Goal: Information Seeking & Learning: Learn about a topic

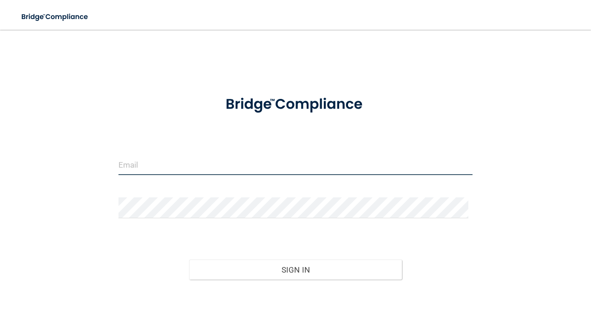
click at [206, 171] on input "email" at bounding box center [296, 164] width 355 height 21
click at [147, 159] on input "email" at bounding box center [296, 164] width 355 height 21
type input "[PERSON_NAME][EMAIL_ADDRESS][PERSON_NAME][DOMAIN_NAME]"
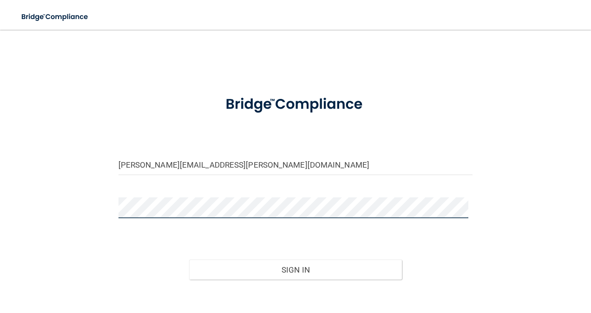
click at [189, 260] on button "Sign In" at bounding box center [295, 270] width 213 height 20
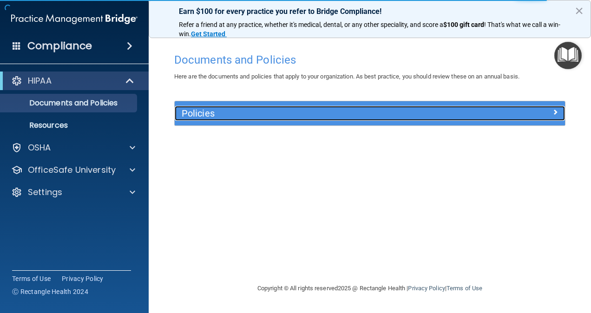
click at [508, 110] on div at bounding box center [517, 111] width 98 height 11
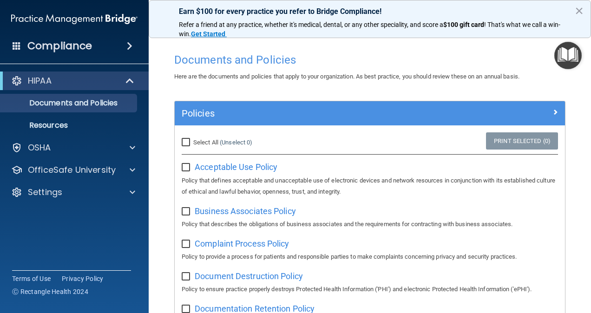
click at [187, 141] on input "Select All (Unselect 0) Unselect All" at bounding box center [187, 142] width 11 height 7
checkbox input "true"
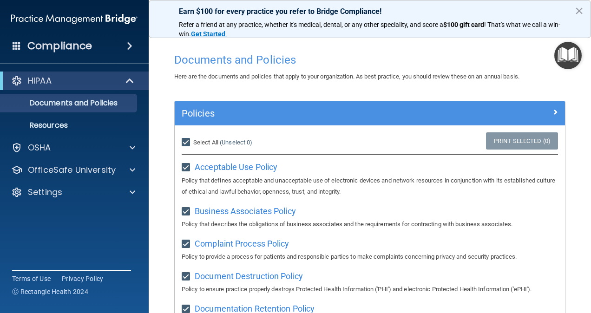
checkbox input "true"
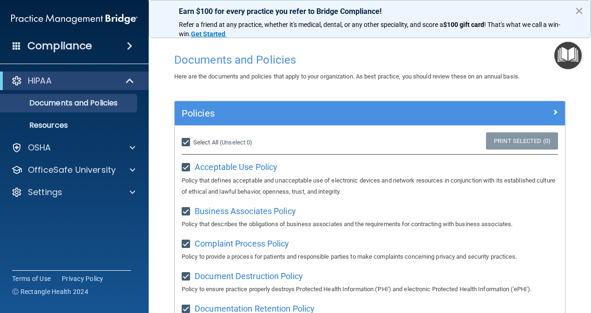
checkbox input "true"
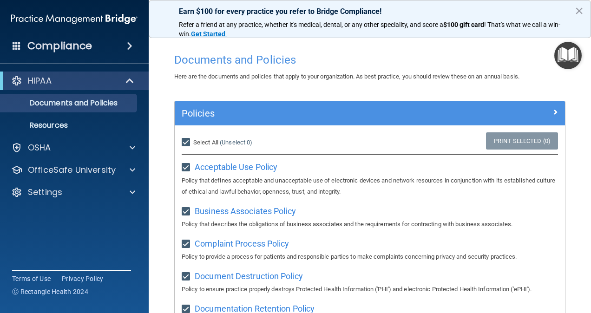
checkbox input "true"
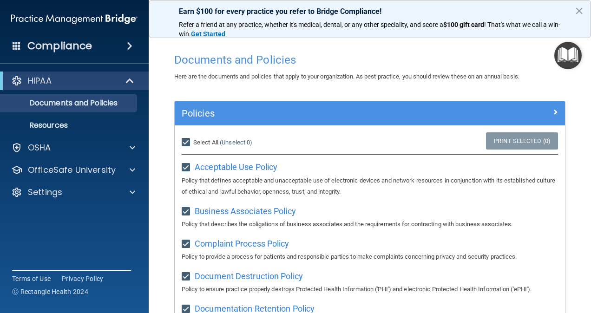
checkbox input "true"
click at [394, 72] on div "Here are the documents and policies that apply to your organization. As best pr…" at bounding box center [369, 76] width 405 height 11
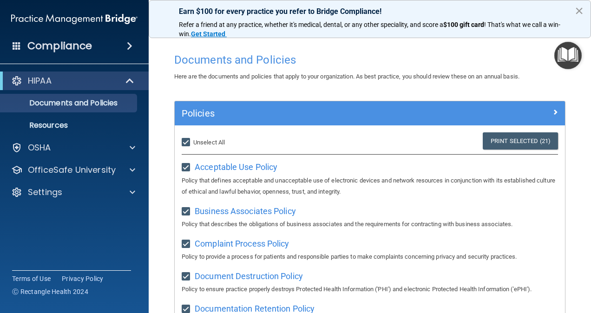
click at [581, 10] on button "×" at bounding box center [579, 10] width 9 height 15
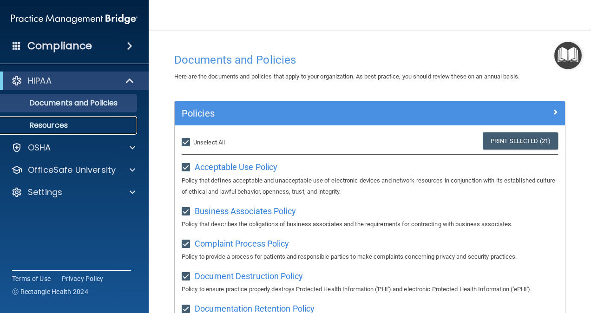
click at [43, 133] on link "Resources" at bounding box center [64, 125] width 146 height 19
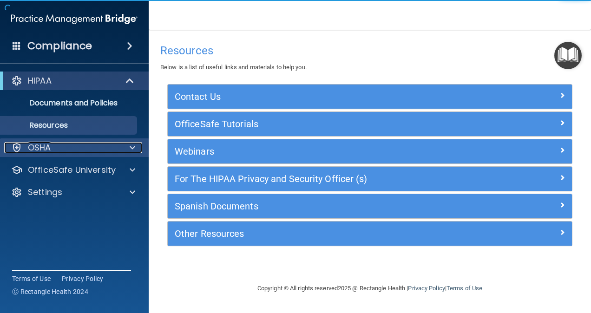
click at [34, 144] on p "OSHA" at bounding box center [39, 147] width 23 height 11
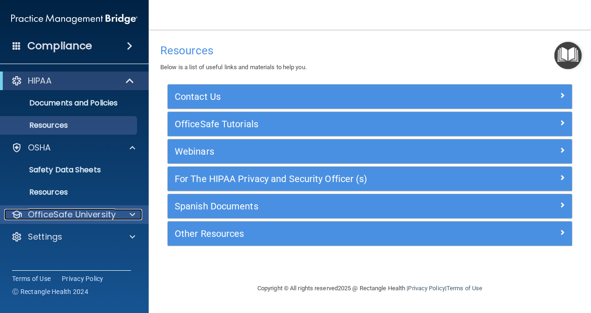
click at [71, 216] on p "OfficeSafe University" at bounding box center [72, 214] width 88 height 11
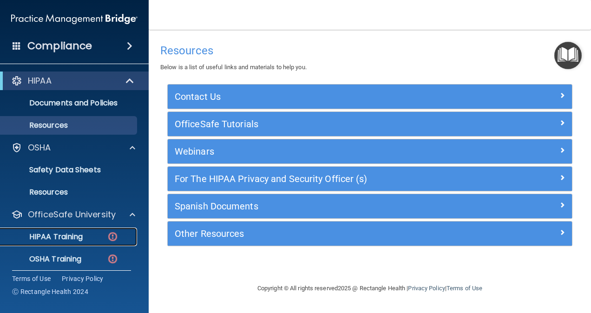
click at [53, 236] on p "HIPAA Training" at bounding box center [44, 236] width 77 height 9
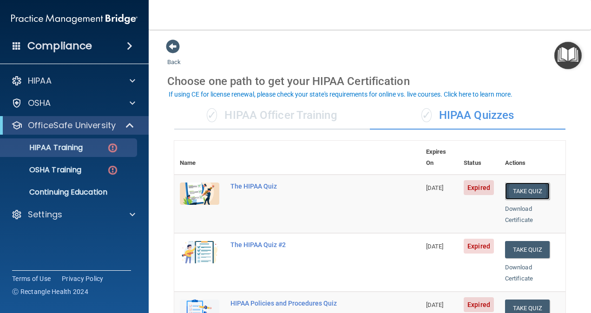
click at [523, 183] on button "Take Quiz" at bounding box center [527, 191] width 45 height 17
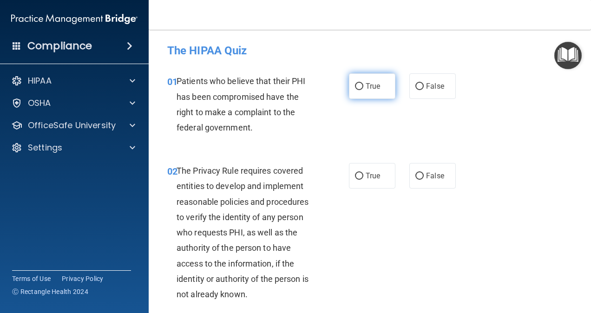
click at [356, 84] on input "True" at bounding box center [359, 86] width 8 height 7
radio input "true"
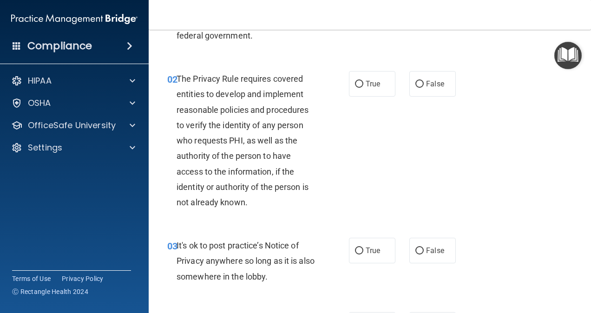
scroll to position [93, 0]
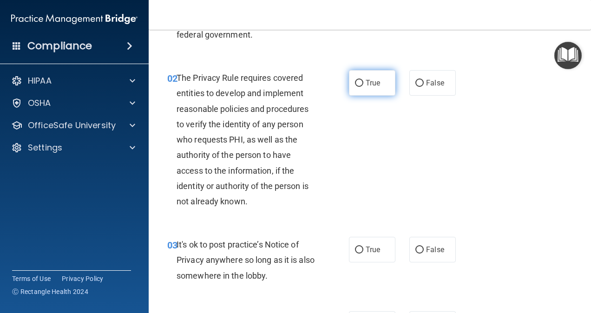
click at [371, 85] on span "True" at bounding box center [373, 83] width 14 height 9
click at [364, 85] on input "True" at bounding box center [359, 83] width 8 height 7
radio input "true"
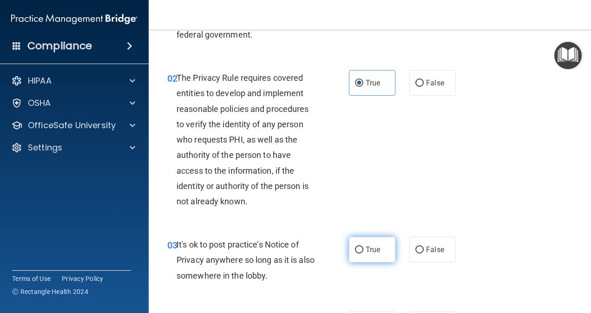
click at [376, 256] on label "True" at bounding box center [372, 250] width 46 height 26
click at [364, 254] on input "True" at bounding box center [359, 250] width 8 height 7
radio input "true"
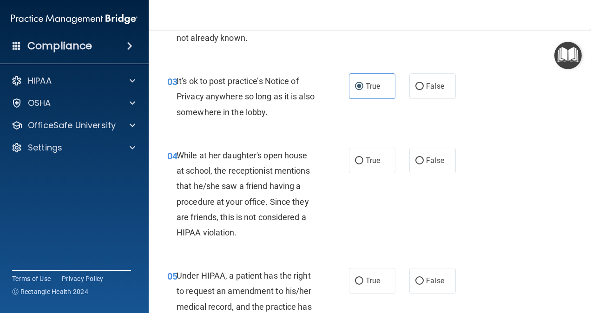
scroll to position [279, 0]
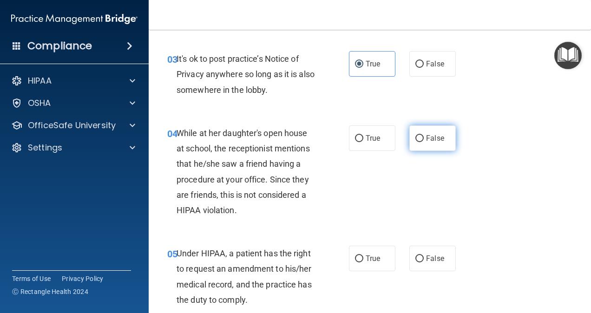
click at [421, 140] on label "False" at bounding box center [433, 139] width 46 height 26
click at [421, 140] on input "False" at bounding box center [420, 138] width 8 height 7
radio input "true"
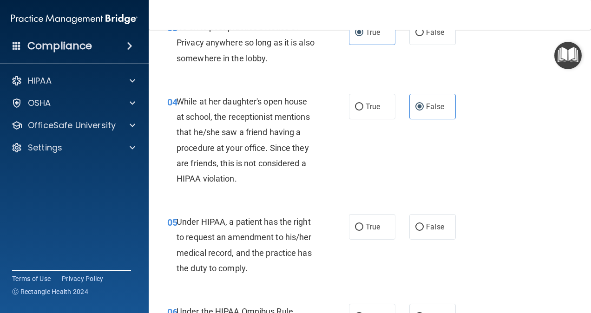
scroll to position [325, 0]
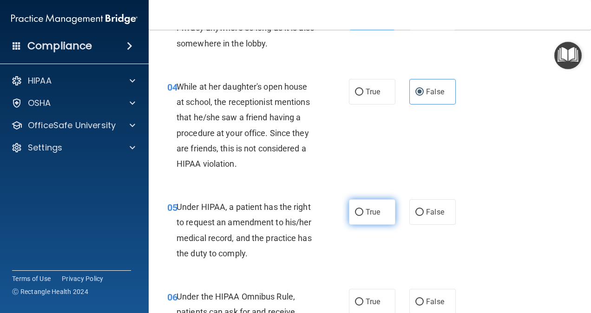
click at [366, 213] on span "True" at bounding box center [373, 212] width 14 height 9
click at [363, 213] on input "True" at bounding box center [359, 212] width 8 height 7
radio input "true"
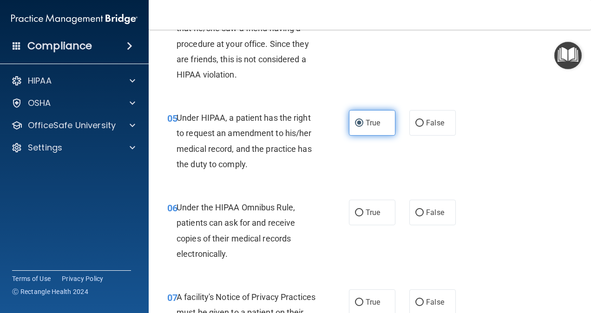
scroll to position [418, 0]
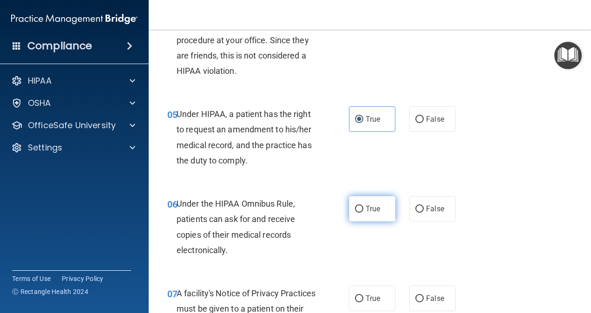
click at [371, 211] on span "True" at bounding box center [373, 209] width 14 height 9
click at [364, 211] on input "True" at bounding box center [359, 209] width 8 height 7
radio input "true"
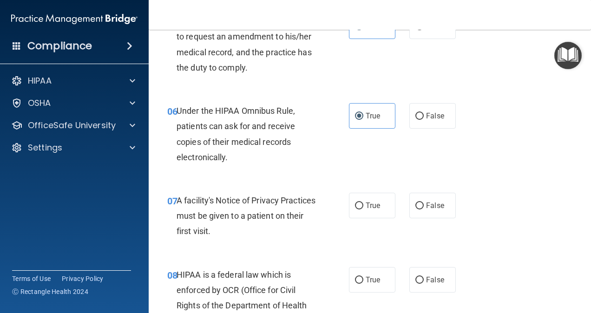
scroll to position [558, 0]
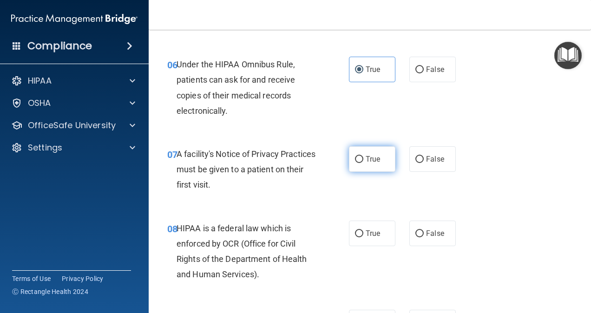
click at [371, 154] on label "True" at bounding box center [372, 159] width 46 height 26
drag, startPoint x: 371, startPoint y: 154, endPoint x: 367, endPoint y: 230, distance: 75.9
click at [367, 230] on span "True" at bounding box center [373, 233] width 14 height 9
click at [364, 231] on input "True" at bounding box center [359, 234] width 8 height 7
radio input "true"
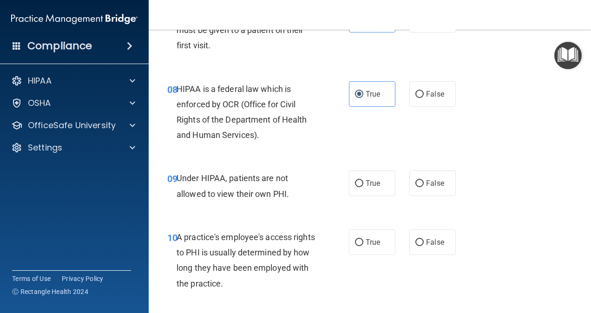
scroll to position [744, 0]
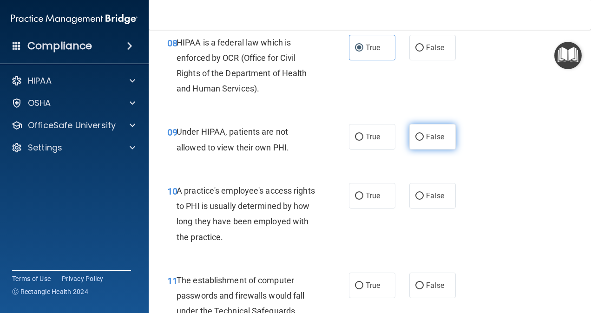
click at [416, 134] on input "False" at bounding box center [420, 137] width 8 height 7
radio input "true"
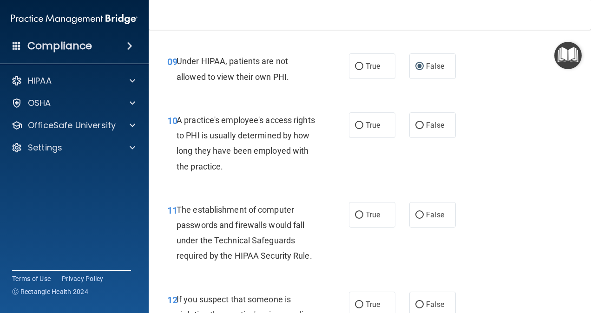
scroll to position [837, 0]
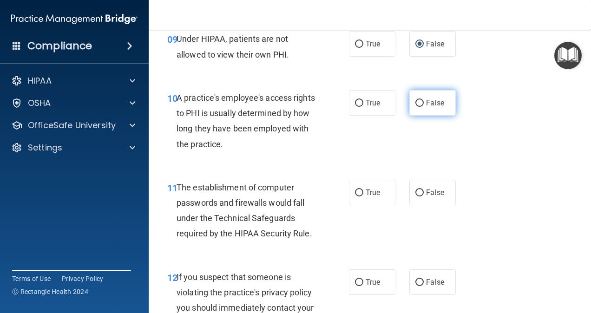
click at [427, 100] on span "False" at bounding box center [435, 103] width 18 height 9
click at [424, 100] on input "False" at bounding box center [420, 103] width 8 height 7
radio input "true"
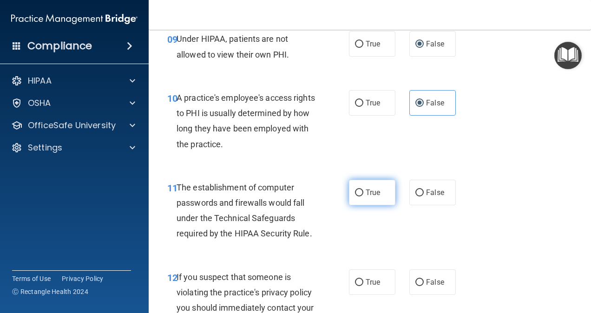
click at [377, 194] on span "True" at bounding box center [373, 192] width 14 height 9
click at [364, 194] on input "True" at bounding box center [359, 193] width 8 height 7
radio input "true"
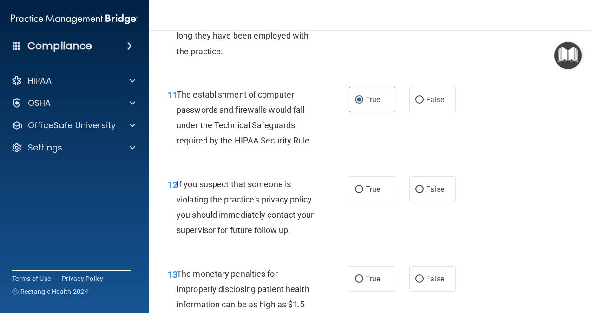
scroll to position [976, 0]
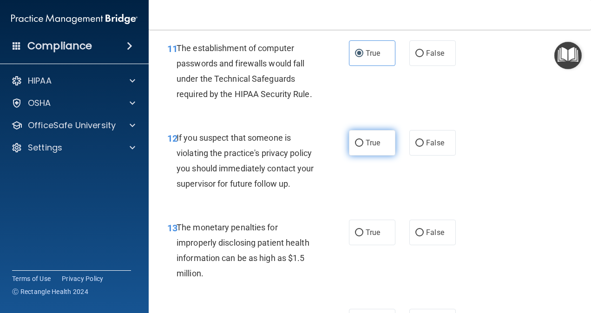
click at [370, 146] on span "True" at bounding box center [373, 143] width 14 height 9
click at [364, 146] on input "True" at bounding box center [359, 143] width 8 height 7
radio input "true"
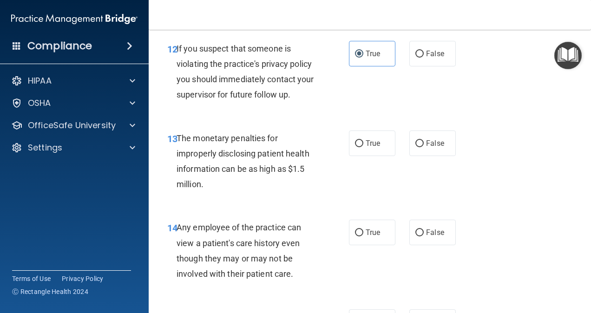
scroll to position [1069, 0]
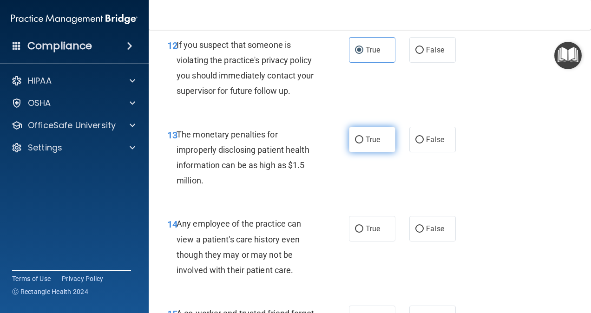
click at [368, 139] on span "True" at bounding box center [373, 139] width 14 height 9
click at [364, 139] on input "True" at bounding box center [359, 140] width 8 height 7
radio input "true"
click at [435, 137] on span "False" at bounding box center [435, 139] width 18 height 9
click at [424, 137] on input "False" at bounding box center [420, 140] width 8 height 7
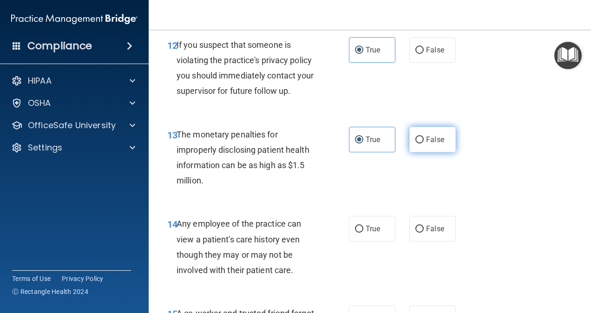
radio input "true"
radio input "false"
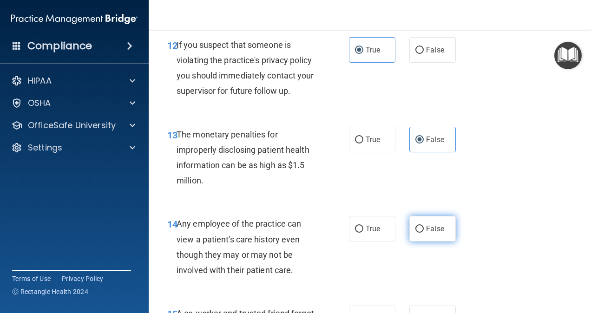
click at [428, 229] on span "False" at bounding box center [435, 229] width 18 height 9
click at [424, 229] on input "False" at bounding box center [420, 229] width 8 height 7
radio input "true"
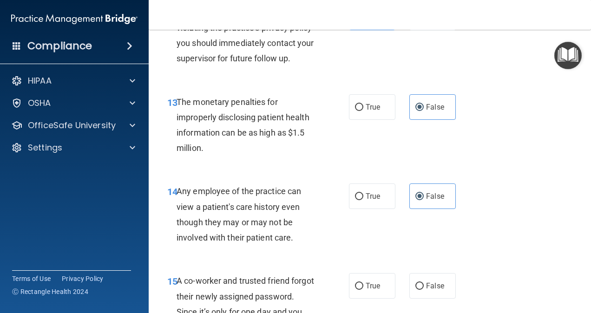
scroll to position [1209, 0]
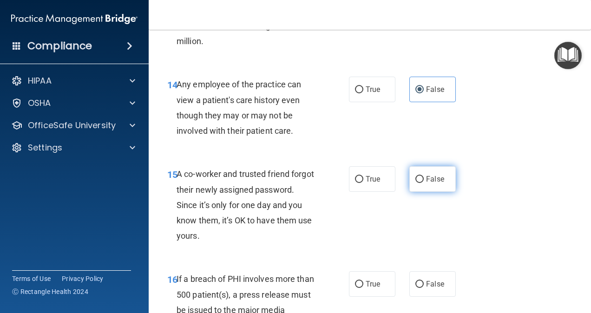
click at [426, 177] on span "False" at bounding box center [435, 179] width 18 height 9
click at [424, 177] on input "False" at bounding box center [420, 179] width 8 height 7
radio input "true"
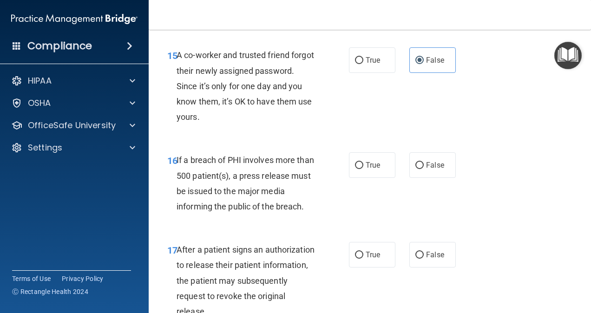
scroll to position [1348, 0]
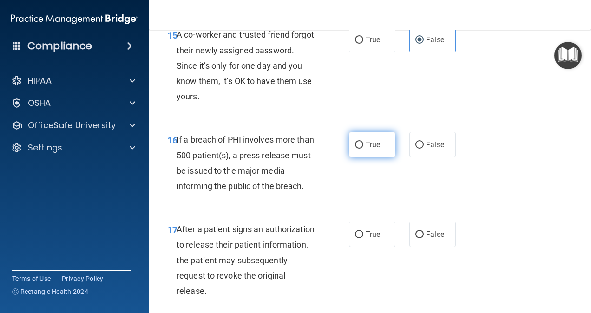
click at [369, 150] on label "True" at bounding box center [372, 145] width 46 height 26
click at [364, 149] on input "True" at bounding box center [359, 145] width 8 height 7
radio input "true"
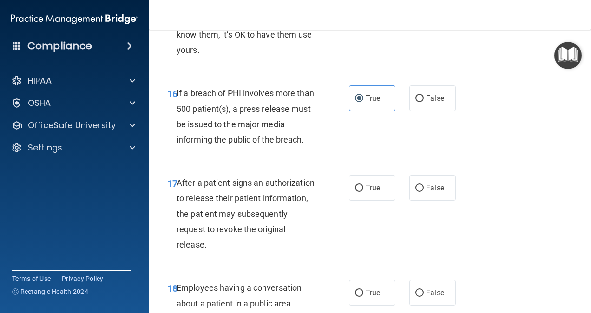
scroll to position [1441, 0]
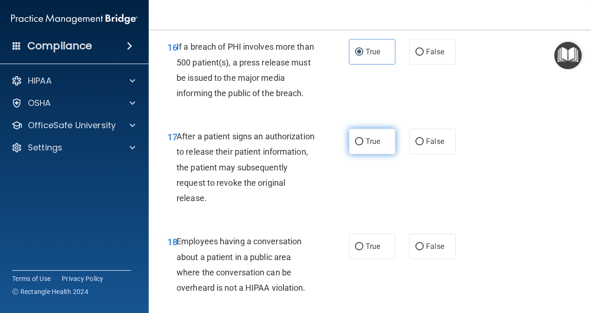
click at [378, 144] on label "True" at bounding box center [372, 142] width 46 height 26
click at [364, 144] on input "True" at bounding box center [359, 142] width 8 height 7
radio input "true"
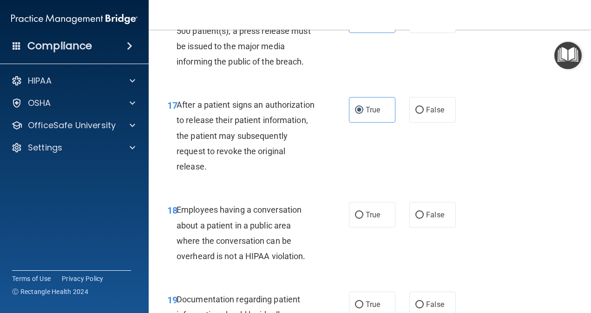
scroll to position [1488, 0]
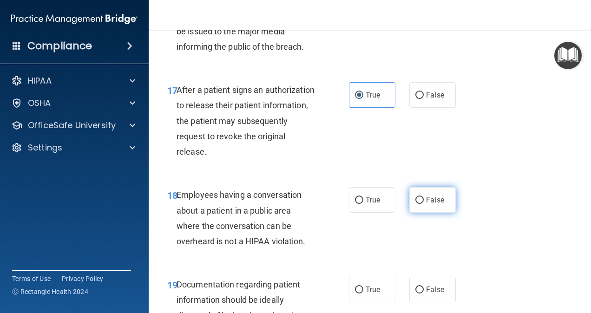
click at [431, 194] on label "False" at bounding box center [433, 200] width 46 height 26
click at [424, 197] on input "False" at bounding box center [420, 200] width 8 height 7
radio input "true"
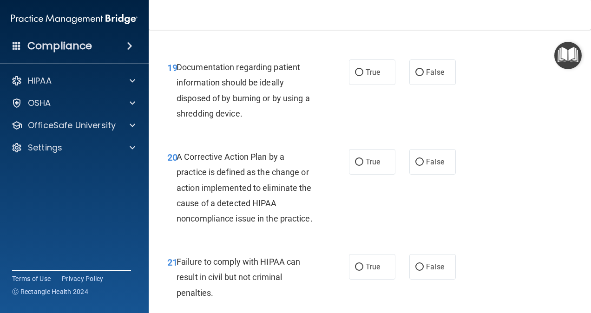
scroll to position [1720, 0]
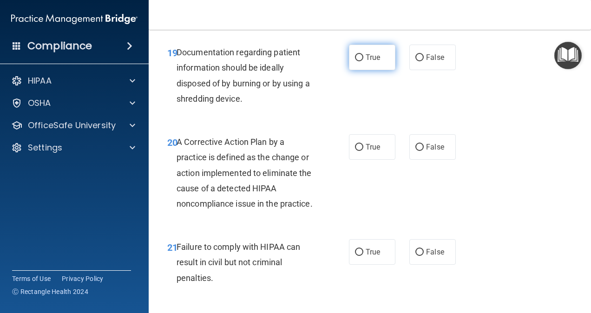
click at [357, 54] on input "True" at bounding box center [359, 57] width 8 height 7
radio input "true"
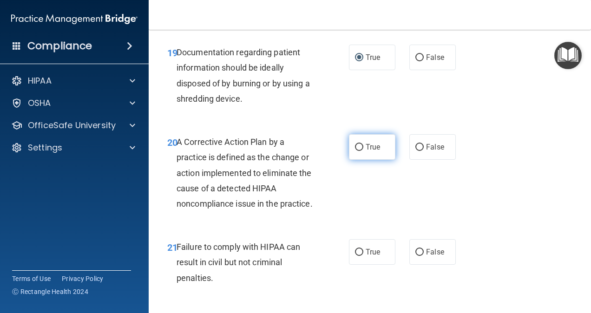
click at [362, 146] on label "True" at bounding box center [372, 147] width 46 height 26
click at [362, 146] on input "True" at bounding box center [359, 147] width 8 height 7
radio input "true"
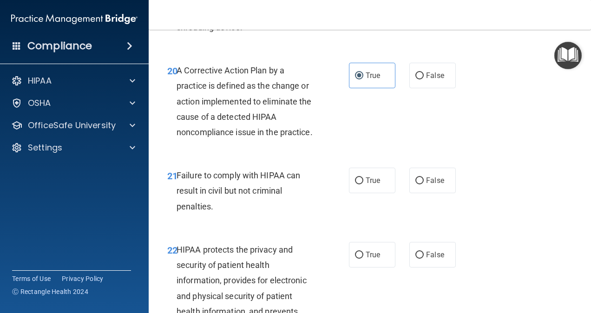
scroll to position [1813, 0]
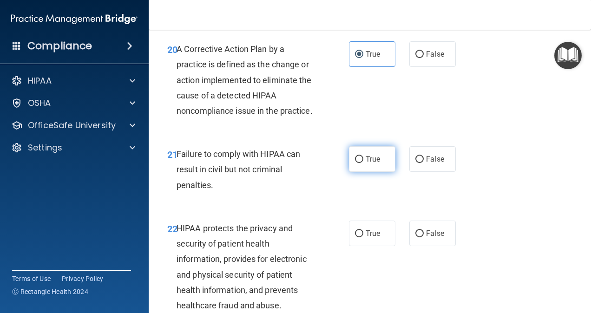
click at [367, 164] on span "True" at bounding box center [373, 159] width 14 height 9
click at [364, 163] on input "True" at bounding box center [359, 159] width 8 height 7
radio input "true"
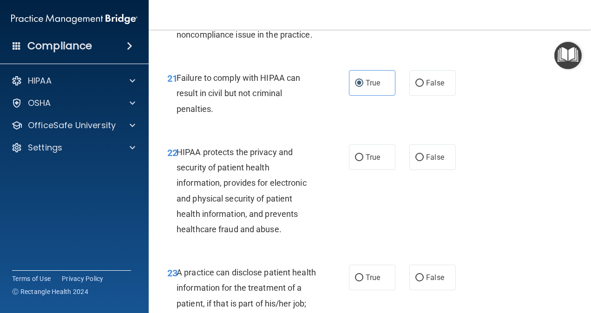
scroll to position [1906, 0]
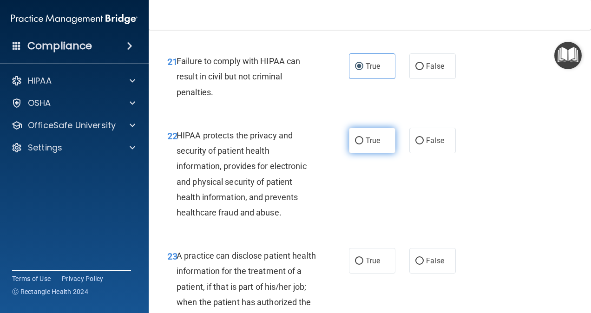
click at [360, 153] on label "True" at bounding box center [372, 141] width 46 height 26
click at [360, 145] on input "True" at bounding box center [359, 141] width 8 height 7
radio input "true"
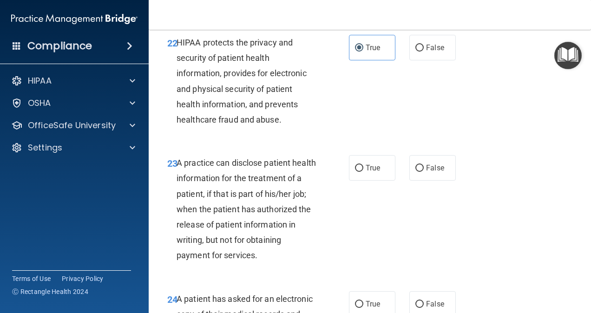
scroll to position [2046, 0]
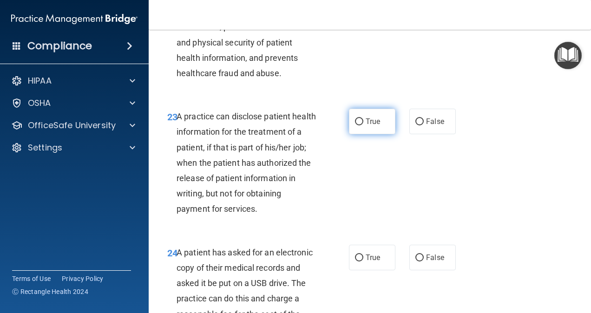
click at [366, 126] on span "True" at bounding box center [373, 121] width 14 height 9
click at [364, 126] on input "True" at bounding box center [359, 122] width 8 height 7
radio input "true"
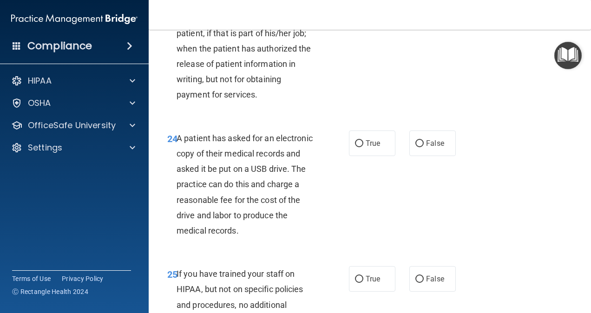
scroll to position [2185, 0]
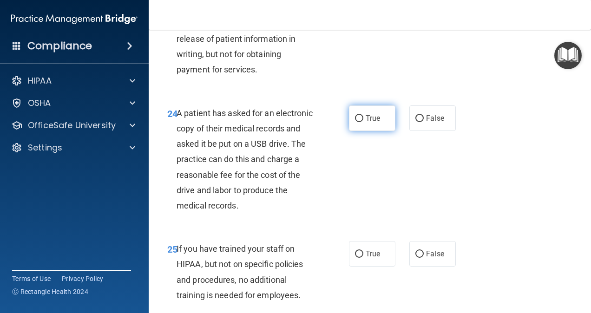
click at [356, 131] on label "True" at bounding box center [372, 119] width 46 height 26
click at [356, 122] on input "True" at bounding box center [359, 118] width 8 height 7
radio input "true"
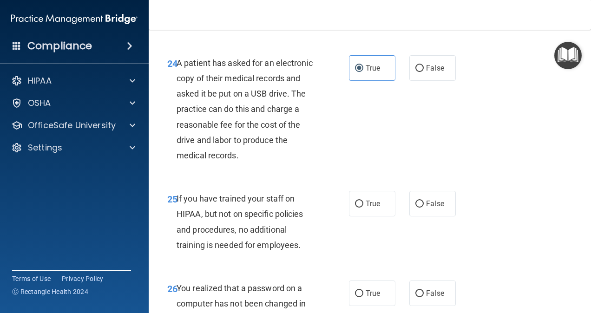
scroll to position [2232, 0]
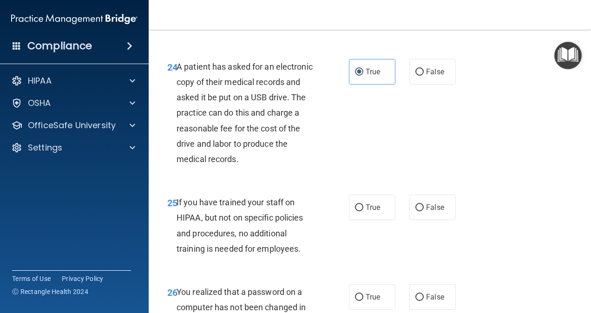
click at [231, 219] on span "If you have trained your staff on HIPAA, but not on specific policies and proce…" at bounding box center [240, 226] width 127 height 56
click at [419, 220] on label "False" at bounding box center [433, 208] width 46 height 26
click at [419, 212] on input "False" at bounding box center [420, 208] width 8 height 7
radio input "true"
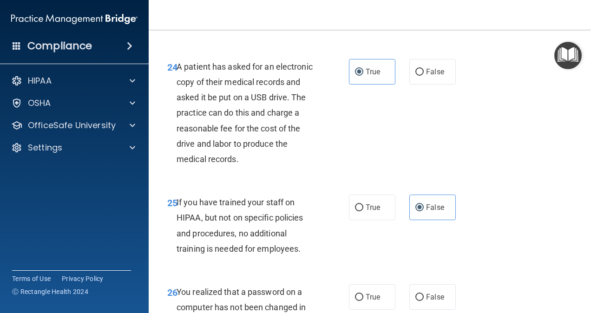
click at [564, 201] on div "25 If you have trained your staff on HIPAA, but not on specific policies and pr…" at bounding box center [369, 228] width 419 height 90
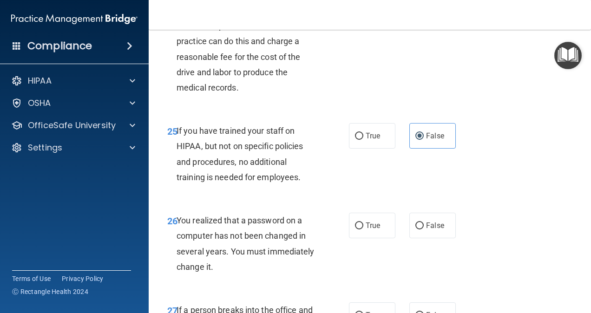
scroll to position [2325, 0]
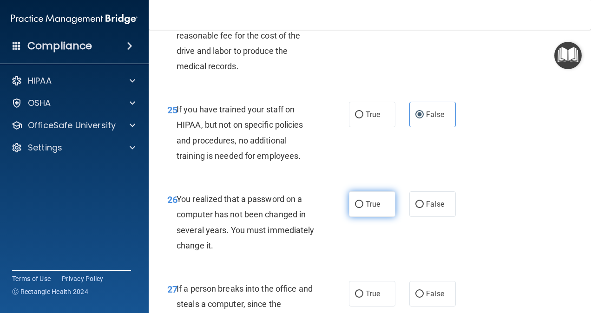
click at [381, 217] on label "True" at bounding box center [372, 205] width 46 height 26
click at [364, 208] on input "True" at bounding box center [359, 204] width 8 height 7
radio input "true"
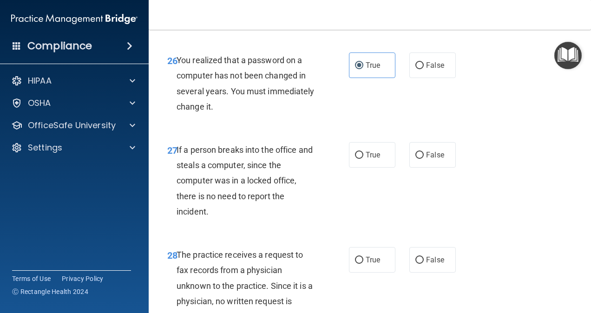
scroll to position [2464, 0]
click at [416, 159] on input "False" at bounding box center [420, 155] width 8 height 7
radio input "true"
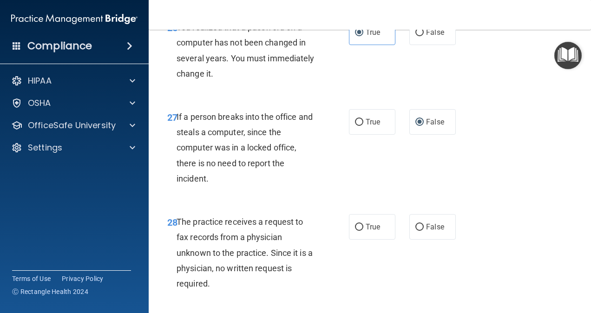
scroll to position [2604, 0]
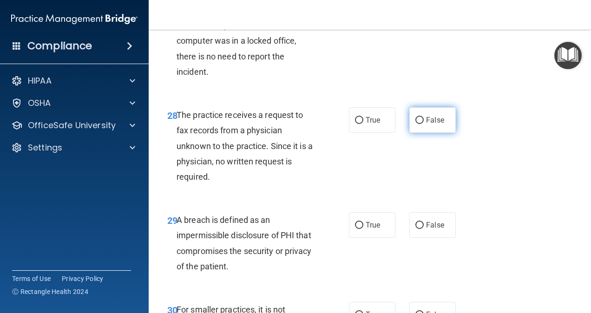
click at [430, 125] on span "False" at bounding box center [435, 120] width 18 height 9
click at [424, 124] on input "False" at bounding box center [420, 120] width 8 height 7
radio input "true"
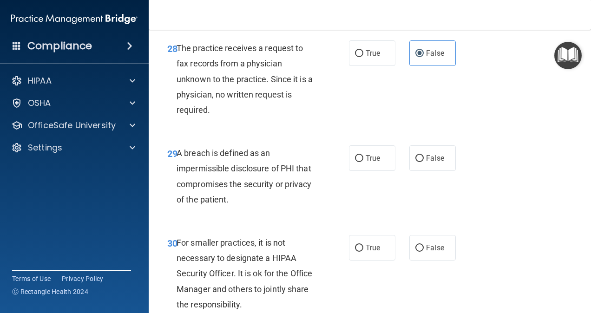
scroll to position [2697, 0]
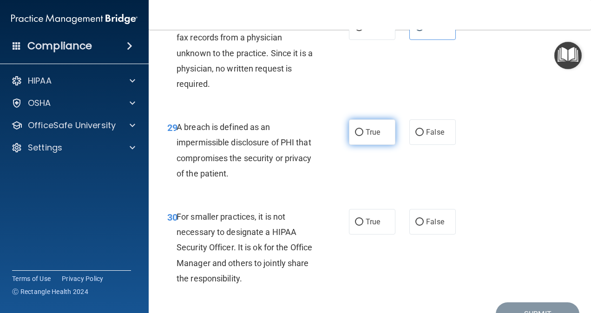
click at [369, 137] on span "True" at bounding box center [373, 132] width 14 height 9
click at [364, 136] on input "True" at bounding box center [359, 132] width 8 height 7
radio input "true"
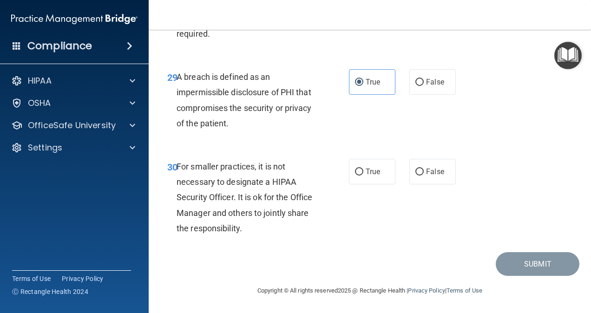
scroll to position [2762, 0]
click at [435, 173] on span "False" at bounding box center [435, 171] width 18 height 9
click at [424, 173] on input "False" at bounding box center [420, 172] width 8 height 7
radio input "true"
click at [390, 270] on div "Submit" at bounding box center [369, 264] width 419 height 24
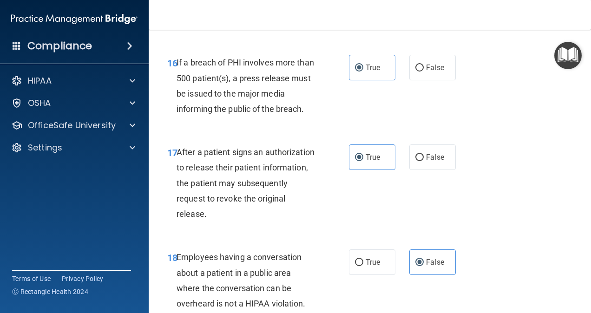
scroll to position [1274, 0]
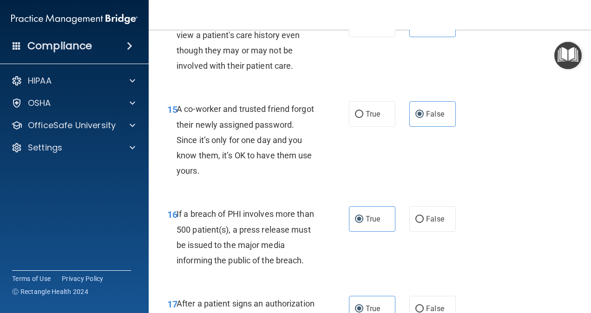
click at [567, 52] on img "Open Resource Center" at bounding box center [568, 55] width 27 height 27
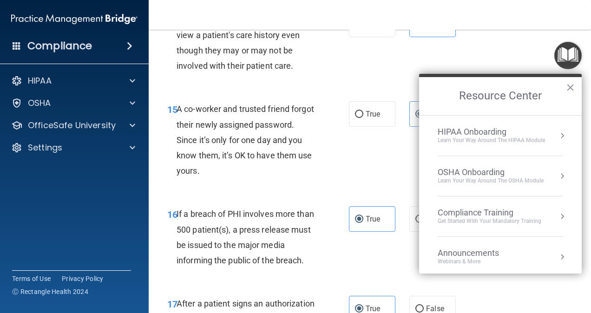
click at [329, 53] on div "14 Any employee of the practice can view a patient's care history even though t…" at bounding box center [258, 45] width 210 height 66
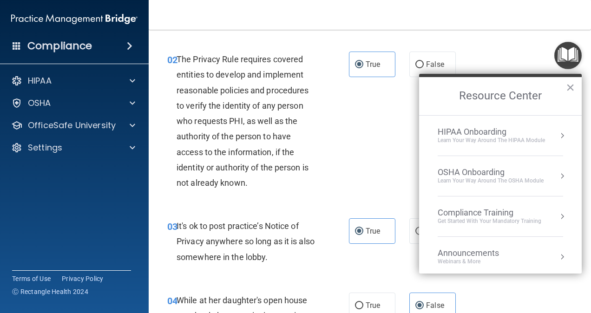
scroll to position [0, 0]
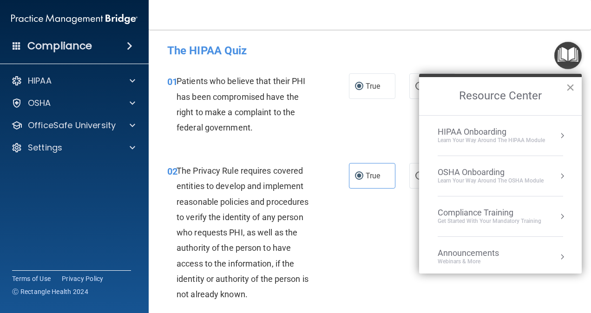
click at [575, 84] on button "×" at bounding box center [570, 87] width 9 height 15
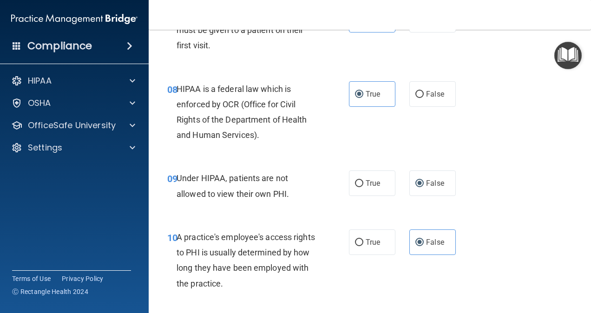
scroll to position [558, 0]
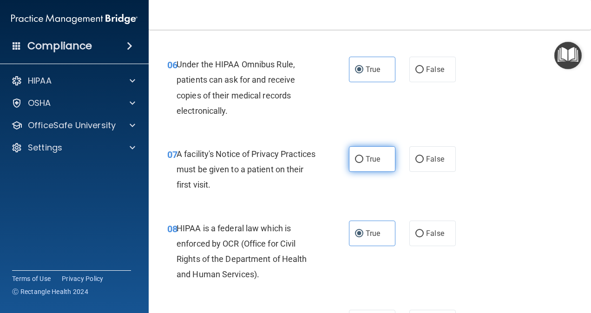
click at [356, 164] on label "True" at bounding box center [372, 159] width 46 height 26
click at [356, 163] on input "True" at bounding box center [359, 159] width 8 height 7
radio input "true"
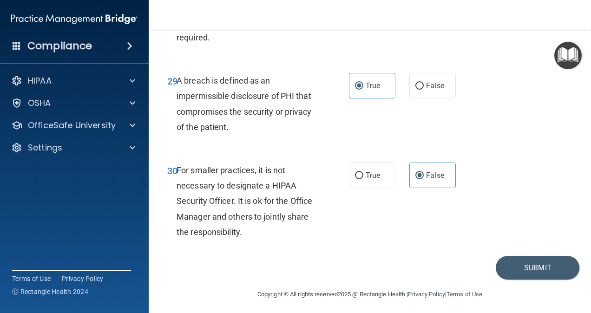
scroll to position [2762, 0]
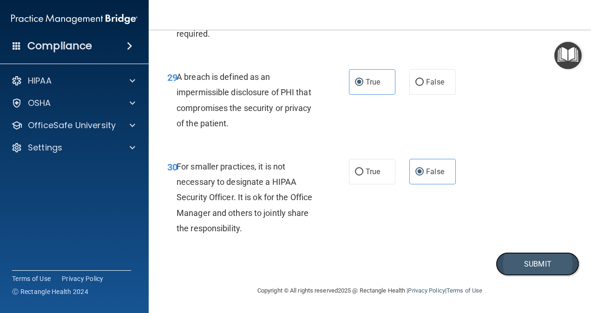
click at [527, 265] on button "Submit" at bounding box center [538, 264] width 84 height 24
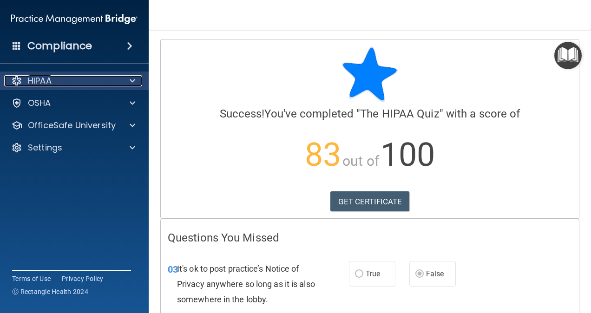
click at [130, 78] on span at bounding box center [133, 80] width 6 height 11
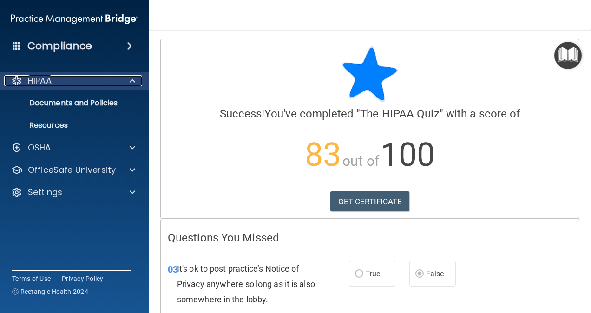
click at [130, 78] on span at bounding box center [133, 80] width 6 height 11
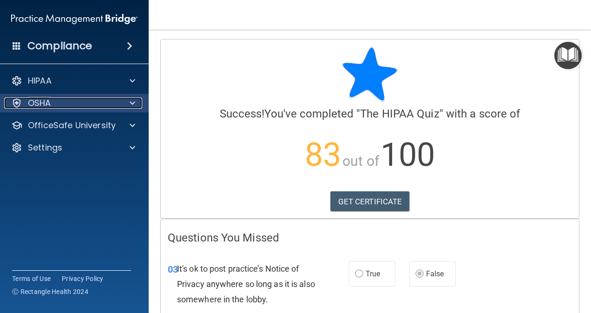
click at [131, 103] on span at bounding box center [133, 103] width 6 height 11
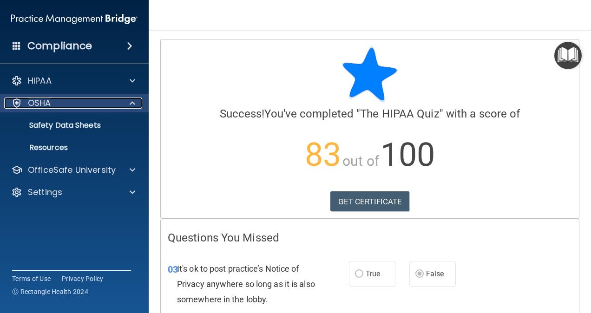
click at [131, 103] on span at bounding box center [133, 103] width 6 height 11
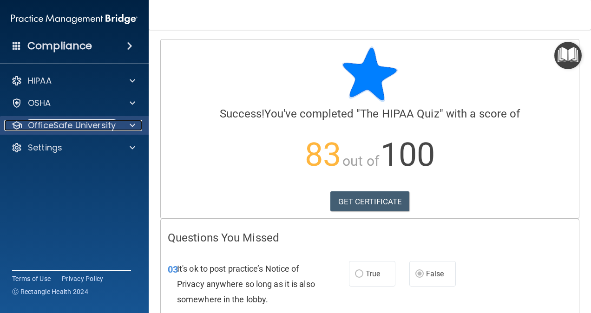
click at [132, 126] on span at bounding box center [133, 125] width 6 height 11
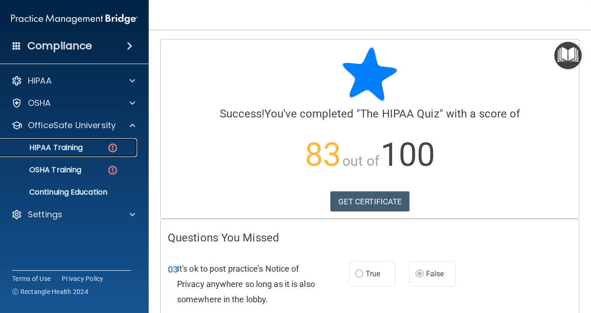
click at [76, 145] on p "HIPAA Training" at bounding box center [44, 147] width 77 height 9
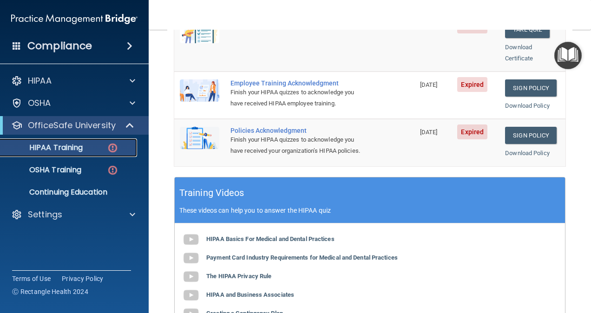
scroll to position [139, 0]
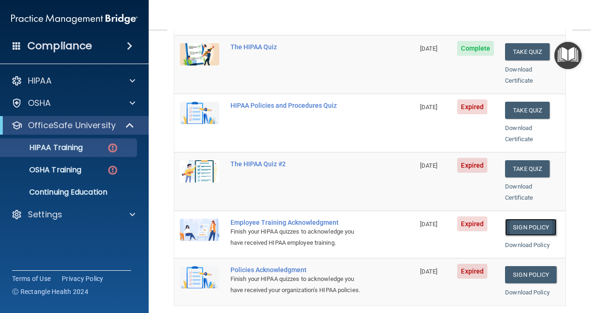
click at [533, 219] on link "Sign Policy" at bounding box center [531, 227] width 52 height 17
click at [527, 266] on link "Sign Policy" at bounding box center [531, 274] width 52 height 17
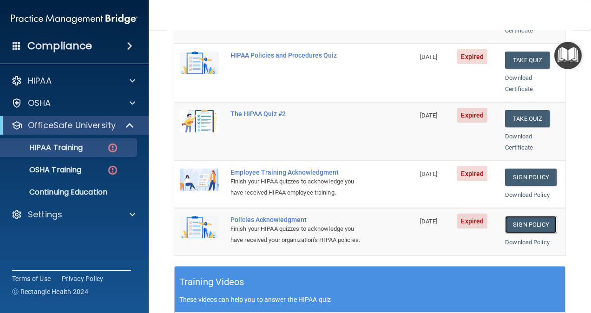
scroll to position [186, 0]
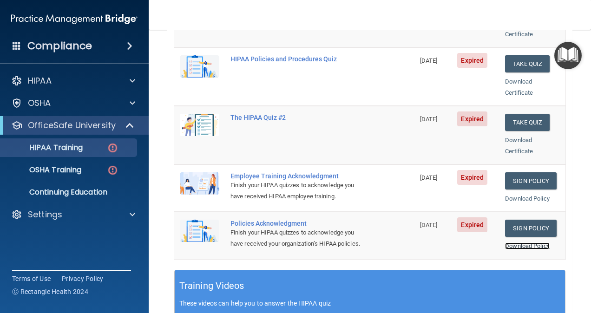
click at [527, 243] on link "Download Policy" at bounding box center [527, 246] width 45 height 7
click at [522, 195] on link "Download Policy" at bounding box center [527, 198] width 45 height 7
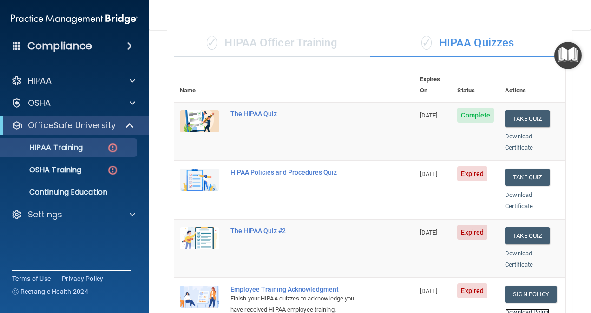
scroll to position [46, 0]
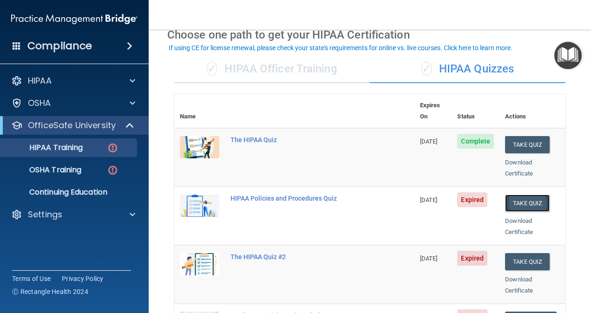
click at [513, 195] on button "Take Quiz" at bounding box center [527, 203] width 45 height 17
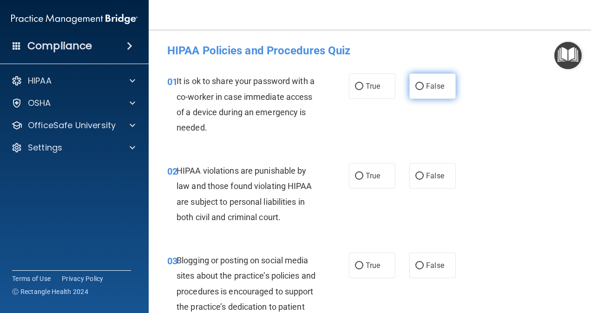
click at [444, 91] on label "False" at bounding box center [433, 86] width 46 height 26
click at [424, 90] on input "False" at bounding box center [420, 86] width 8 height 7
radio input "true"
click at [376, 179] on span "True" at bounding box center [373, 176] width 14 height 9
click at [364, 179] on input "True" at bounding box center [359, 176] width 8 height 7
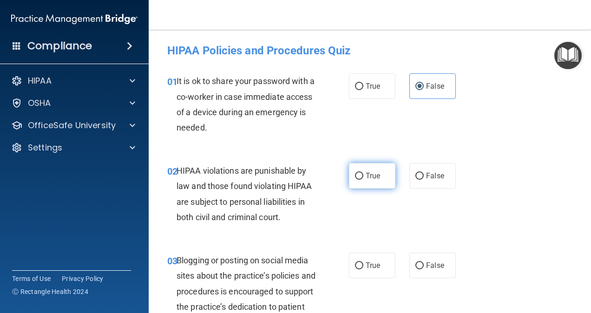
radio input "true"
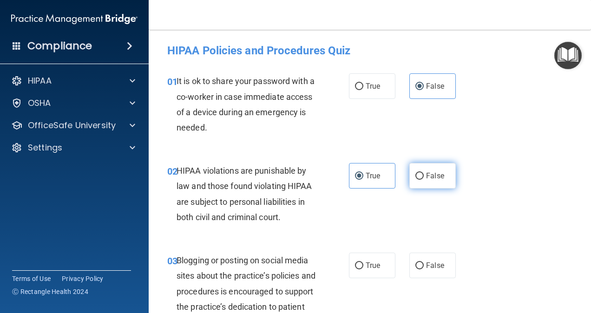
click at [426, 173] on span "False" at bounding box center [435, 176] width 18 height 9
click at [423, 173] on input "False" at bounding box center [420, 176] width 8 height 7
radio input "true"
radio input "false"
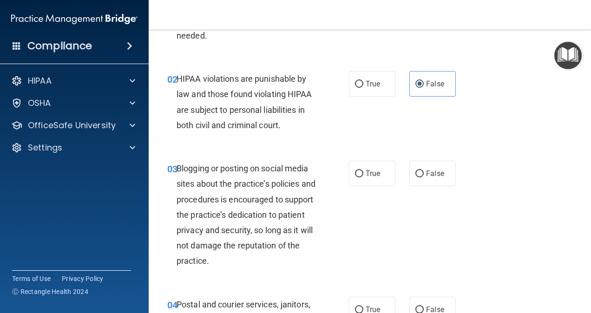
scroll to position [93, 0]
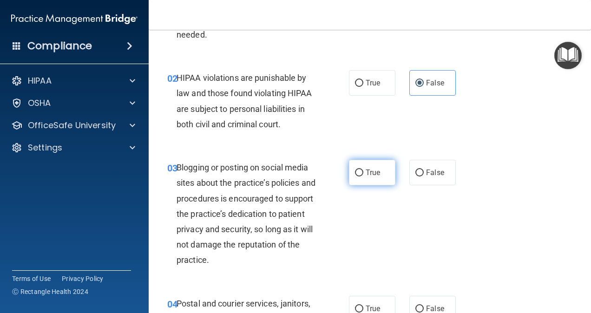
click at [375, 172] on span "True" at bounding box center [373, 172] width 14 height 9
click at [364, 172] on input "True" at bounding box center [359, 173] width 8 height 7
radio input "true"
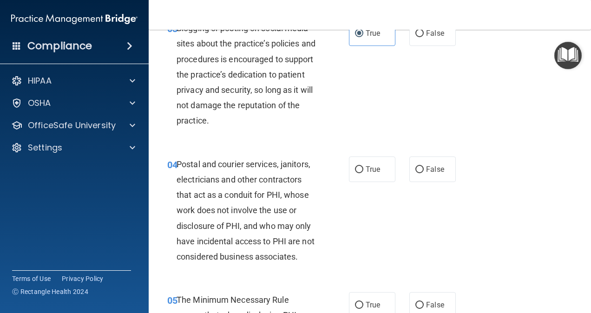
scroll to position [279, 0]
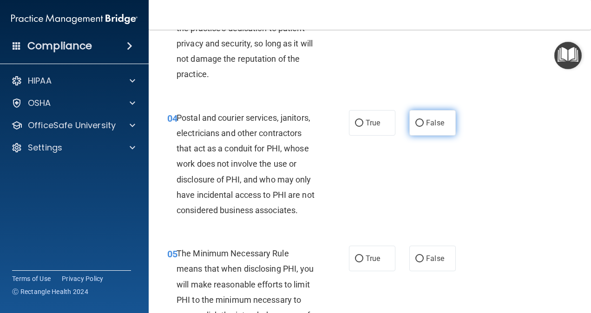
click at [437, 126] on span "False" at bounding box center [435, 123] width 18 height 9
click at [424, 126] on input "False" at bounding box center [420, 123] width 8 height 7
radio input "true"
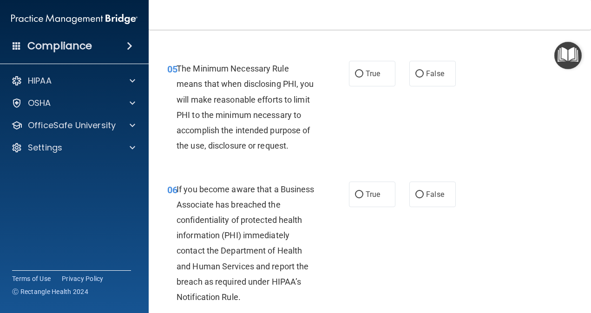
scroll to position [465, 0]
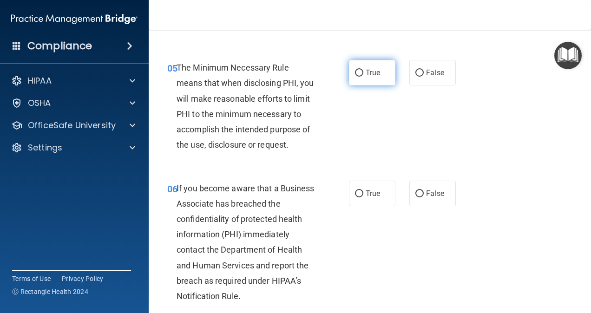
click at [370, 77] on span "True" at bounding box center [373, 72] width 14 height 9
click at [364, 77] on input "True" at bounding box center [359, 73] width 8 height 7
radio input "true"
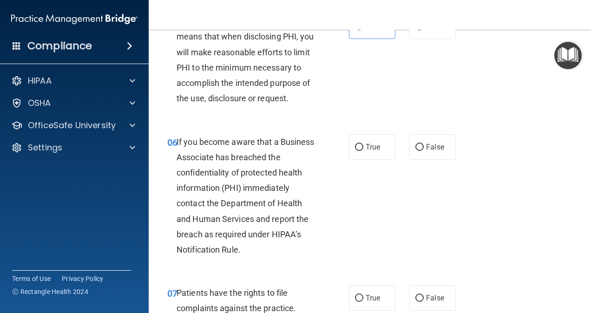
scroll to position [558, 0]
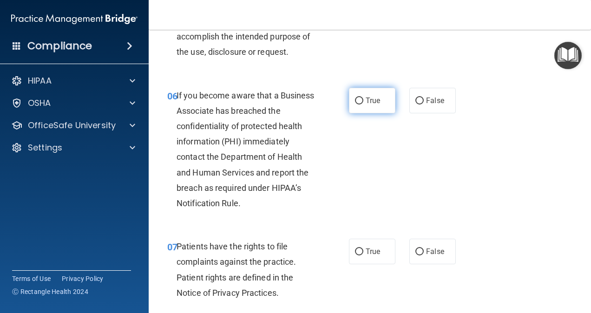
click at [373, 106] on label "True" at bounding box center [372, 101] width 46 height 26
click at [364, 105] on input "True" at bounding box center [359, 101] width 8 height 7
radio input "true"
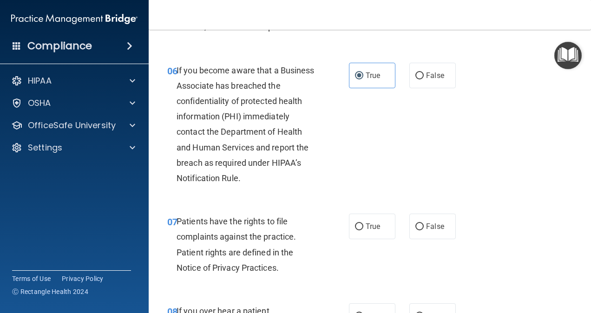
scroll to position [697, 0]
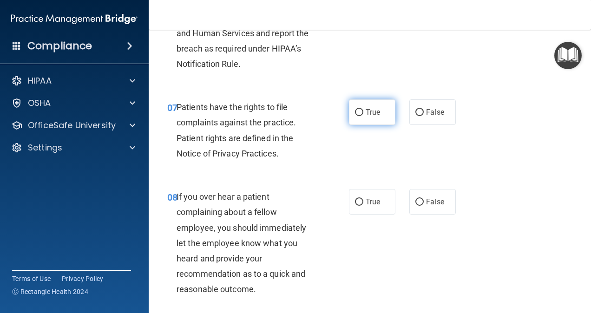
click at [361, 125] on label "True" at bounding box center [372, 113] width 46 height 26
click at [361, 116] on input "True" at bounding box center [359, 112] width 8 height 7
radio input "true"
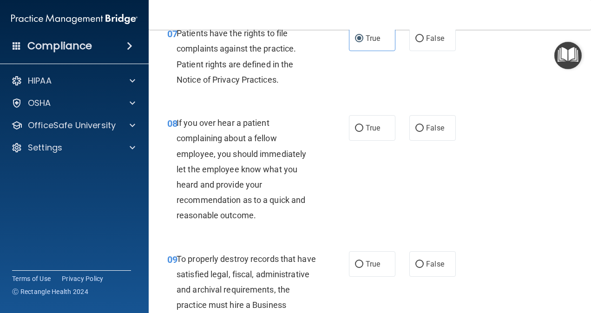
scroll to position [837, 0]
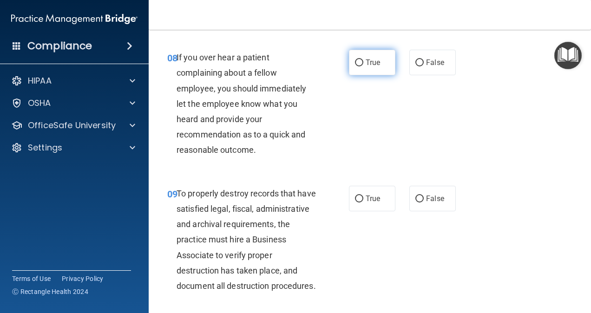
click at [366, 67] on span "True" at bounding box center [373, 62] width 14 height 9
click at [363, 66] on input "True" at bounding box center [359, 63] width 8 height 7
radio input "true"
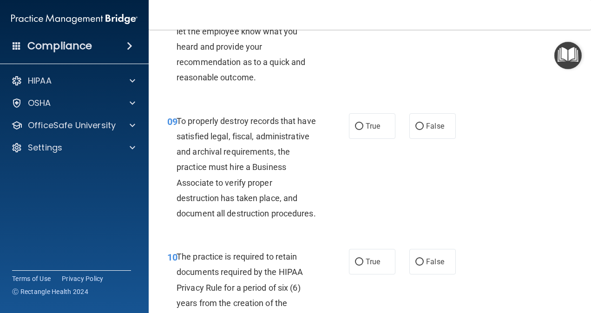
scroll to position [930, 0]
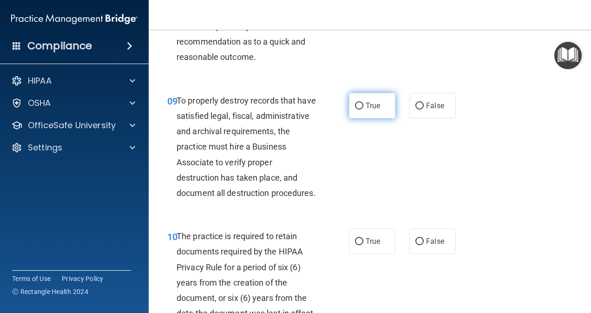
click at [361, 119] on label "True" at bounding box center [372, 106] width 46 height 26
click at [361, 110] on input "True" at bounding box center [359, 106] width 8 height 7
radio input "true"
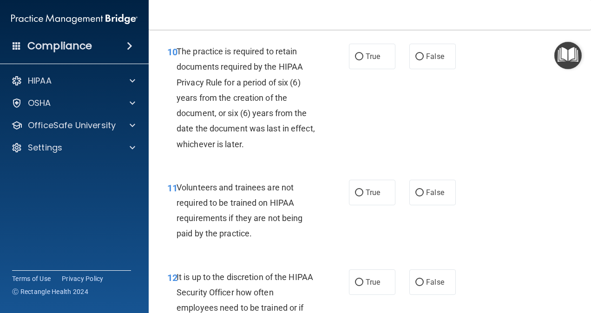
scroll to position [1116, 0]
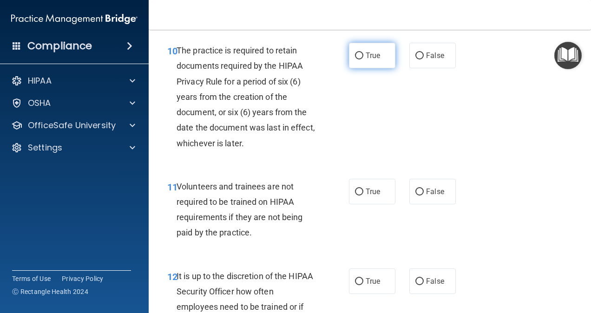
click at [360, 68] on label "True" at bounding box center [372, 56] width 46 height 26
click at [360, 60] on input "True" at bounding box center [359, 56] width 8 height 7
radio input "true"
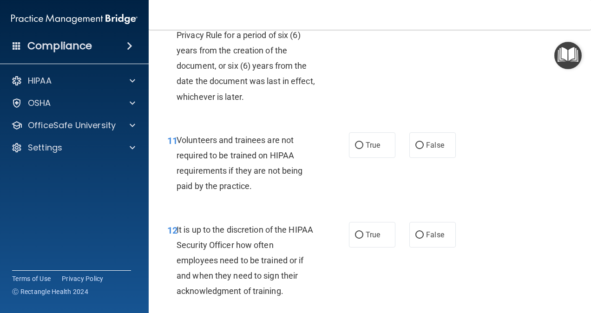
scroll to position [1209, 0]
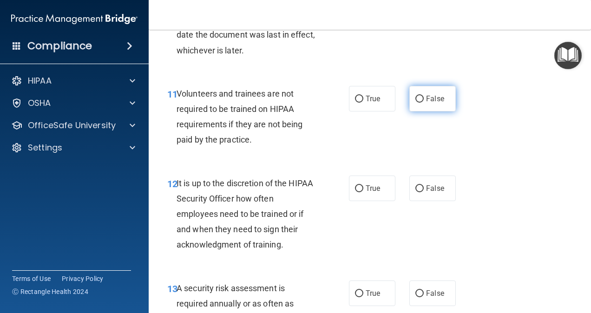
click at [426, 103] on span "False" at bounding box center [435, 98] width 18 height 9
click at [424, 103] on input "False" at bounding box center [420, 99] width 8 height 7
radio input "true"
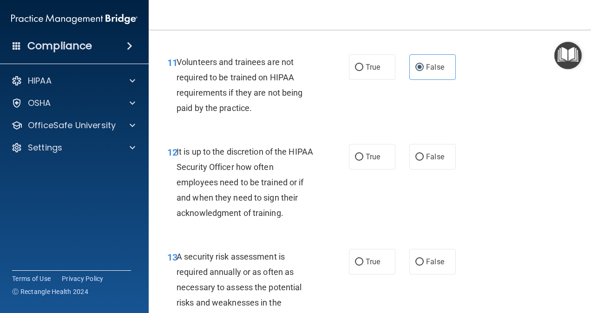
scroll to position [1302, 0]
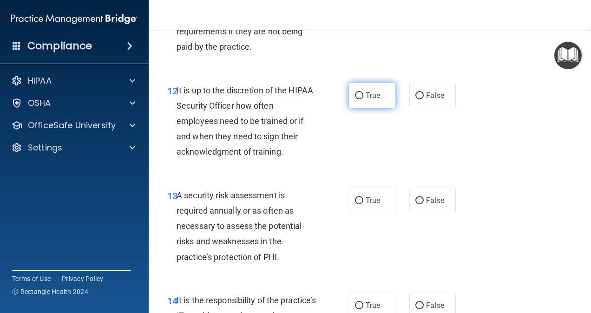
drag, startPoint x: 366, startPoint y: 146, endPoint x: 361, endPoint y: 147, distance: 5.3
click at [366, 100] on span "True" at bounding box center [373, 95] width 14 height 9
click at [364, 100] on input "True" at bounding box center [359, 96] width 8 height 7
radio input "true"
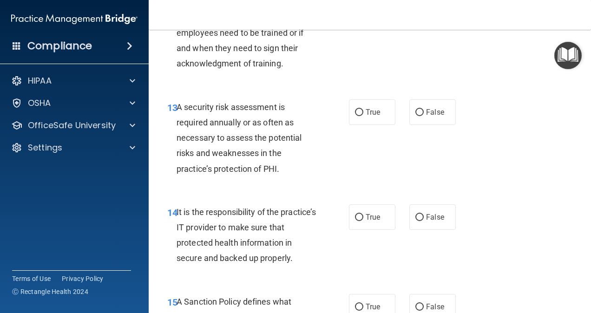
scroll to position [1395, 0]
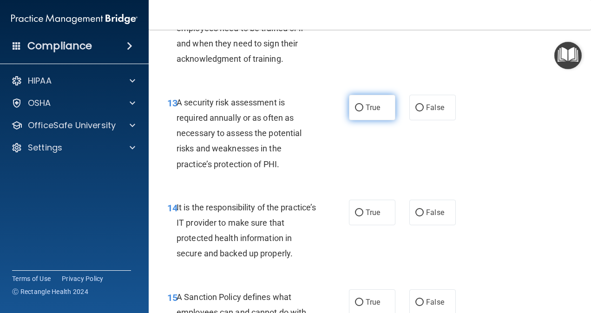
click at [361, 120] on label "True" at bounding box center [372, 108] width 46 height 26
click at [361, 112] on input "True" at bounding box center [359, 108] width 8 height 7
radio input "true"
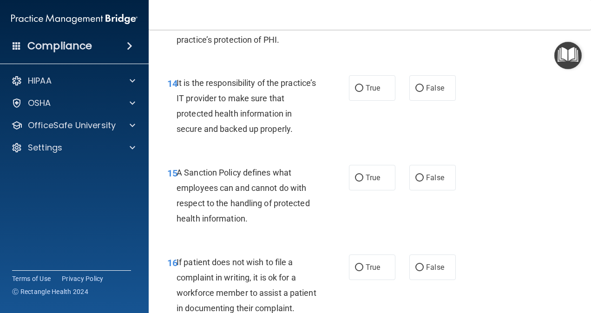
scroll to position [1534, 0]
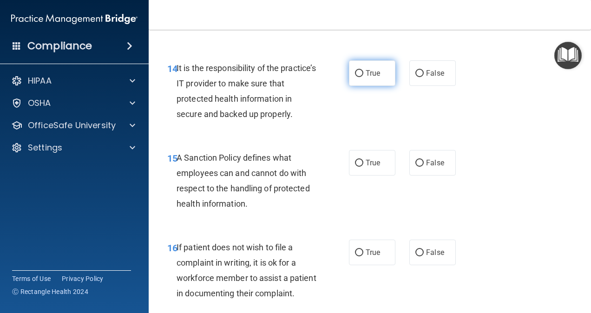
click at [380, 86] on label "True" at bounding box center [372, 73] width 46 height 26
click at [364, 77] on input "True" at bounding box center [359, 73] width 8 height 7
radio input "true"
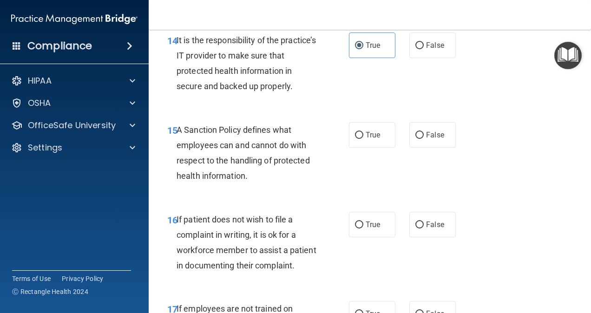
scroll to position [1627, 0]
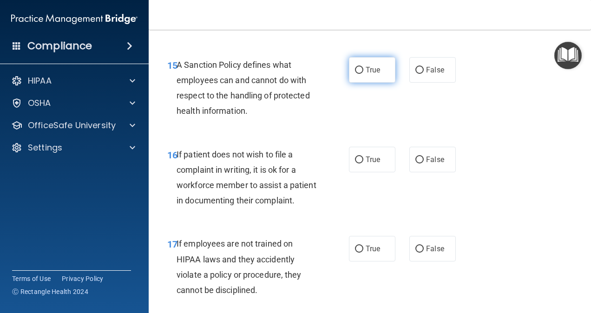
click at [376, 74] on span "True" at bounding box center [373, 70] width 14 height 9
click at [364, 74] on input "True" at bounding box center [359, 70] width 8 height 7
radio input "true"
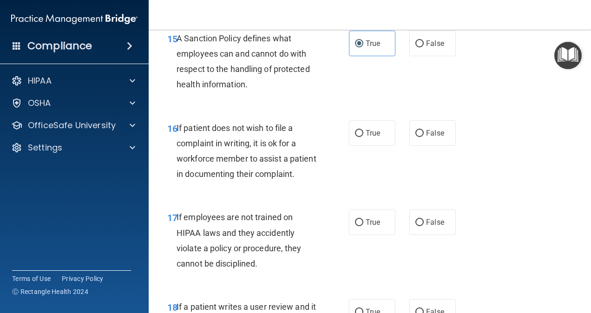
scroll to position [1674, 0]
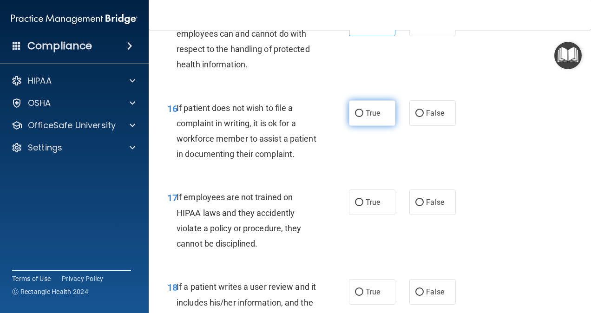
click at [366, 118] on span "True" at bounding box center [373, 113] width 14 height 9
click at [364, 117] on input "True" at bounding box center [359, 113] width 8 height 7
radio input "true"
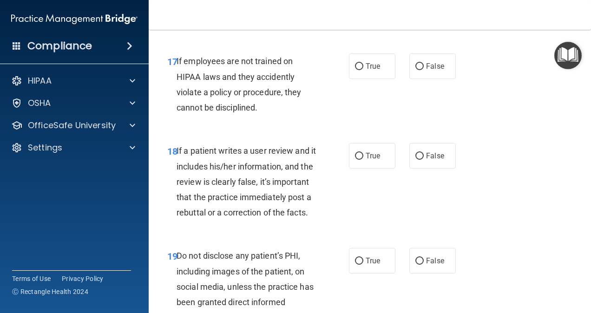
scroll to position [1813, 0]
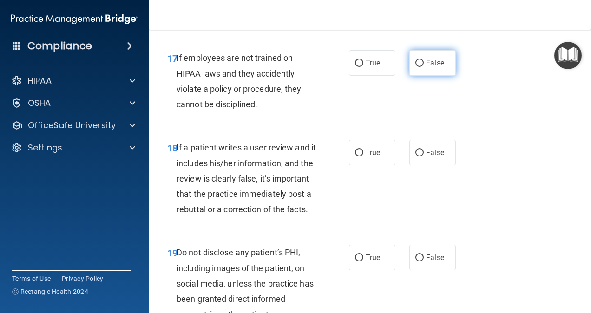
click at [427, 67] on span "False" at bounding box center [435, 63] width 18 height 9
click at [424, 67] on input "False" at bounding box center [420, 63] width 8 height 7
radio input "true"
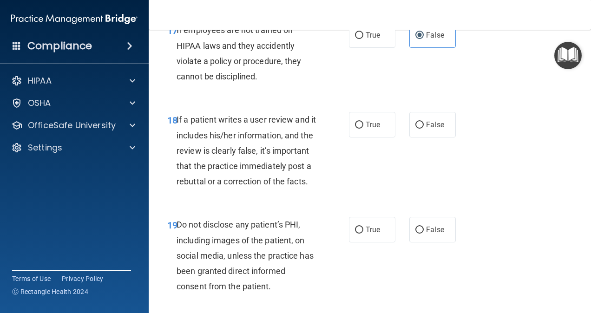
scroll to position [1906, 0]
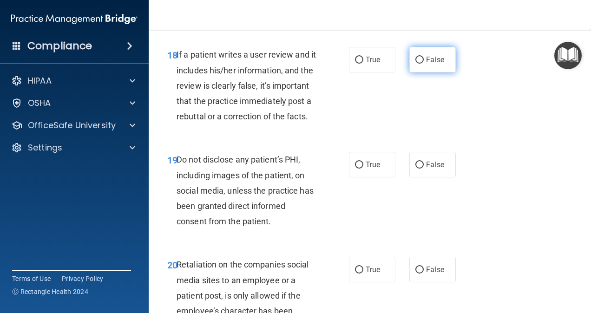
click at [426, 64] on span "False" at bounding box center [435, 59] width 18 height 9
click at [422, 64] on input "False" at bounding box center [420, 60] width 8 height 7
radio input "true"
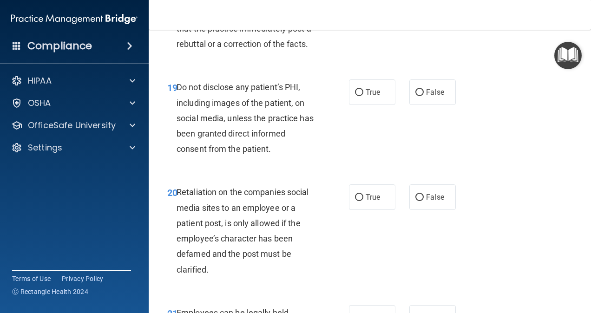
scroll to position [1999, 0]
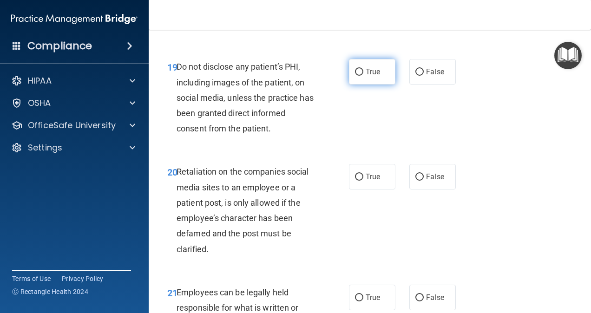
click at [370, 76] on span "True" at bounding box center [373, 71] width 14 height 9
click at [364, 76] on input "True" at bounding box center [359, 72] width 8 height 7
radio input "true"
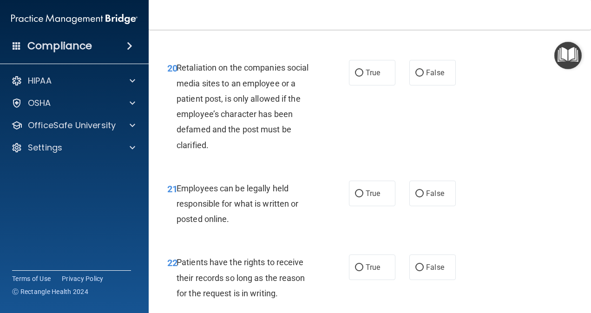
scroll to position [2139, 0]
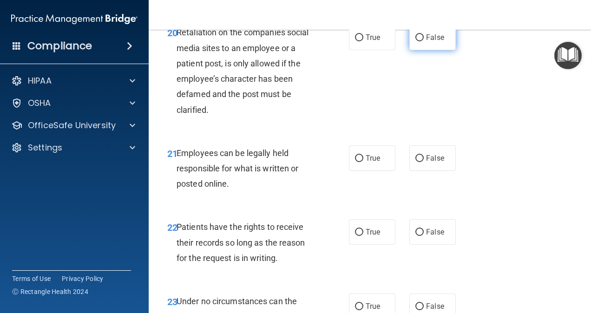
click at [426, 42] on span "False" at bounding box center [435, 37] width 18 height 9
click at [423, 41] on input "False" at bounding box center [420, 37] width 8 height 7
radio input "true"
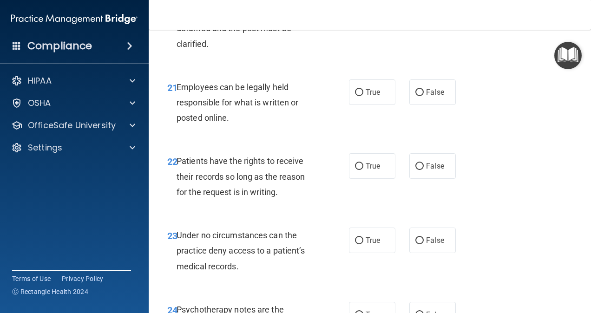
scroll to position [2232, 0]
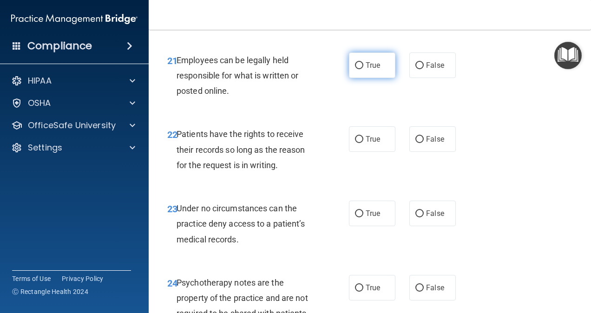
click at [378, 78] on label "True" at bounding box center [372, 66] width 46 height 26
click at [364, 69] on input "True" at bounding box center [359, 65] width 8 height 7
radio input "true"
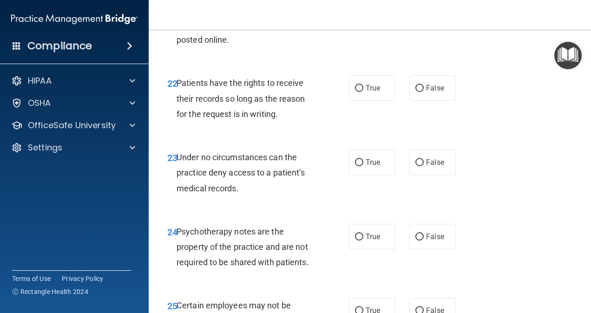
scroll to position [2325, 0]
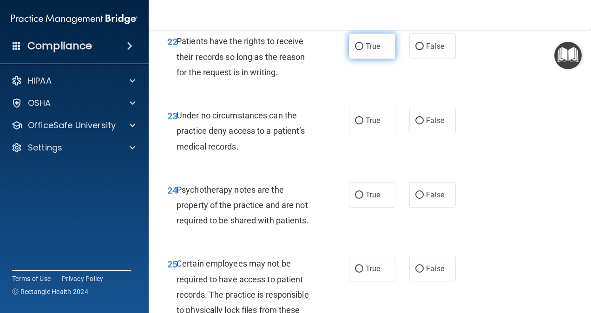
click at [374, 51] on span "True" at bounding box center [373, 46] width 14 height 9
click at [364, 50] on input "True" at bounding box center [359, 46] width 8 height 7
radio input "true"
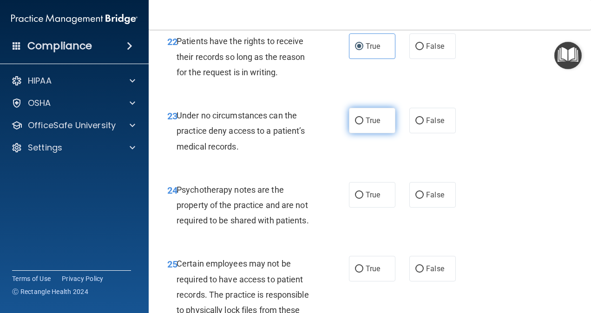
click at [366, 125] on span "True" at bounding box center [373, 120] width 14 height 9
click at [364, 125] on input "True" at bounding box center [359, 121] width 8 height 7
radio input "true"
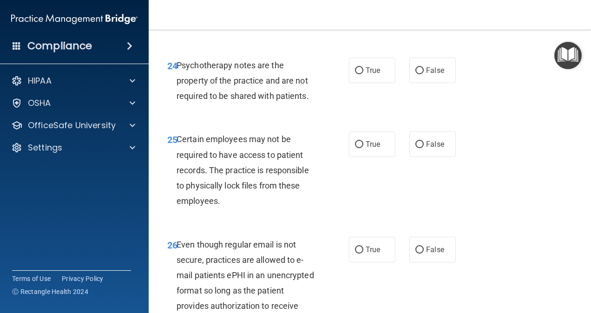
scroll to position [2464, 0]
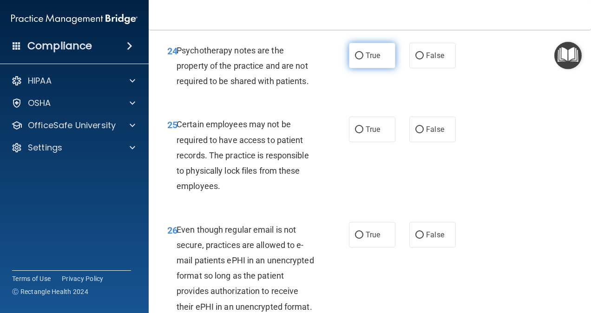
click at [377, 60] on span "True" at bounding box center [373, 55] width 14 height 9
click at [364, 60] on input "True" at bounding box center [359, 56] width 8 height 7
radio input "true"
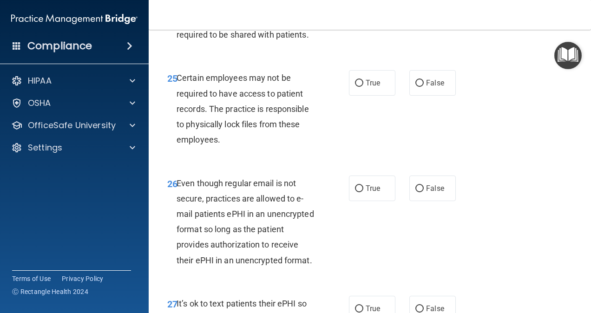
scroll to position [2557, 0]
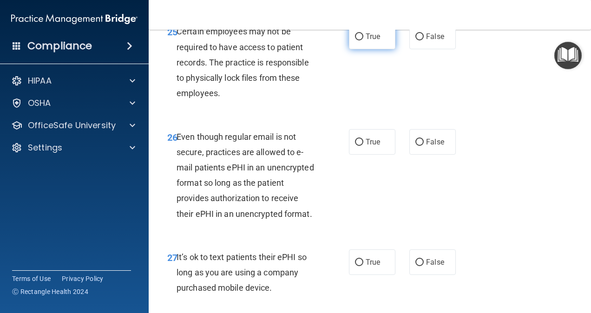
click at [371, 41] on span "True" at bounding box center [373, 36] width 14 height 9
click at [364, 40] on input "True" at bounding box center [359, 36] width 8 height 7
radio input "true"
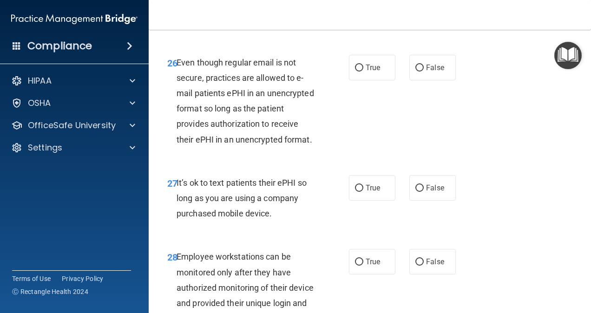
scroll to position [2650, 0]
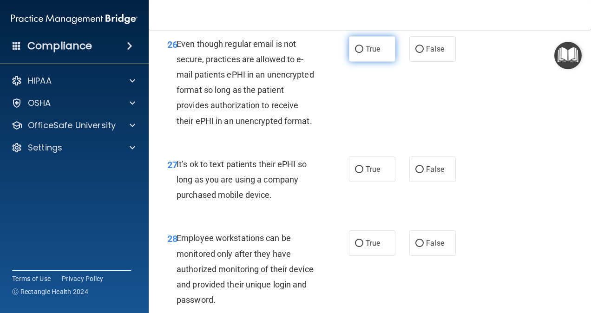
click at [370, 53] on span "True" at bounding box center [373, 49] width 14 height 9
click at [364, 53] on input "True" at bounding box center [359, 49] width 8 height 7
radio input "true"
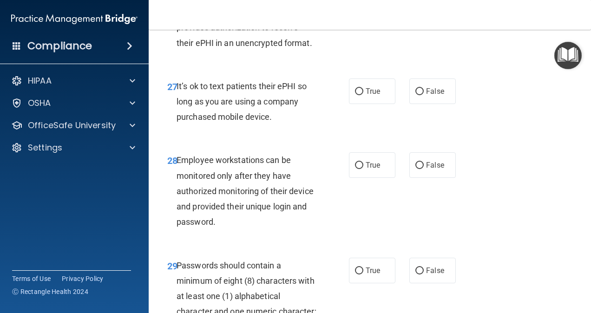
scroll to position [2743, 0]
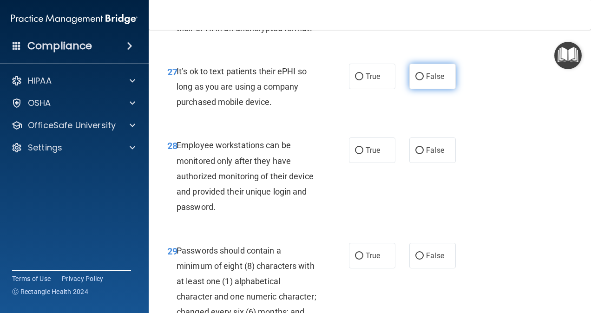
click at [416, 80] on input "False" at bounding box center [420, 76] width 8 height 7
radio input "true"
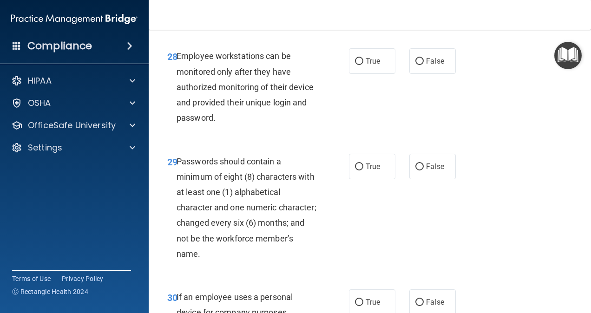
scroll to position [2836, 0]
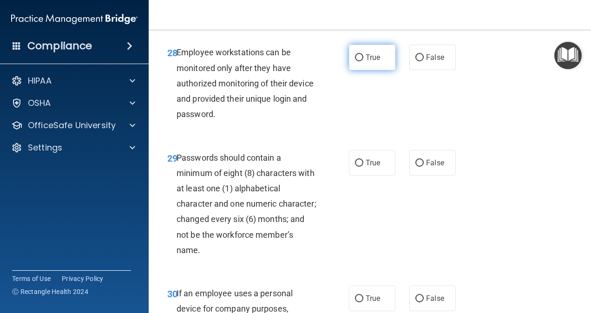
click at [366, 62] on span "True" at bounding box center [373, 57] width 14 height 9
click at [364, 61] on input "True" at bounding box center [359, 57] width 8 height 7
radio input "true"
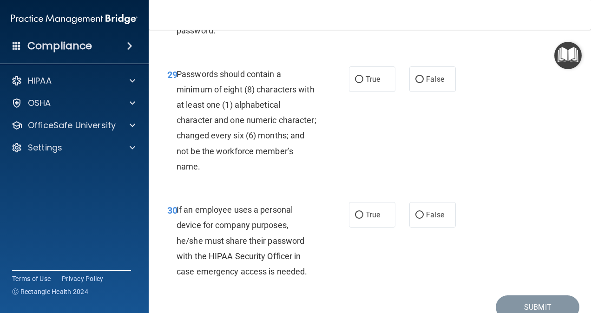
scroll to position [2929, 0]
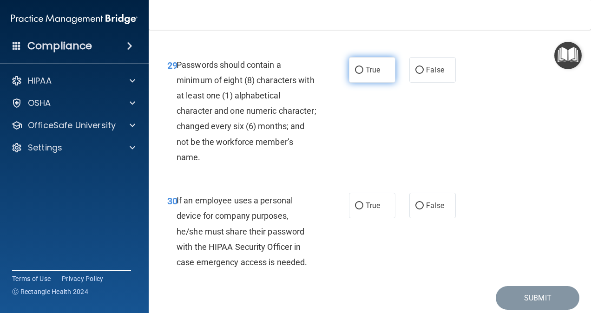
click at [367, 74] on span "True" at bounding box center [373, 70] width 14 height 9
click at [364, 74] on input "True" at bounding box center [359, 70] width 8 height 7
radio input "true"
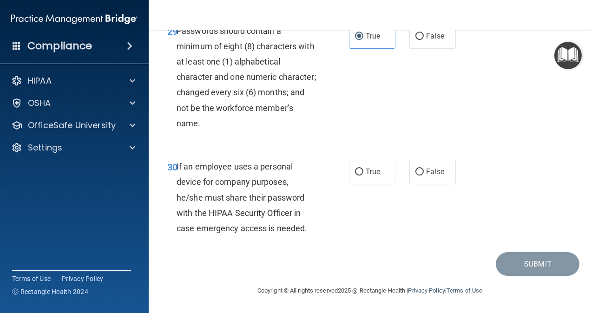
scroll to position [3056, 0]
click at [389, 166] on label "True" at bounding box center [372, 172] width 46 height 26
click at [364, 169] on input "True" at bounding box center [359, 172] width 8 height 7
radio input "true"
click at [529, 263] on button "Submit" at bounding box center [538, 264] width 84 height 24
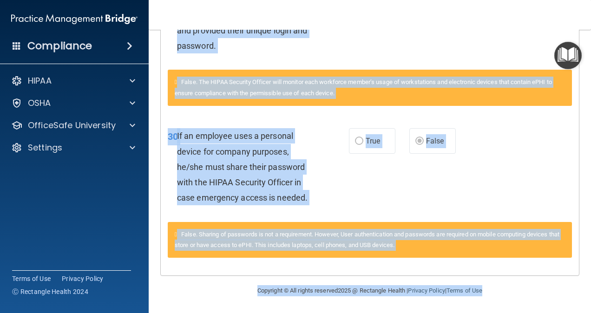
scroll to position [1976, 0]
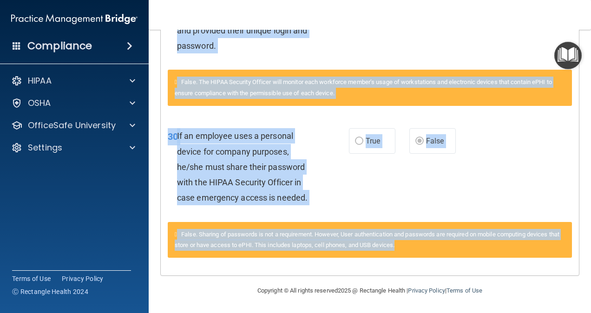
drag, startPoint x: 170, startPoint y: 128, endPoint x: 496, endPoint y: 251, distance: 347.9
copy div "02 HIPAA violations are punishable by law and those found violating HIPAA are s…"
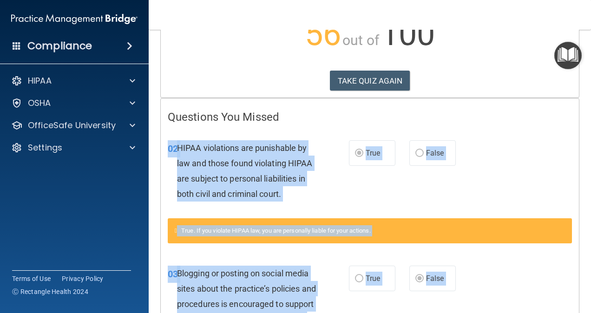
scroll to position [0, 0]
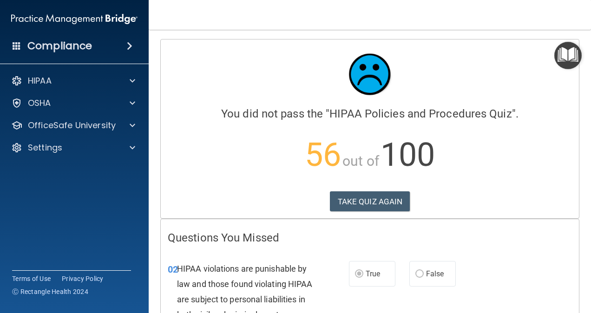
click at [265, 126] on p "56 out of 100" at bounding box center [370, 155] width 405 height 60
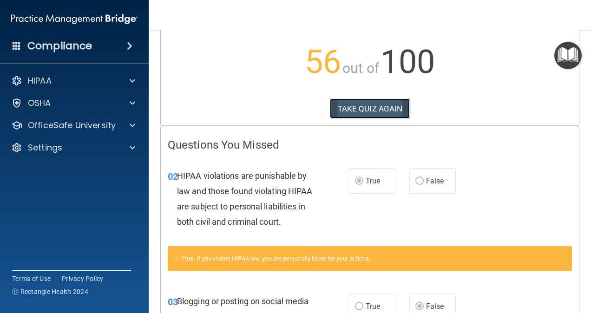
click at [364, 105] on button "TAKE QUIZ AGAIN" at bounding box center [370, 109] width 80 height 20
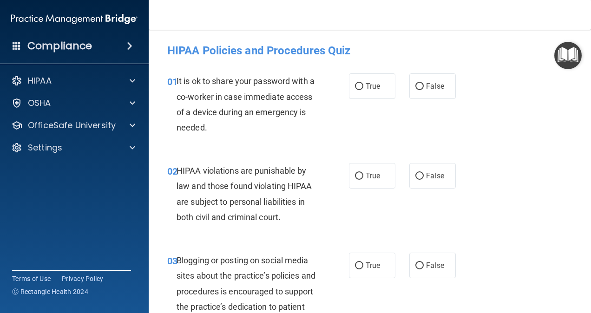
click at [303, 146] on div "01 It is ok to share your password with a co-worker in case immediate access of…" at bounding box center [369, 107] width 419 height 90
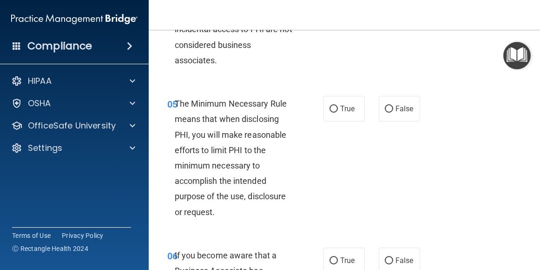
scroll to position [1820, 0]
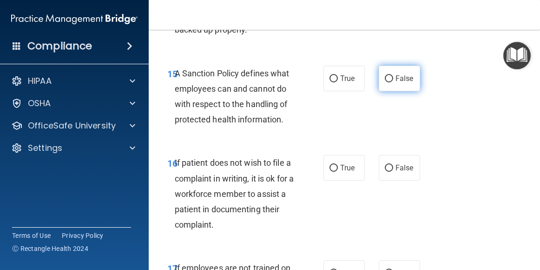
click at [396, 91] on label "False" at bounding box center [399, 79] width 41 height 26
click at [393, 82] on input "False" at bounding box center [389, 78] width 8 height 7
radio input "true"
click at [259, 125] on span "A Sanction Policy defines what employees can and cannot do with respect to the …" at bounding box center [232, 96] width 115 height 56
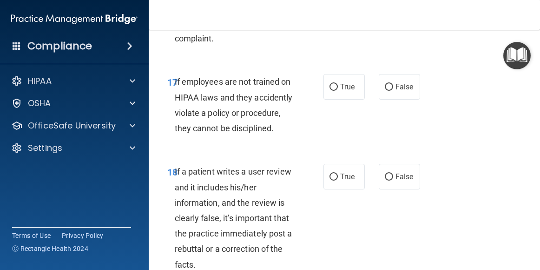
scroll to position [2618, 0]
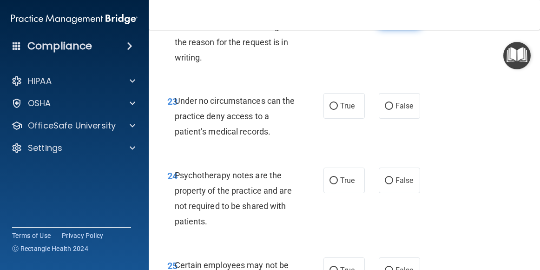
click at [396, 20] on span "False" at bounding box center [405, 16] width 18 height 9
click at [393, 20] on input "False" at bounding box center [389, 16] width 8 height 7
radio input "true"
click at [280, 62] on span "Patients have the rights to receive their records so long as the reason for the…" at bounding box center [233, 34] width 116 height 56
click at [434, 156] on div "23 Under no circumstances can the practice deny access to a patient’s medical r…" at bounding box center [344, 118] width 368 height 74
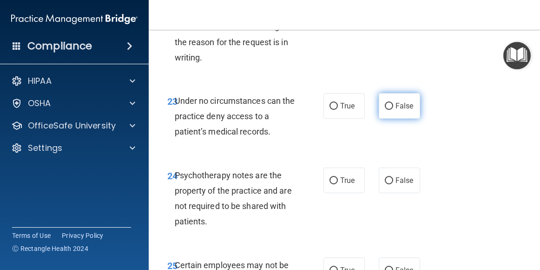
click at [386, 110] on input "False" at bounding box center [389, 106] width 8 height 7
radio input "true"
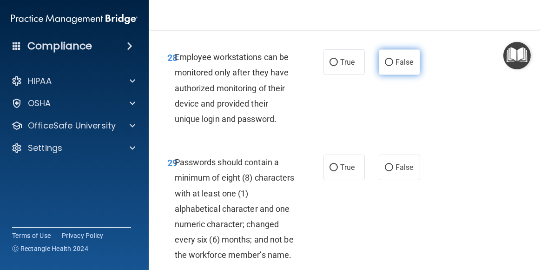
click at [398, 75] on label "False" at bounding box center [399, 62] width 41 height 26
click at [393, 66] on input "False" at bounding box center [389, 62] width 8 height 7
radio input "true"
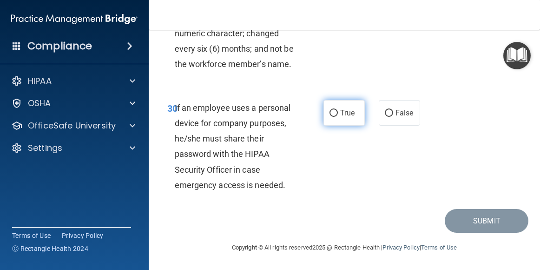
drag, startPoint x: 390, startPoint y: 157, endPoint x: 344, endPoint y: 160, distance: 45.7
click at [390, 126] on label "False" at bounding box center [399, 113] width 41 height 26
click at [390, 117] on input "False" at bounding box center [389, 113] width 8 height 7
radio input "true"
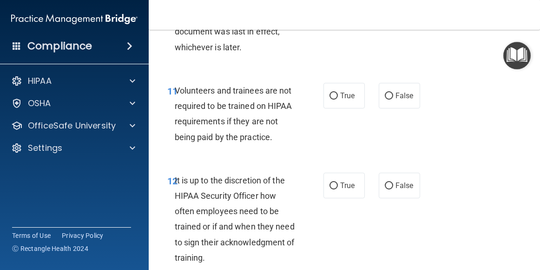
scroll to position [52, 0]
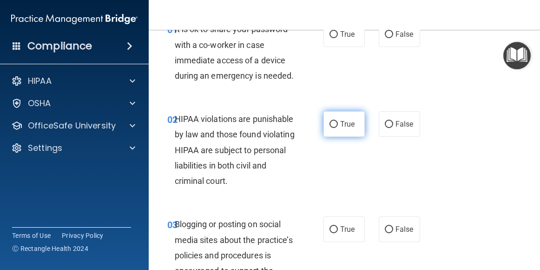
click at [335, 137] on label "True" at bounding box center [344, 124] width 41 height 26
click at [335, 128] on input "True" at bounding box center [334, 124] width 8 height 7
radio input "true"
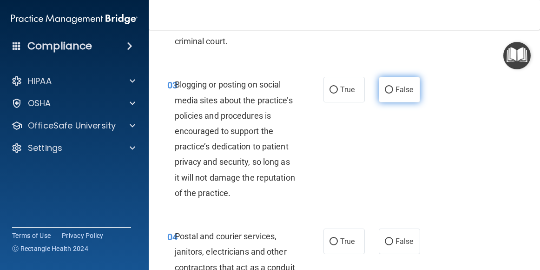
click at [385, 93] on input "False" at bounding box center [389, 89] width 8 height 7
radio input "true"
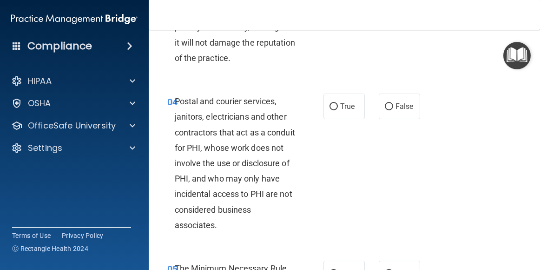
scroll to position [331, 0]
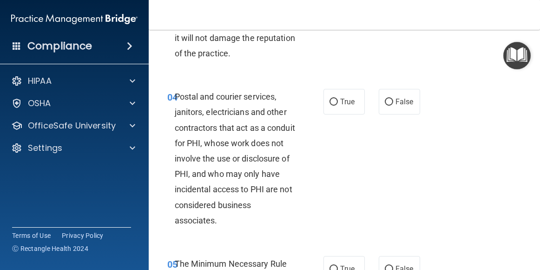
click at [299, 190] on div "Postal and courier services, janitors, electricians and other contractors that …" at bounding box center [239, 158] width 128 height 139
click at [345, 106] on span "True" at bounding box center [347, 101] width 14 height 9
click at [338, 106] on input "True" at bounding box center [334, 102] width 8 height 7
radio input "true"
click at [290, 226] on div "Postal and courier services, janitors, electricians and other contractors that …" at bounding box center [239, 158] width 128 height 139
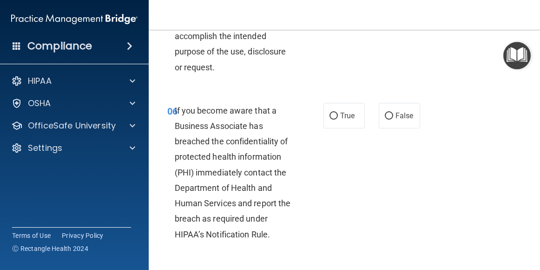
scroll to position [657, 0]
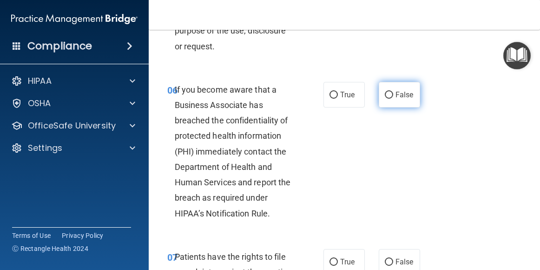
click at [397, 99] on span "False" at bounding box center [405, 94] width 18 height 9
click at [393, 99] on input "False" at bounding box center [389, 95] width 8 height 7
radio input "true"
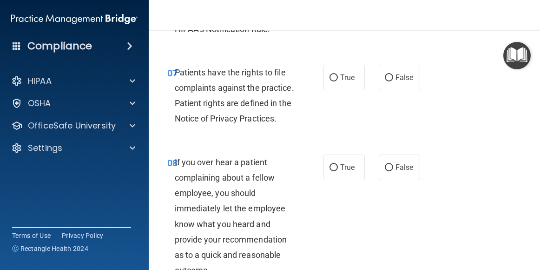
scroll to position [843, 0]
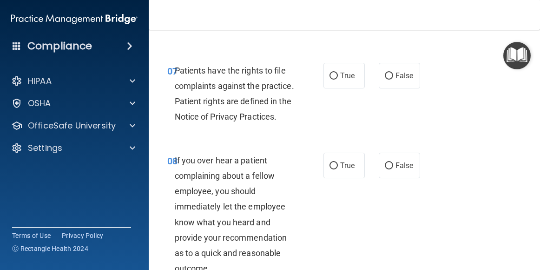
click at [241, 125] on div "Patients have the rights to file complaints against the practice. Patient right…" at bounding box center [239, 94] width 128 height 62
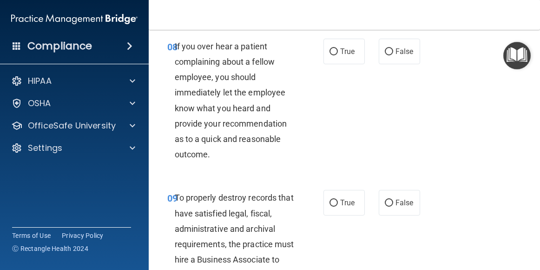
scroll to position [1029, 0]
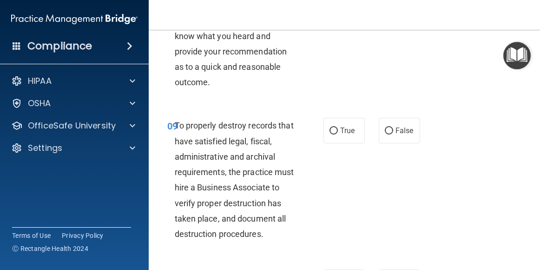
radio input "true"
click at [285, 90] on div "If you over hear a patient complaining about a fellow employee, you should imme…" at bounding box center [239, 29] width 128 height 124
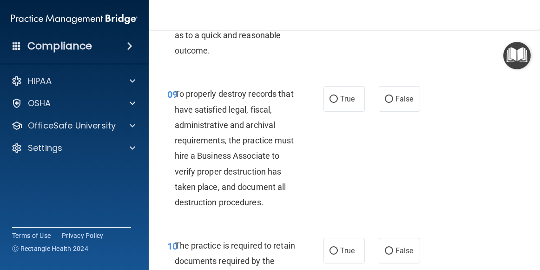
scroll to position [1075, 0]
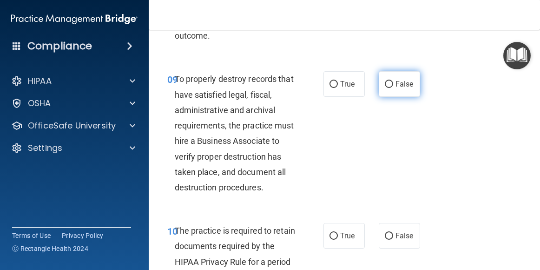
click at [400, 97] on label "False" at bounding box center [399, 84] width 41 height 26
click at [393, 88] on input "False" at bounding box center [389, 84] width 8 height 7
radio input "true"
click at [256, 195] on div "To properly destroy records that have satisfied legal, fiscal, administrative a…" at bounding box center [239, 133] width 128 height 124
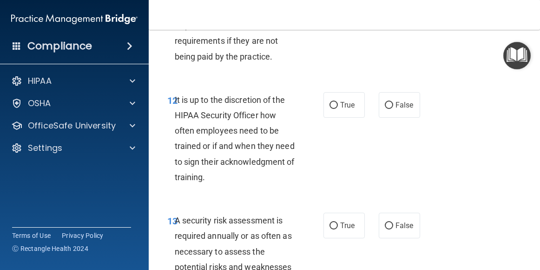
scroll to position [1493, 0]
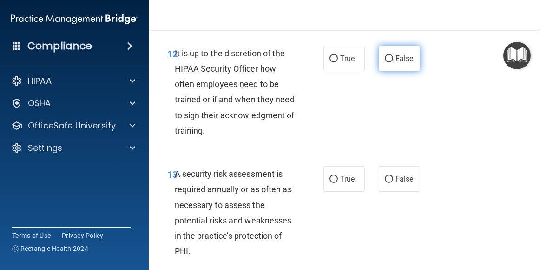
click at [396, 63] on span "False" at bounding box center [405, 58] width 18 height 9
click at [393, 62] on input "False" at bounding box center [389, 58] width 8 height 7
radio input "true"
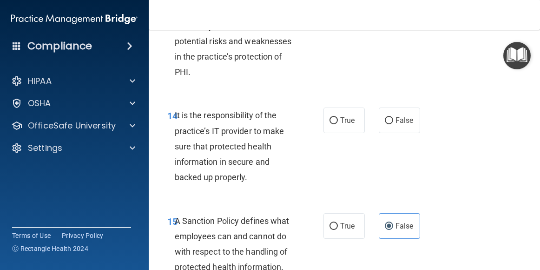
scroll to position [1679, 0]
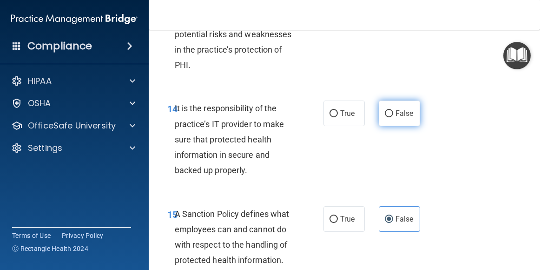
click at [385, 117] on input "False" at bounding box center [389, 113] width 8 height 7
radio input "true"
click at [253, 178] on div "It is the responsibility of the practice’s IT provider to make sure that protec…" at bounding box center [239, 138] width 128 height 77
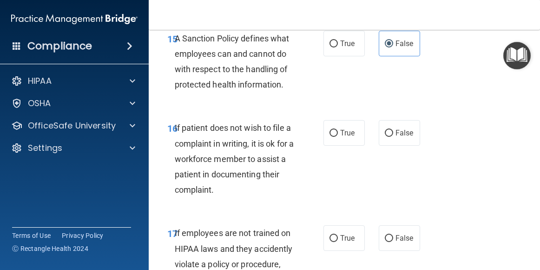
scroll to position [1865, 0]
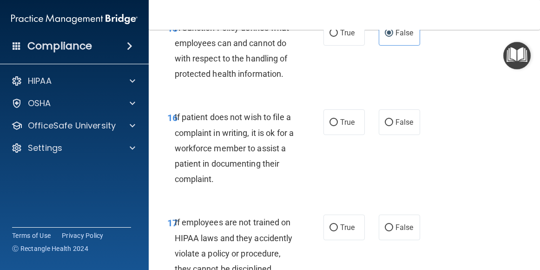
click at [261, 186] on div "If patient does not wish to file a complaint in writing, it is ok for a workfor…" at bounding box center [239, 147] width 128 height 77
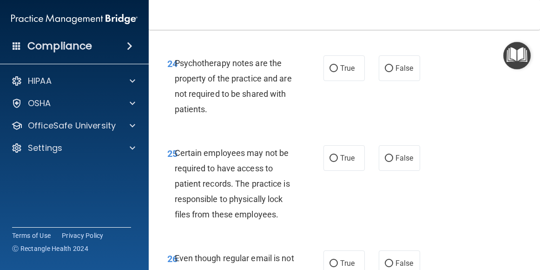
scroll to position [2749, 0]
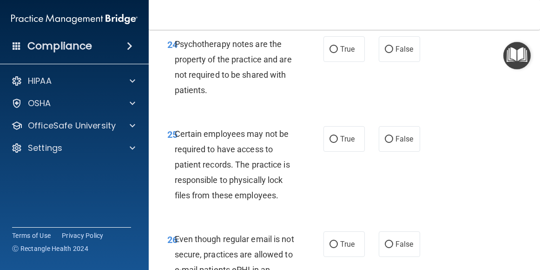
click at [275, 95] on span "Psychotherapy notes are the property of the practice and are not required to be…" at bounding box center [233, 67] width 117 height 56
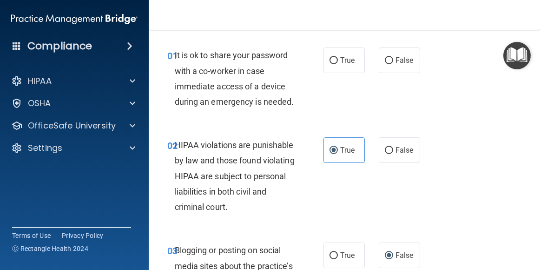
scroll to position [0, 0]
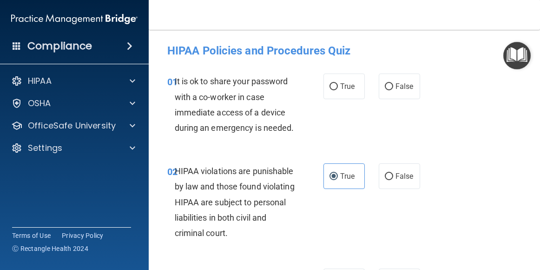
click at [210, 101] on span "It is ok to share your password with a co-worker in case immediate access of a …" at bounding box center [234, 104] width 119 height 56
click at [396, 91] on span "False" at bounding box center [405, 86] width 18 height 9
click at [393, 90] on input "False" at bounding box center [389, 86] width 8 height 7
radio input "true"
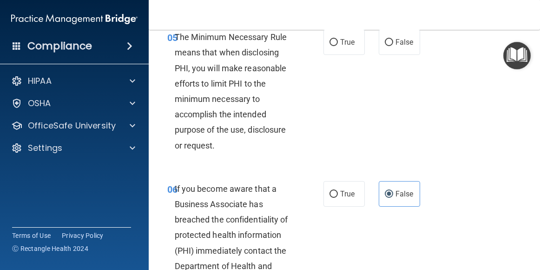
scroll to position [558, 0]
click at [226, 129] on span "The Minimum Necessary Rule means that when disclosing PHI, you will make reason…" at bounding box center [231, 91] width 113 height 118
click at [336, 54] on label "True" at bounding box center [344, 42] width 41 height 26
click at [336, 46] on input "True" at bounding box center [334, 42] width 8 height 7
radio input "true"
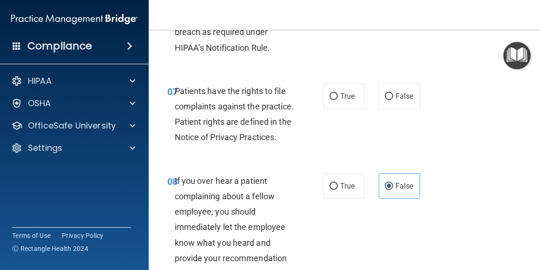
scroll to position [837, 0]
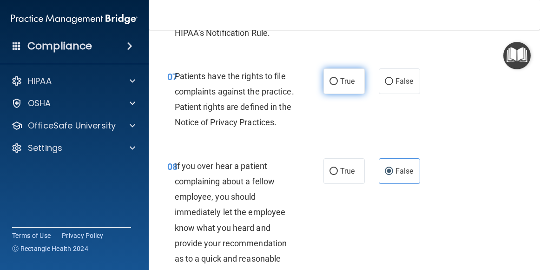
click at [340, 86] on span "True" at bounding box center [347, 81] width 14 height 9
click at [338, 85] on input "True" at bounding box center [334, 81] width 8 height 7
radio input "true"
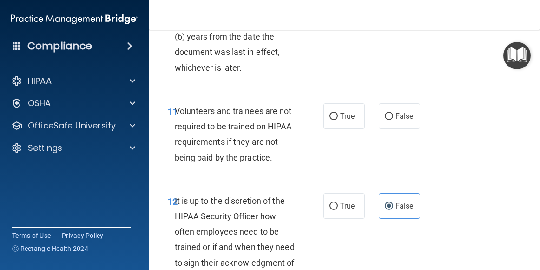
scroll to position [1348, 0]
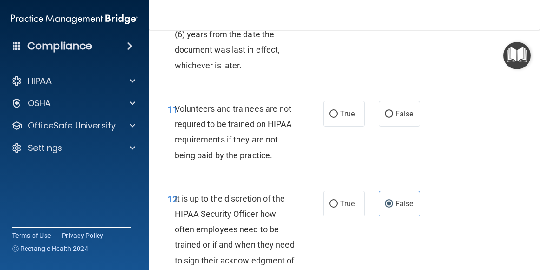
radio input "true"
click at [404, 118] on span "False" at bounding box center [405, 113] width 18 height 9
click at [393, 118] on input "False" at bounding box center [389, 114] width 8 height 7
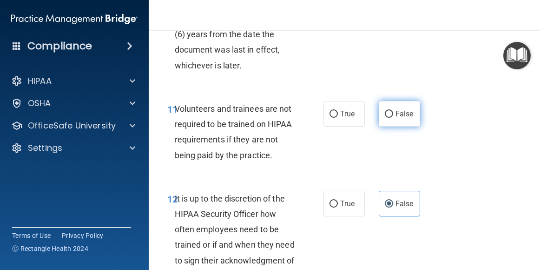
radio input "true"
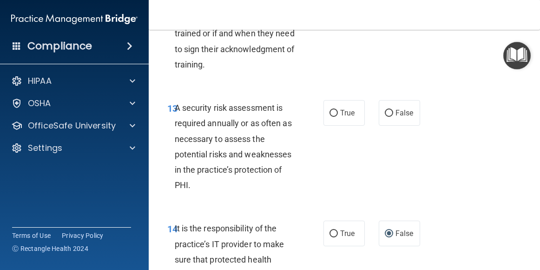
scroll to position [1581, 0]
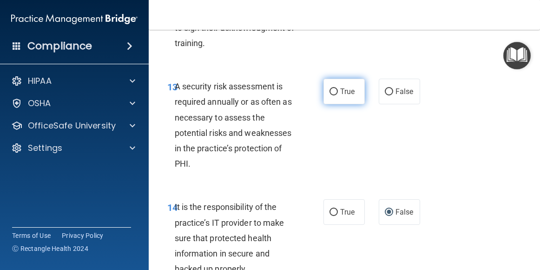
click at [340, 96] on span "True" at bounding box center [347, 91] width 14 height 9
click at [337, 95] on input "True" at bounding box center [334, 91] width 8 height 7
radio input "true"
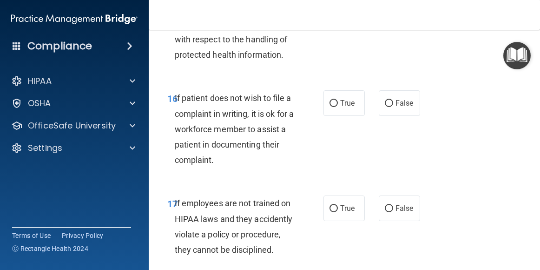
scroll to position [1953, 0]
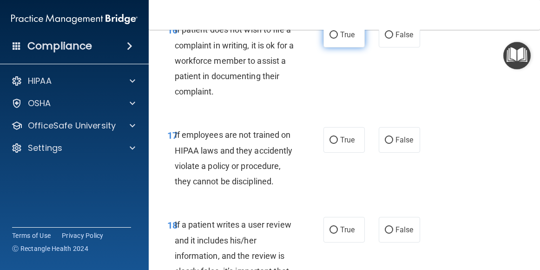
click at [348, 39] on span "True" at bounding box center [347, 34] width 14 height 9
click at [338, 39] on input "True" at bounding box center [334, 35] width 8 height 7
radio input "true"
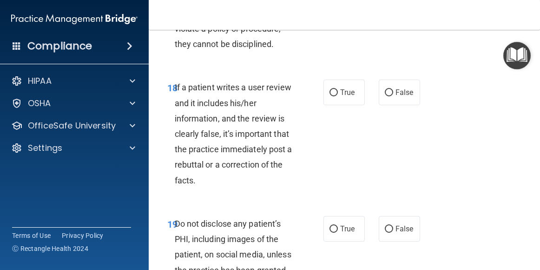
scroll to position [2092, 0]
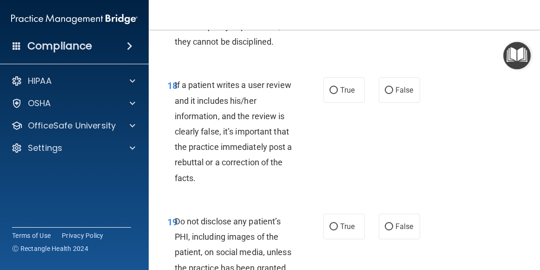
click at [398, 5] on span "False" at bounding box center [405, 0] width 18 height 9
click at [393, 4] on input "False" at bounding box center [389, 0] width 8 height 7
radio input "true"
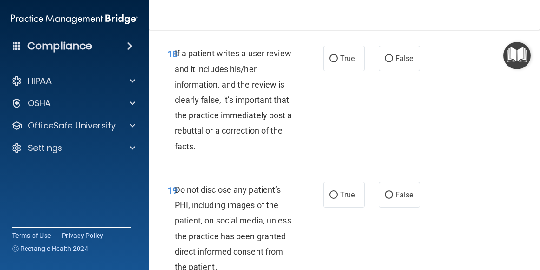
scroll to position [2139, 0]
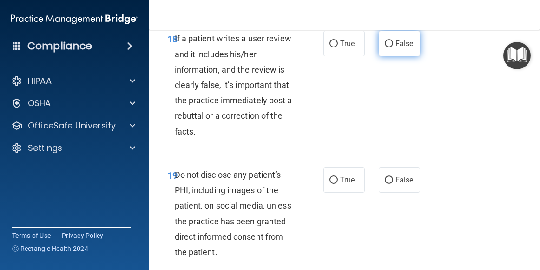
click at [398, 48] on span "False" at bounding box center [405, 43] width 18 height 9
click at [393, 47] on input "False" at bounding box center [389, 43] width 8 height 7
radio input "true"
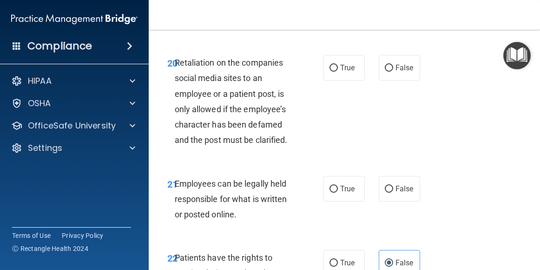
scroll to position [2278, 0]
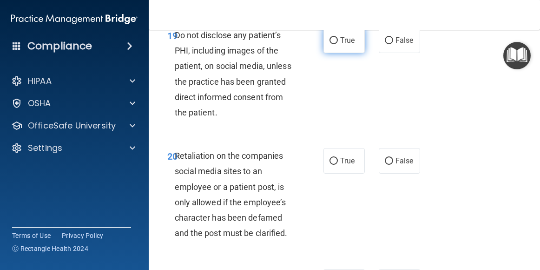
click at [344, 45] on span "True" at bounding box center [347, 40] width 14 height 9
click at [338, 44] on input "True" at bounding box center [334, 40] width 8 height 7
radio input "true"
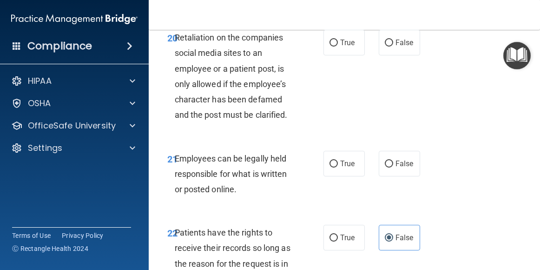
scroll to position [2418, 0]
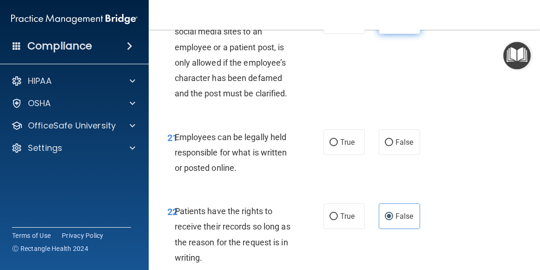
click at [392, 34] on label "False" at bounding box center [399, 21] width 41 height 26
click at [392, 25] on input "False" at bounding box center [389, 21] width 8 height 7
radio input "true"
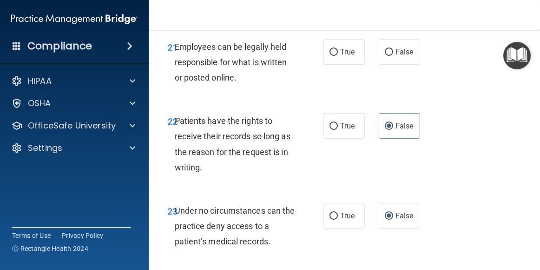
scroll to position [2511, 0]
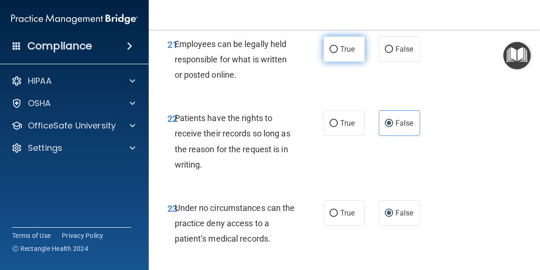
click at [335, 62] on label "True" at bounding box center [344, 49] width 41 height 26
click at [335, 53] on input "True" at bounding box center [334, 49] width 8 height 7
radio input "true"
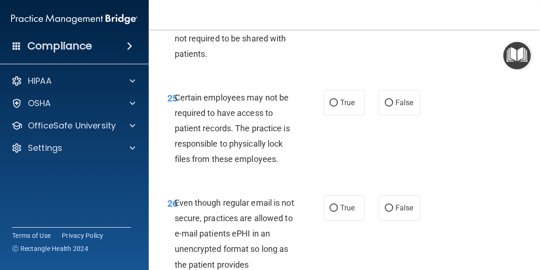
scroll to position [2790, 0]
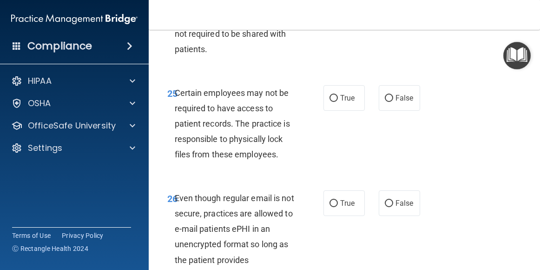
click at [390, 21] on label "False" at bounding box center [399, 8] width 41 height 26
click at [390, 12] on input "False" at bounding box center [389, 8] width 8 height 7
radio input "true"
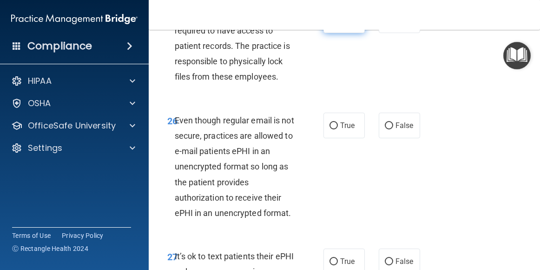
scroll to position [2883, 0]
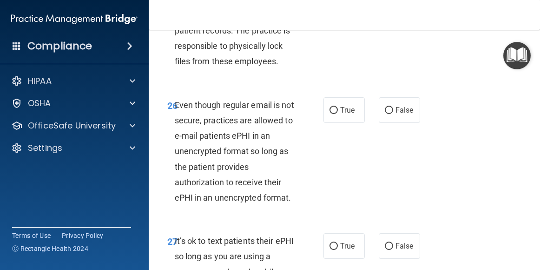
click at [332, 18] on label "True" at bounding box center [344, 5] width 41 height 26
click at [332, 9] on input "True" at bounding box center [334, 5] width 8 height 7
radio input "true"
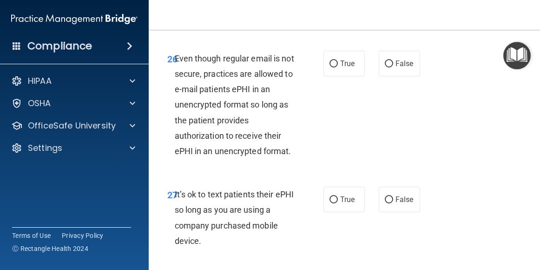
scroll to position [2976, 0]
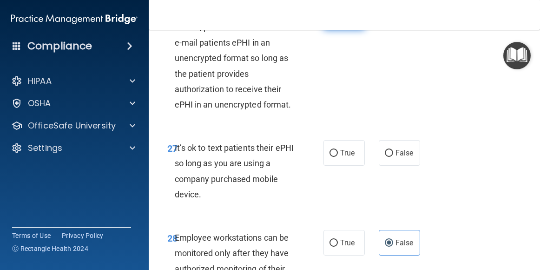
click at [334, 30] on label "True" at bounding box center [344, 17] width 41 height 26
click at [334, 21] on input "True" at bounding box center [334, 17] width 8 height 7
radio input "true"
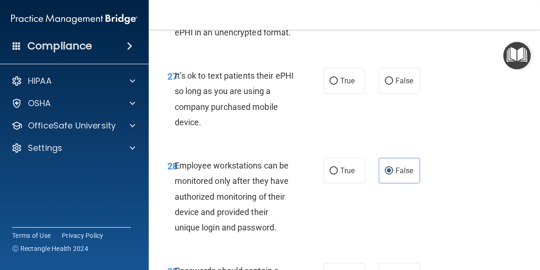
scroll to position [3069, 0]
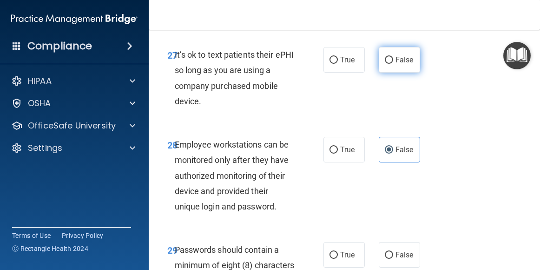
click at [387, 64] on input "False" at bounding box center [389, 60] width 8 height 7
radio input "true"
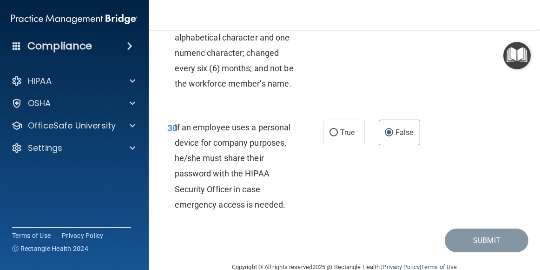
scroll to position [3348, 0]
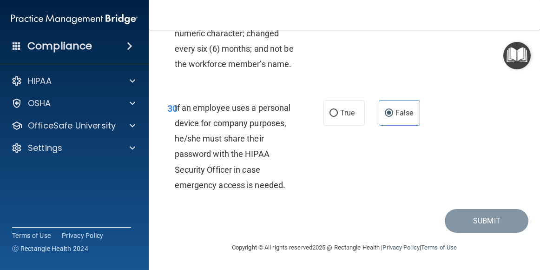
radio input "true"
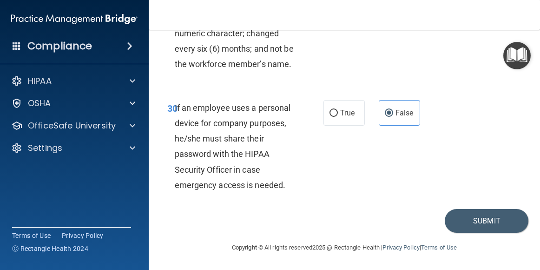
scroll to position [3455, 0]
click at [479, 221] on button "Submit" at bounding box center [487, 221] width 84 height 24
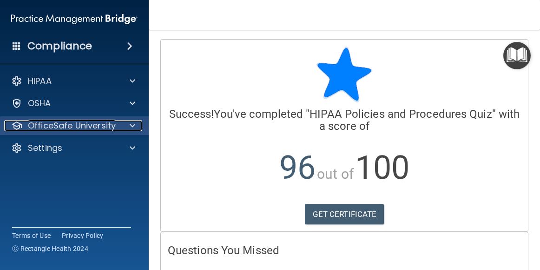
click at [135, 127] on span at bounding box center [133, 125] width 6 height 11
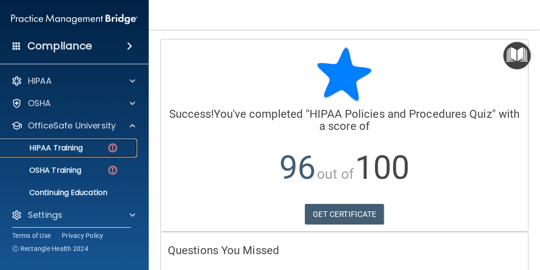
click at [59, 148] on p "HIPAA Training" at bounding box center [44, 147] width 77 height 9
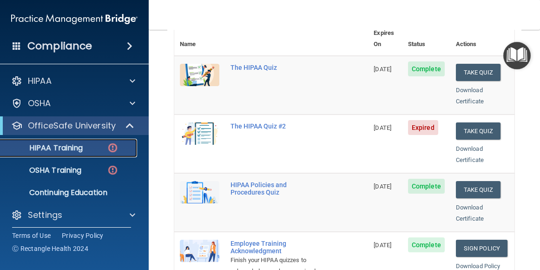
scroll to position [93, 0]
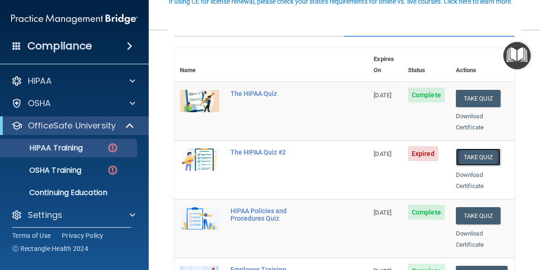
click at [476, 148] on button "Take Quiz" at bounding box center [478, 156] width 45 height 17
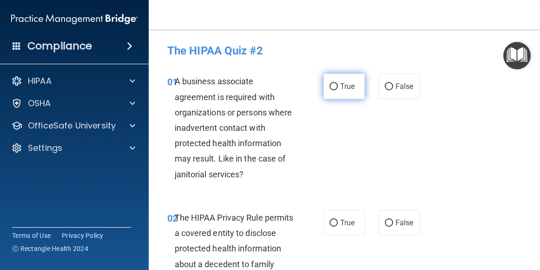
click at [334, 89] on input "True" at bounding box center [334, 86] width 8 height 7
radio input "true"
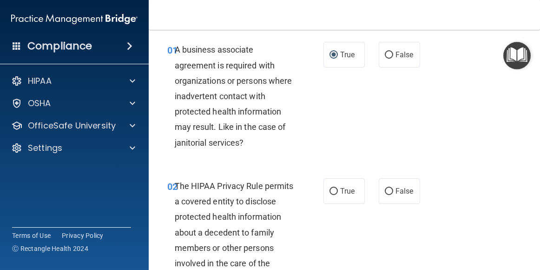
scroll to position [46, 0]
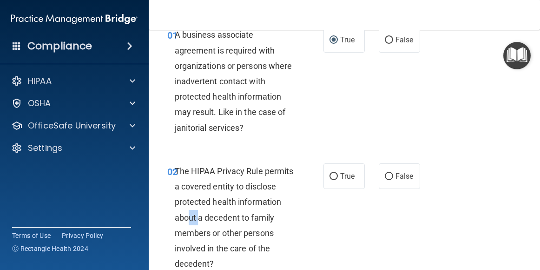
drag, startPoint x: 246, startPoint y: 216, endPoint x: 236, endPoint y: 214, distance: 10.0
click at [236, 214] on span "The HIPAA Privacy Rule permits a covered entity to disclose protected health in…" at bounding box center [234, 217] width 119 height 102
click at [189, 239] on div "The HIPAA Privacy Rule permits a covered entity to disclose protected health in…" at bounding box center [239, 217] width 128 height 108
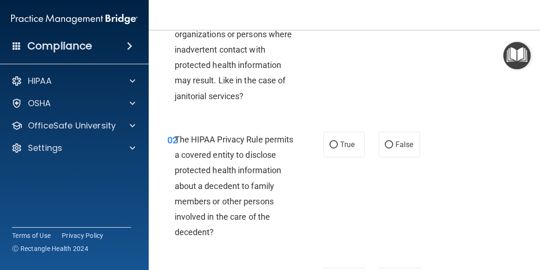
scroll to position [93, 0]
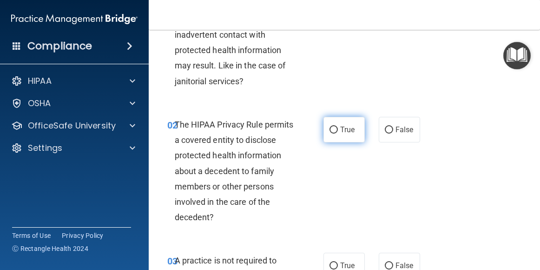
click at [340, 128] on span "True" at bounding box center [347, 129] width 14 height 9
click at [338, 128] on input "True" at bounding box center [334, 129] width 8 height 7
radio input "true"
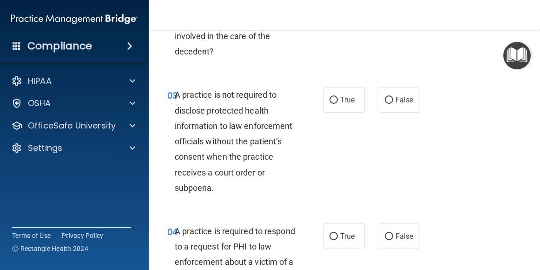
scroll to position [279, 0]
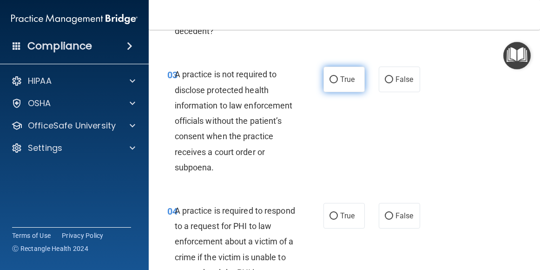
click at [339, 83] on label "True" at bounding box center [344, 79] width 41 height 26
click at [338, 83] on input "True" at bounding box center [334, 79] width 8 height 7
radio input "true"
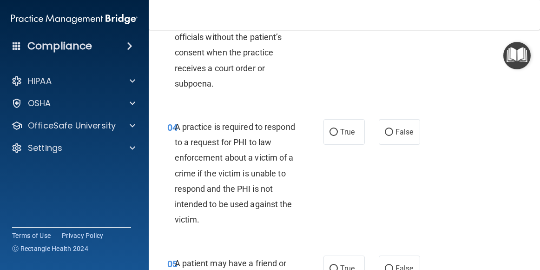
scroll to position [372, 0]
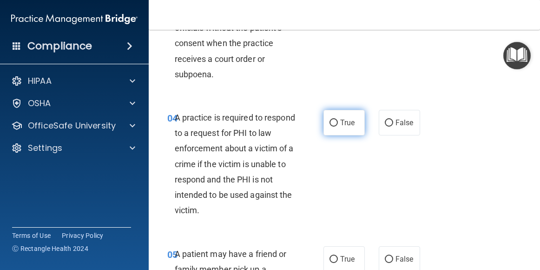
click at [328, 126] on label "True" at bounding box center [344, 123] width 41 height 26
click at [330, 126] on input "True" at bounding box center [334, 122] width 8 height 7
radio input "true"
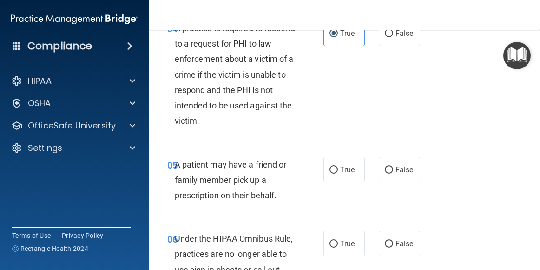
scroll to position [465, 0]
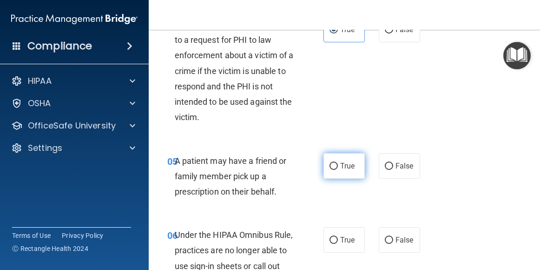
click at [332, 167] on input "True" at bounding box center [334, 166] width 8 height 7
radio input "true"
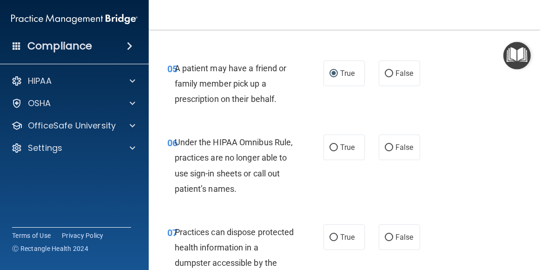
scroll to position [558, 0]
click at [399, 146] on span "False" at bounding box center [405, 146] width 18 height 9
click at [393, 146] on input "False" at bounding box center [389, 147] width 8 height 7
radio input "true"
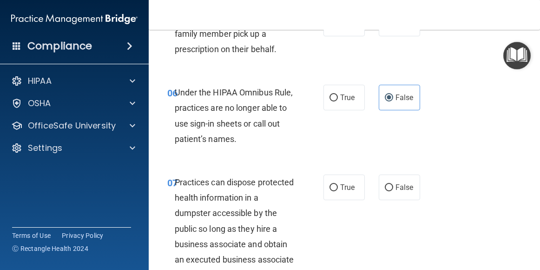
scroll to position [651, 0]
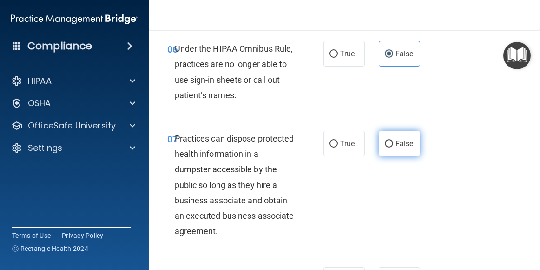
click at [390, 146] on label "False" at bounding box center [399, 144] width 41 height 26
click at [390, 146] on input "False" at bounding box center [389, 143] width 8 height 7
radio input "true"
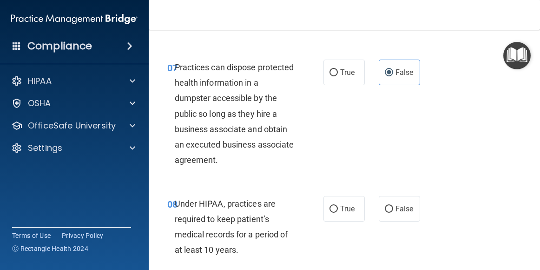
scroll to position [744, 0]
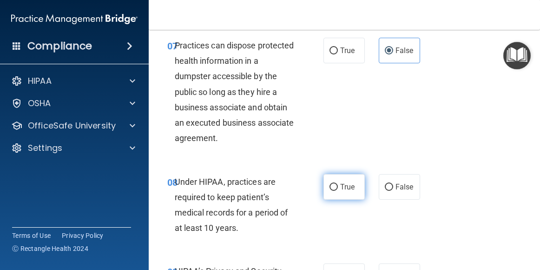
click at [330, 185] on input "True" at bounding box center [334, 187] width 8 height 7
radio input "true"
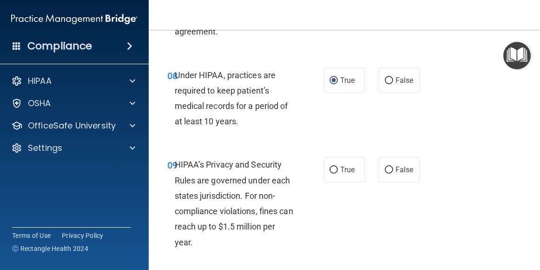
scroll to position [883, 0]
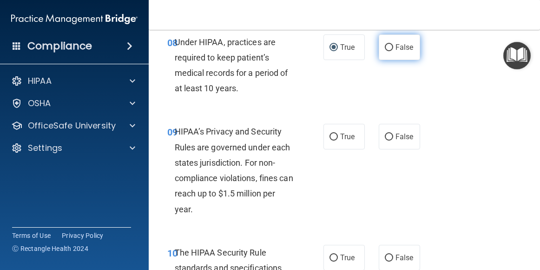
click at [400, 44] on span "False" at bounding box center [405, 47] width 18 height 9
click at [393, 44] on input "False" at bounding box center [389, 47] width 8 height 7
radio input "true"
radio input "false"
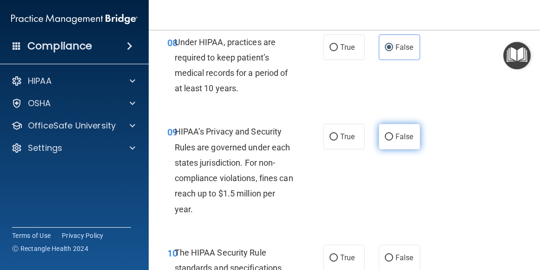
click at [403, 140] on span "False" at bounding box center [405, 136] width 18 height 9
click at [393, 140] on input "False" at bounding box center [389, 136] width 8 height 7
radio input "true"
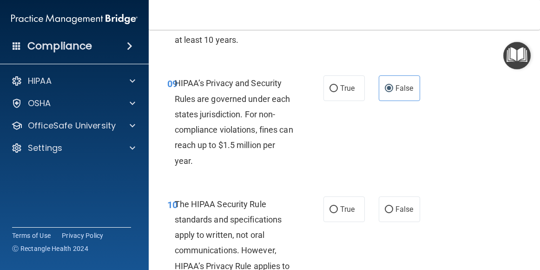
scroll to position [976, 0]
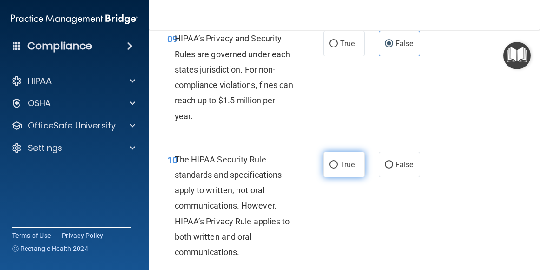
click at [331, 163] on input "True" at bounding box center [334, 164] width 8 height 7
radio input "true"
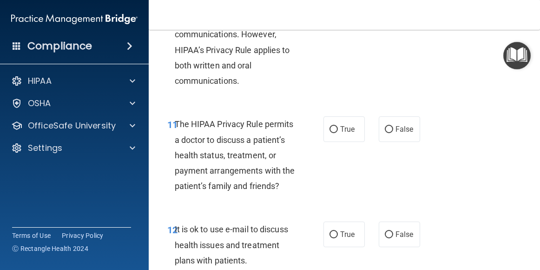
scroll to position [1162, 0]
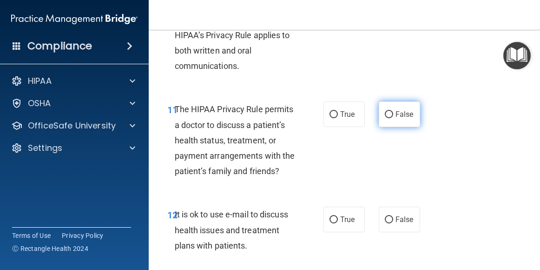
click at [396, 113] on span "False" at bounding box center [405, 114] width 18 height 9
click at [393, 113] on input "False" at bounding box center [389, 114] width 8 height 7
radio input "true"
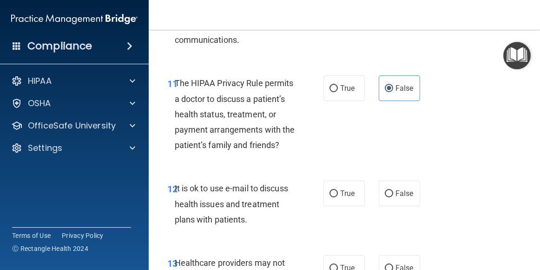
scroll to position [1209, 0]
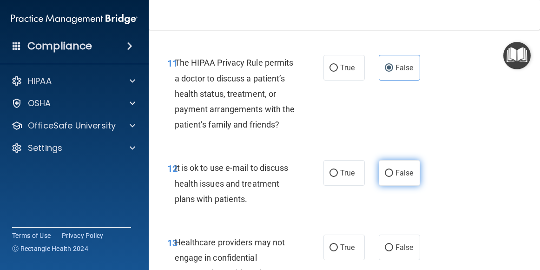
click at [398, 186] on label "False" at bounding box center [399, 173] width 41 height 26
click at [393, 177] on input "False" at bounding box center [389, 173] width 8 height 7
radio input "true"
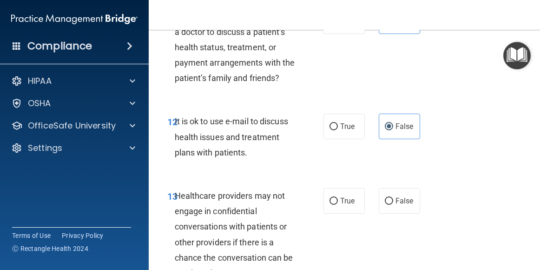
scroll to position [1302, 0]
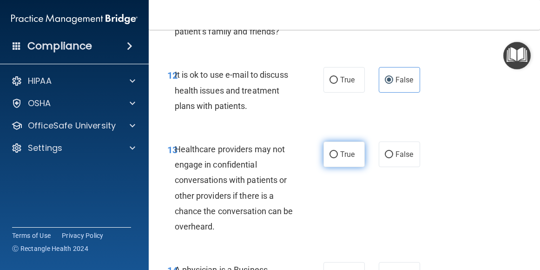
click at [347, 159] on span "True" at bounding box center [347, 154] width 14 height 9
click at [338, 158] on input "True" at bounding box center [334, 154] width 8 height 7
radio input "true"
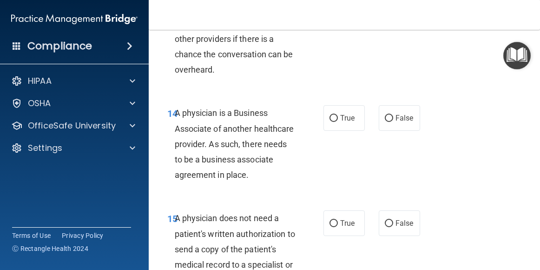
scroll to position [1488, 0]
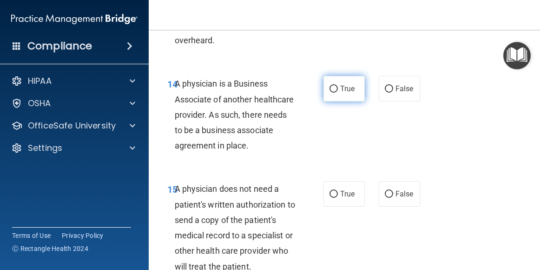
click at [333, 93] on input "True" at bounding box center [334, 89] width 8 height 7
radio input "true"
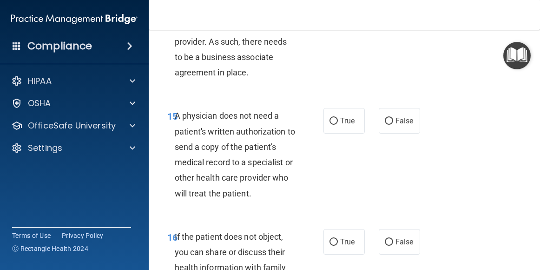
scroll to position [1581, 0]
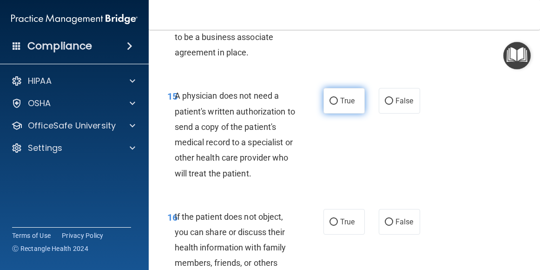
click at [335, 113] on label "True" at bounding box center [344, 101] width 41 height 26
click at [335, 105] on input "True" at bounding box center [334, 101] width 8 height 7
radio input "true"
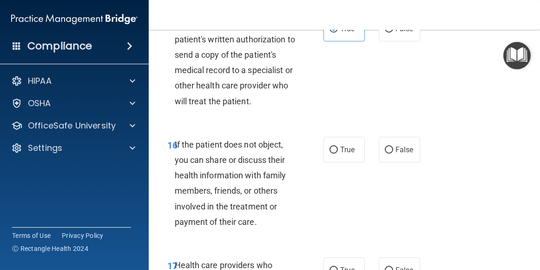
scroll to position [1674, 0]
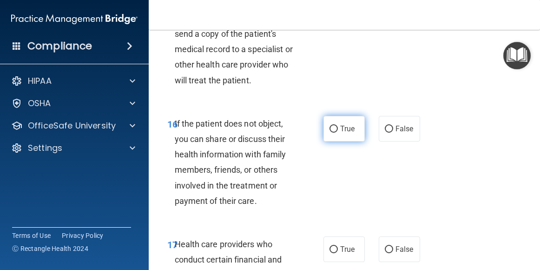
click at [330, 133] on input "True" at bounding box center [334, 129] width 8 height 7
radio input "true"
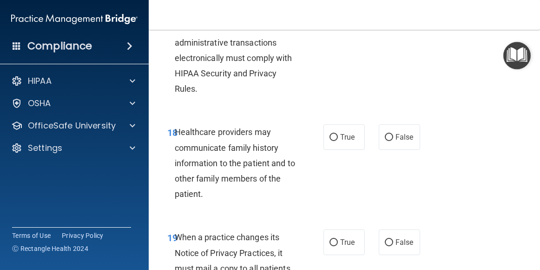
scroll to position [1860, 0]
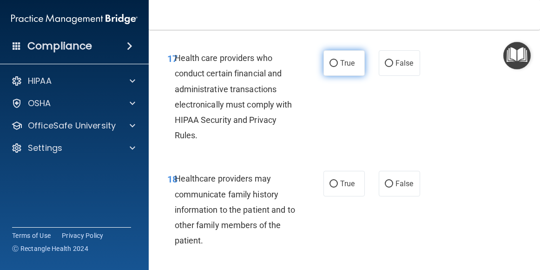
click at [332, 67] on input "True" at bounding box center [334, 63] width 8 height 7
radio input "true"
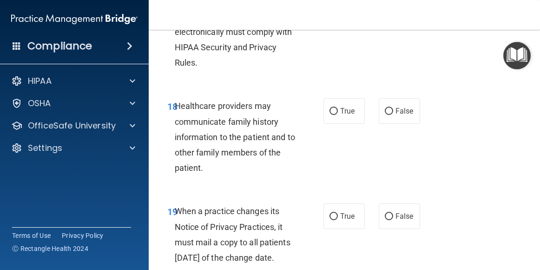
scroll to position [1953, 0]
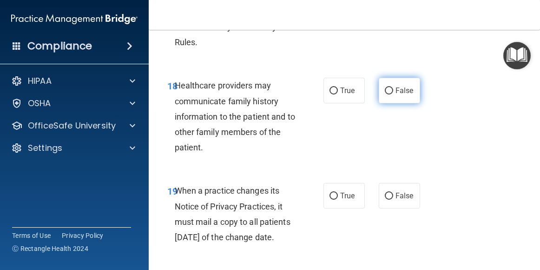
click at [401, 103] on label "False" at bounding box center [399, 91] width 41 height 26
click at [393, 94] on input "False" at bounding box center [389, 90] width 8 height 7
radio input "true"
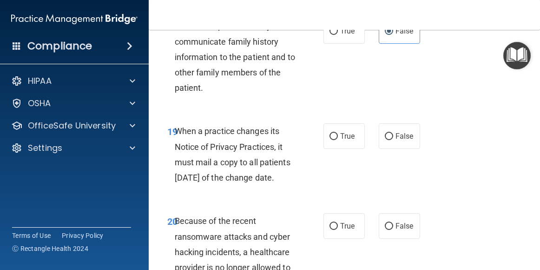
scroll to position [2046, 0]
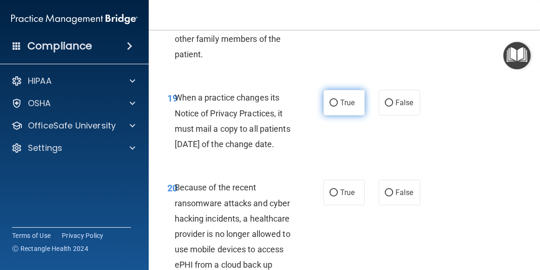
click at [340, 107] on span "True" at bounding box center [347, 102] width 14 height 9
click at [337, 106] on input "True" at bounding box center [334, 103] width 8 height 7
radio input "true"
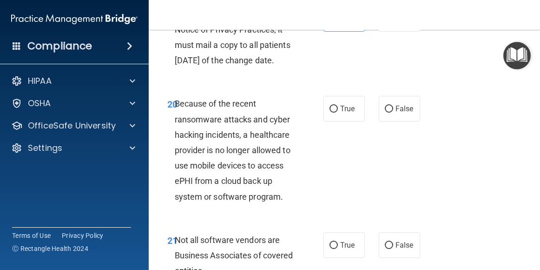
scroll to position [2139, 0]
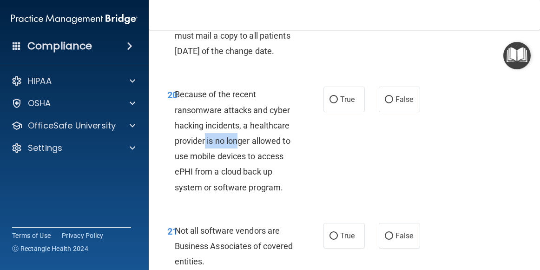
drag, startPoint x: 240, startPoint y: 173, endPoint x: 205, endPoint y: 173, distance: 35.3
click at [205, 173] on span "Because of the recent ransomware attacks and cyber hacking incidents, a healthc…" at bounding box center [233, 140] width 116 height 102
click at [389, 103] on input "False" at bounding box center [389, 99] width 8 height 7
radio input "true"
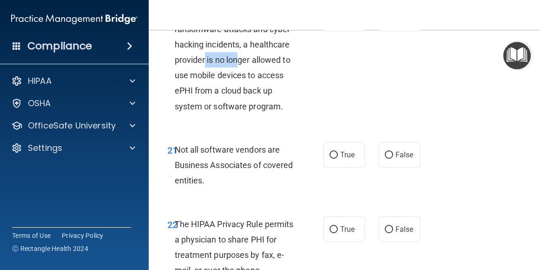
scroll to position [2278, 0]
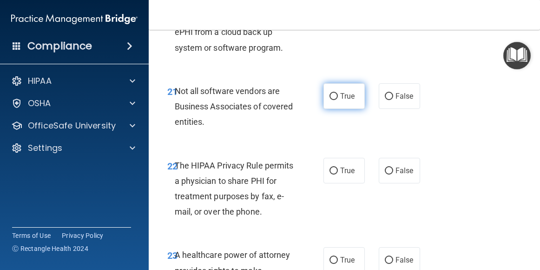
click at [331, 109] on label "True" at bounding box center [344, 96] width 41 height 26
click at [331, 100] on input "True" at bounding box center [334, 96] width 8 height 7
radio input "true"
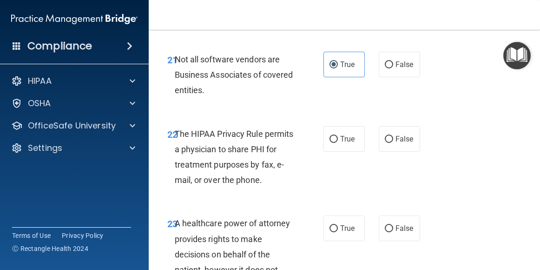
scroll to position [2325, 0]
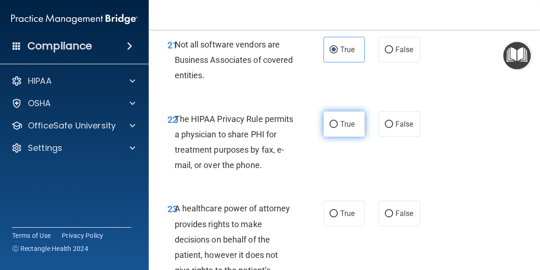
click at [332, 128] on input "True" at bounding box center [334, 124] width 8 height 7
radio input "true"
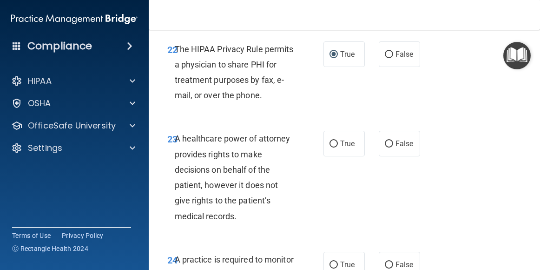
scroll to position [2418, 0]
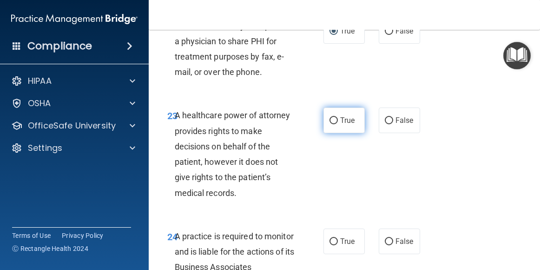
click at [345, 125] on span "True" at bounding box center [347, 120] width 14 height 9
click at [338, 124] on input "True" at bounding box center [334, 120] width 8 height 7
radio input "true"
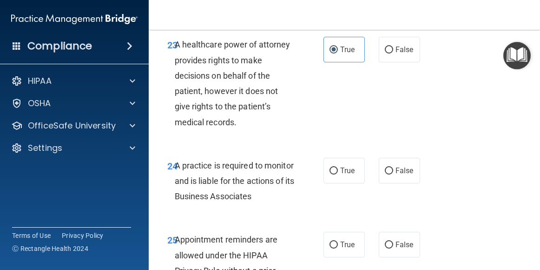
scroll to position [2511, 0]
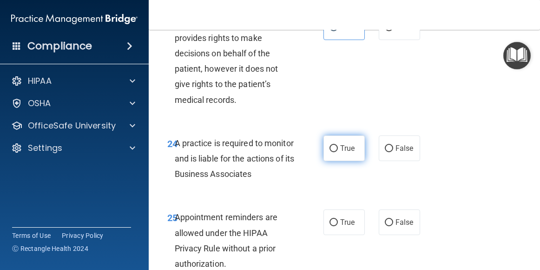
click at [336, 161] on label "True" at bounding box center [344, 148] width 41 height 26
click at [336, 152] on input "True" at bounding box center [334, 148] width 8 height 7
radio input "true"
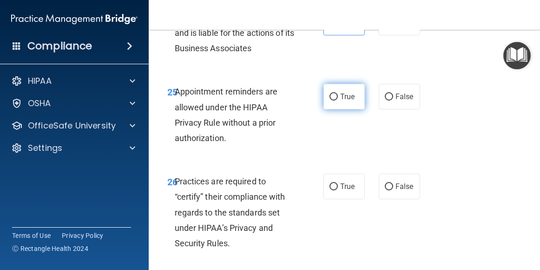
scroll to position [2697, 0]
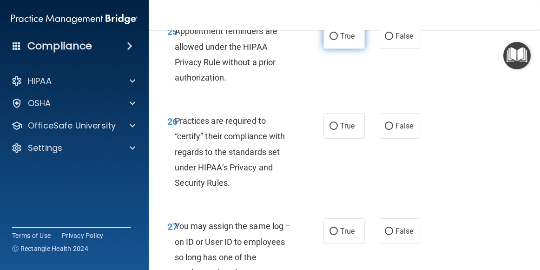
click at [345, 40] on span "True" at bounding box center [347, 36] width 14 height 9
click at [338, 40] on input "True" at bounding box center [334, 36] width 8 height 7
radio input "true"
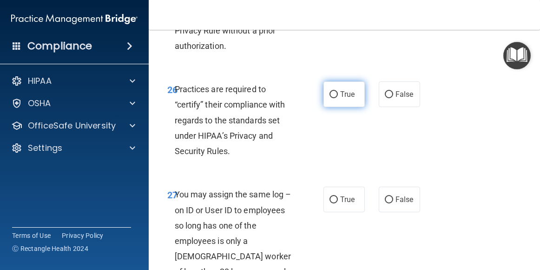
scroll to position [2743, 0]
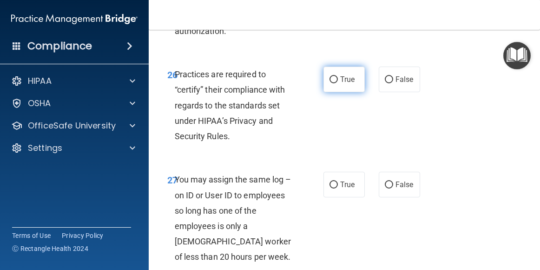
click at [342, 84] on span "True" at bounding box center [347, 79] width 14 height 9
click at [338, 83] on input "True" at bounding box center [334, 79] width 8 height 7
radio input "true"
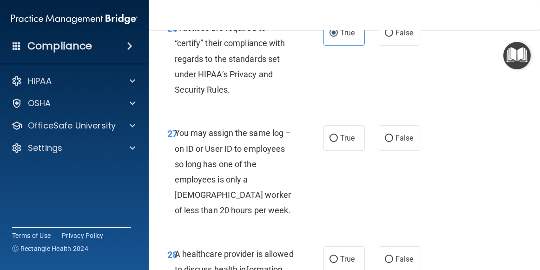
scroll to position [2836, 0]
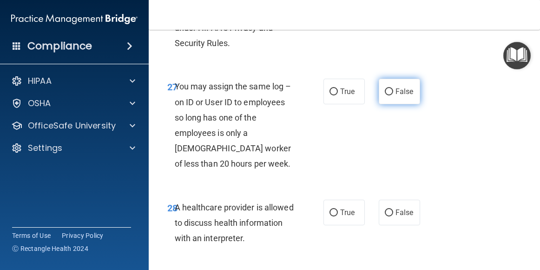
click at [401, 96] on span "False" at bounding box center [405, 91] width 18 height 9
click at [393, 95] on input "False" at bounding box center [389, 91] width 8 height 7
radio input "true"
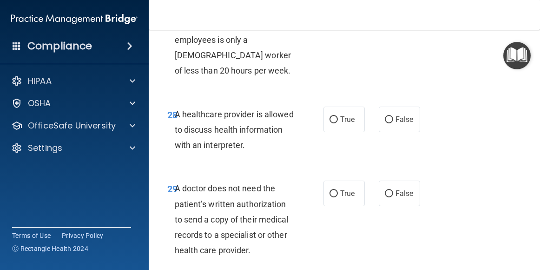
scroll to position [2976, 0]
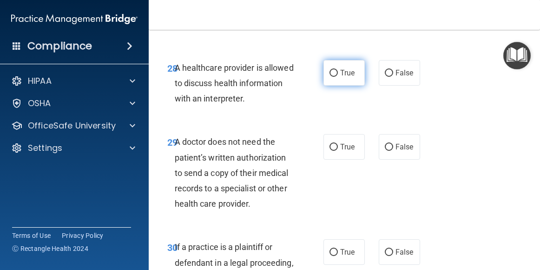
click at [333, 86] on label "True" at bounding box center [344, 73] width 41 height 26
click at [333, 77] on input "True" at bounding box center [334, 73] width 8 height 7
radio input "true"
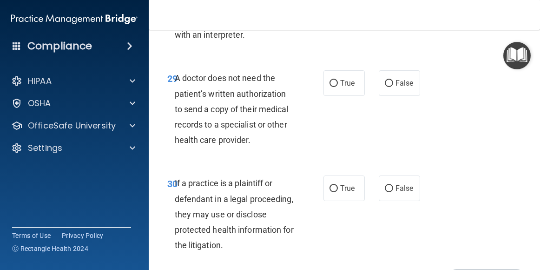
scroll to position [3069, 0]
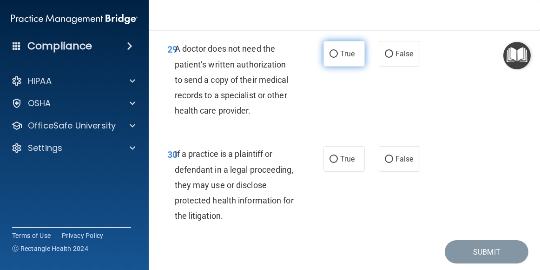
click at [340, 58] on span "True" at bounding box center [347, 53] width 14 height 9
click at [338, 58] on input "True" at bounding box center [334, 54] width 8 height 7
radio input "true"
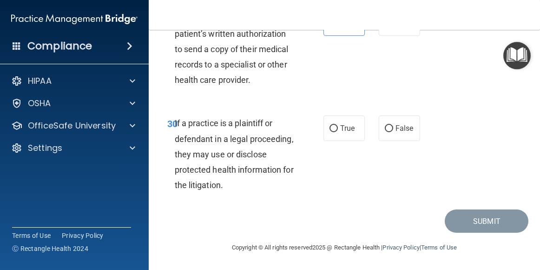
scroll to position [3145, 0]
click at [340, 129] on span "True" at bounding box center [347, 128] width 14 height 9
click at [338, 129] on input "True" at bounding box center [334, 128] width 8 height 7
radio input "true"
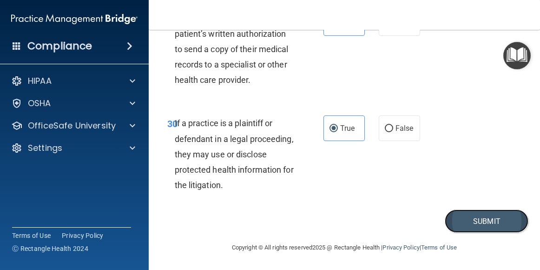
click at [490, 223] on button "Submit" at bounding box center [487, 221] width 84 height 24
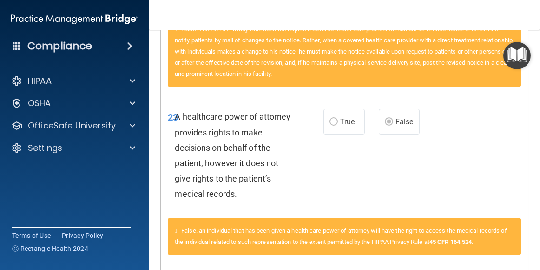
scroll to position [1762, 0]
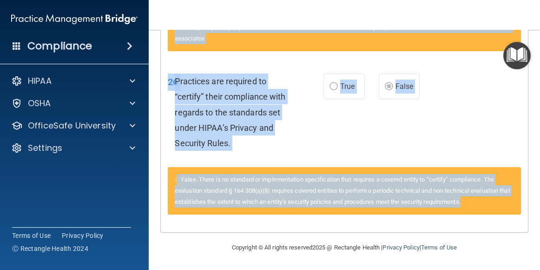
drag, startPoint x: 168, startPoint y: 81, endPoint x: 498, endPoint y: 204, distance: 352.8
copy div "01 A business associate agreement is required with organizations or persons whe…"
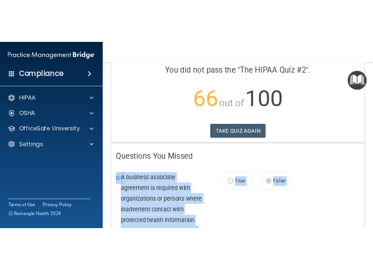
scroll to position [0, 0]
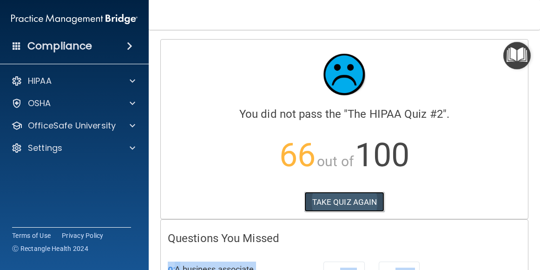
click at [349, 203] on button "TAKE QUIZ AGAIN" at bounding box center [345, 202] width 80 height 20
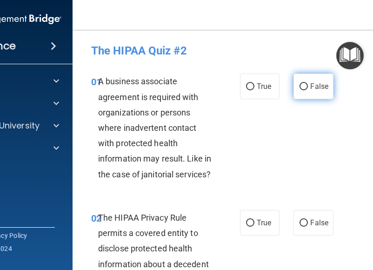
click at [310, 87] on span "False" at bounding box center [319, 86] width 18 height 9
click at [308, 87] on input "False" at bounding box center [303, 86] width 8 height 7
radio input "true"
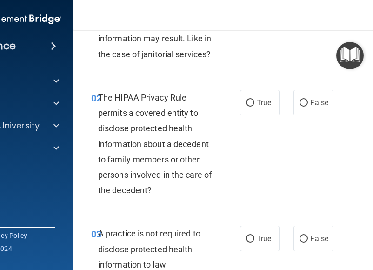
scroll to position [139, 0]
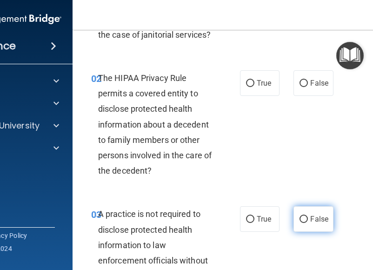
click at [310, 219] on span "False" at bounding box center [319, 218] width 18 height 9
click at [308, 219] on input "False" at bounding box center [303, 219] width 8 height 7
radio input "true"
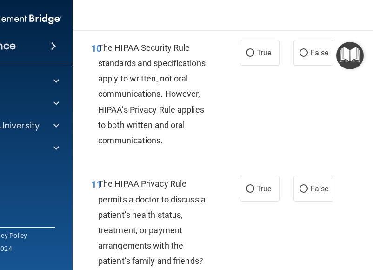
scroll to position [1162, 0]
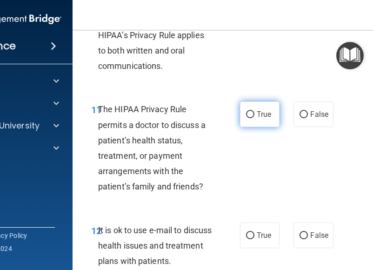
click at [259, 119] on label "True" at bounding box center [260, 114] width 40 height 26
click at [254, 118] on input "True" at bounding box center [250, 114] width 8 height 7
radio input "true"
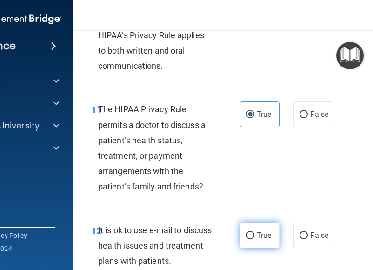
click at [254, 241] on label "True" at bounding box center [260, 235] width 40 height 26
click at [254, 239] on input "True" at bounding box center [250, 235] width 8 height 7
radio input "true"
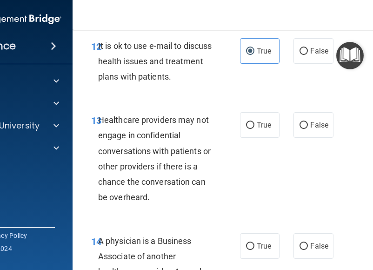
scroll to position [1348, 0]
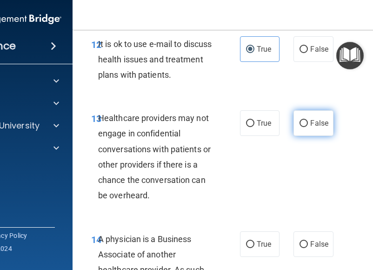
click at [301, 120] on input "False" at bounding box center [303, 123] width 8 height 7
radio input "true"
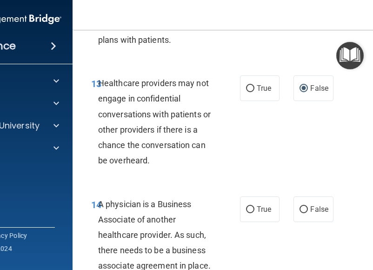
scroll to position [1441, 0]
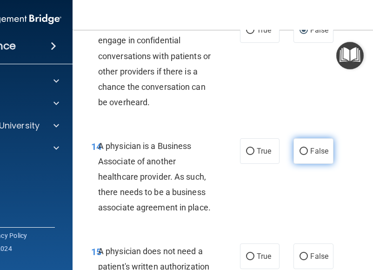
click at [310, 151] on span "False" at bounding box center [319, 150] width 18 height 9
click at [306, 151] on input "False" at bounding box center [303, 151] width 8 height 7
radio input "true"
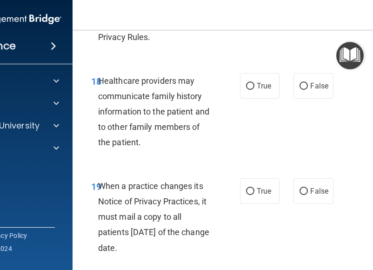
scroll to position [1999, 0]
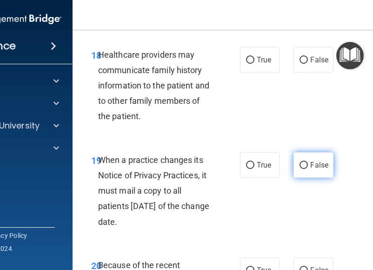
click at [304, 163] on label "False" at bounding box center [313, 165] width 40 height 26
click at [304, 163] on input "False" at bounding box center [303, 165] width 8 height 7
radio input "true"
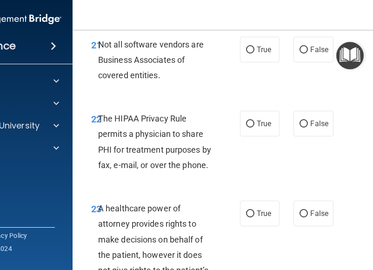
scroll to position [2418, 0]
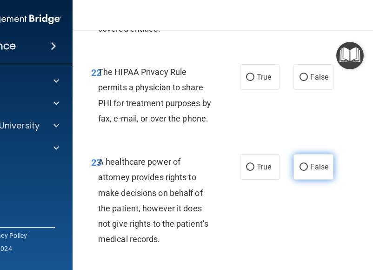
click at [310, 167] on span "False" at bounding box center [319, 166] width 18 height 9
click at [308, 167] on input "False" at bounding box center [303, 167] width 8 height 7
radio input "true"
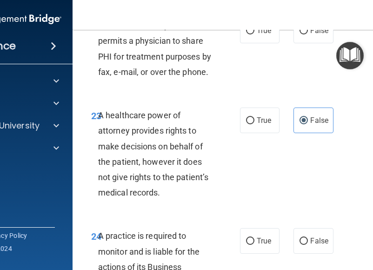
scroll to position [2557, 0]
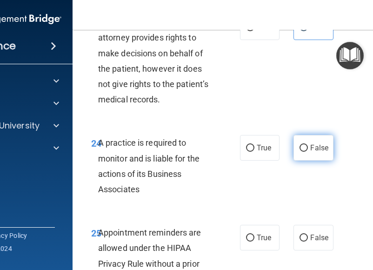
click at [311, 151] on span "False" at bounding box center [319, 147] width 18 height 9
click at [308, 151] on input "False" at bounding box center [303, 148] width 8 height 7
radio input "true"
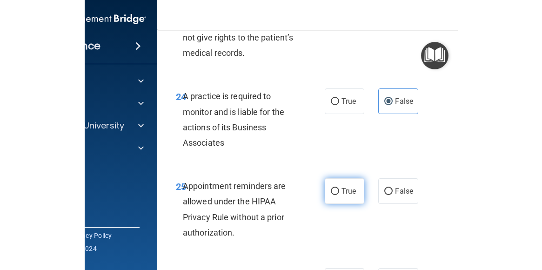
scroll to position [2697, 0]
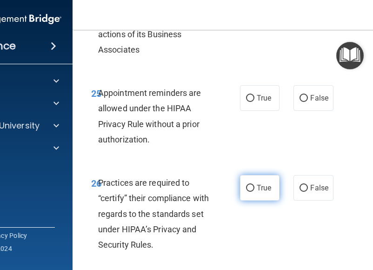
click at [303, 188] on input "False" at bounding box center [303, 188] width 8 height 7
radio input "true"
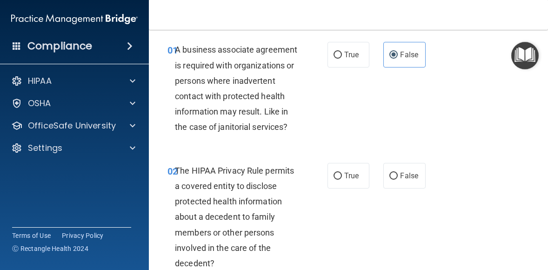
scroll to position [46, 0]
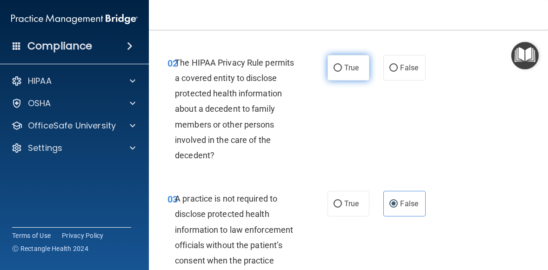
click at [346, 72] on span "True" at bounding box center [351, 67] width 14 height 9
click at [342, 72] on input "True" at bounding box center [337, 68] width 8 height 7
radio input "true"
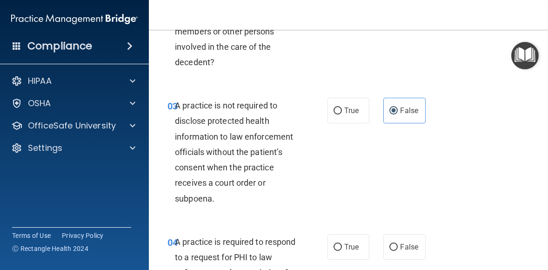
scroll to position [325, 0]
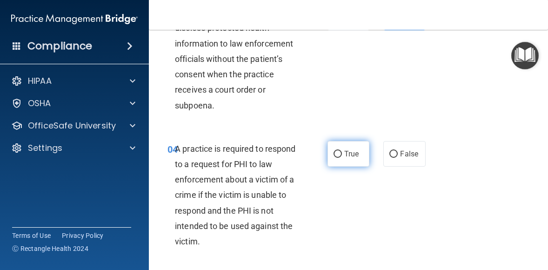
click at [344, 158] on span "True" at bounding box center [351, 153] width 14 height 9
click at [340, 158] on input "True" at bounding box center [337, 154] width 8 height 7
radio input "true"
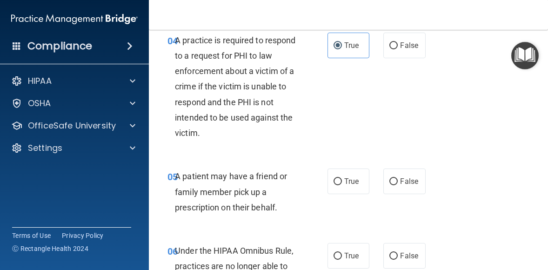
scroll to position [465, 0]
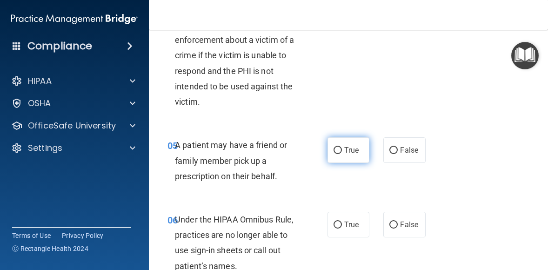
click at [340, 163] on label "True" at bounding box center [348, 150] width 42 height 26
click at [340, 154] on input "True" at bounding box center [337, 150] width 8 height 7
radio input "true"
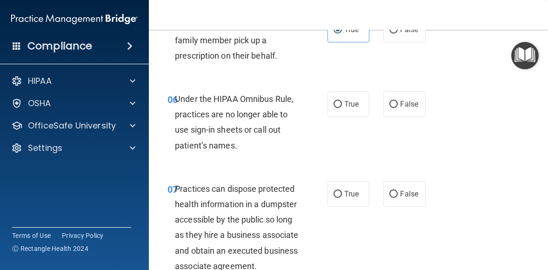
scroll to position [604, 0]
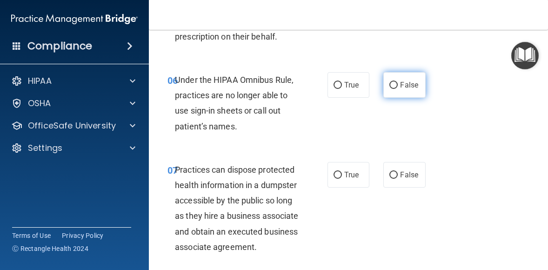
click at [400, 89] on span "False" at bounding box center [409, 84] width 18 height 9
click at [398, 89] on input "False" at bounding box center [393, 85] width 8 height 7
radio input "true"
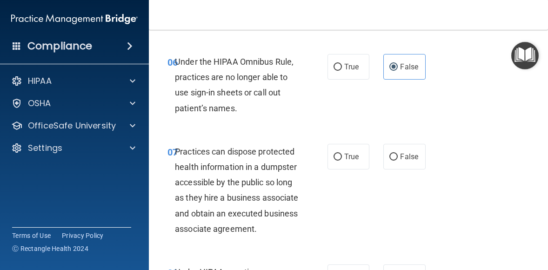
scroll to position [651, 0]
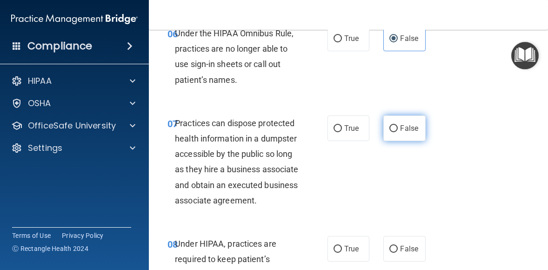
click at [406, 133] on span "False" at bounding box center [409, 128] width 18 height 9
click at [398, 132] on input "False" at bounding box center [393, 128] width 8 height 7
radio input "true"
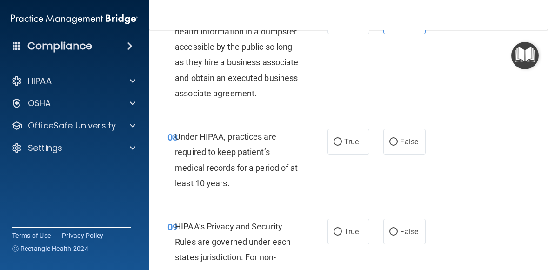
scroll to position [790, 0]
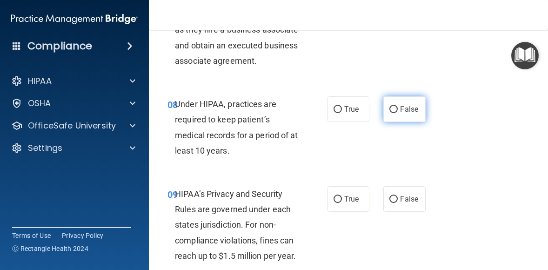
click at [409, 113] on span "False" at bounding box center [409, 109] width 18 height 9
click at [398, 113] on input "False" at bounding box center [393, 109] width 8 height 7
radio input "true"
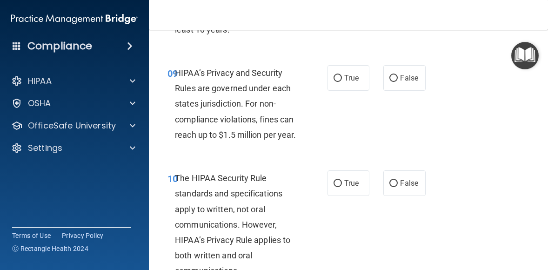
scroll to position [930, 0]
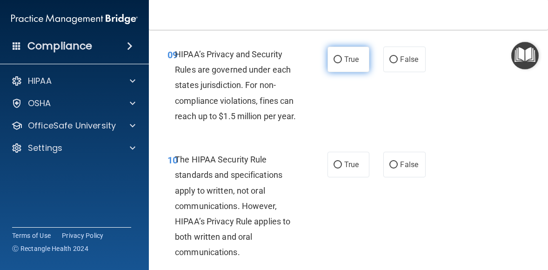
click at [348, 64] on span "True" at bounding box center [351, 59] width 14 height 9
click at [342, 63] on input "True" at bounding box center [337, 59] width 8 height 7
radio input "true"
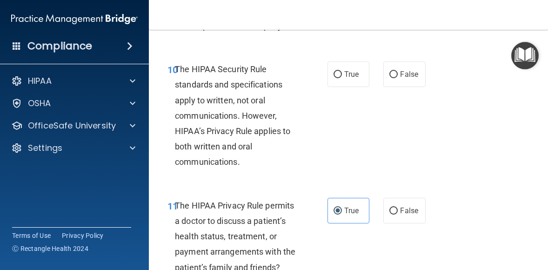
scroll to position [1023, 0]
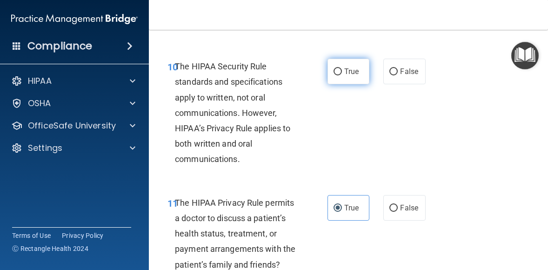
click at [339, 84] on label "True" at bounding box center [348, 72] width 42 height 26
click at [339, 75] on input "True" at bounding box center [337, 71] width 8 height 7
radio input "true"
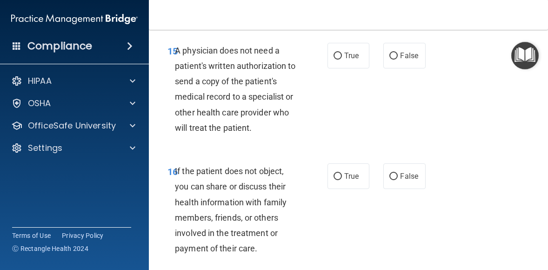
scroll to position [1581, 0]
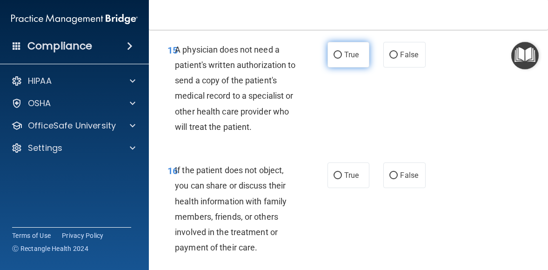
click at [338, 67] on label "True" at bounding box center [348, 55] width 42 height 26
click at [338, 59] on input "True" at bounding box center [337, 55] width 8 height 7
radio input "true"
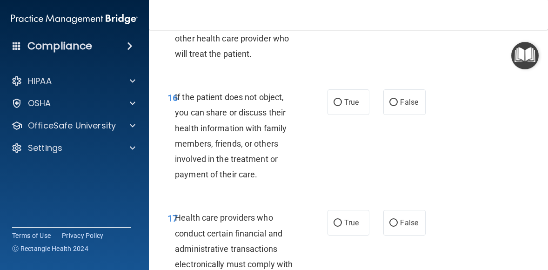
scroll to position [1674, 0]
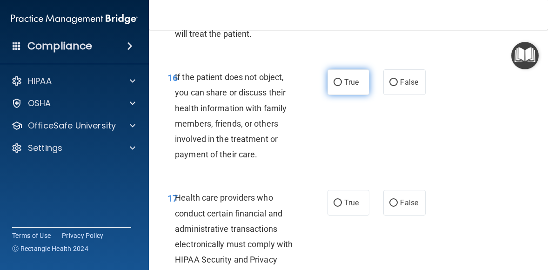
click at [349, 86] on span "True" at bounding box center [351, 82] width 14 height 9
click at [342, 86] on input "True" at bounding box center [337, 82] width 8 height 7
radio input "true"
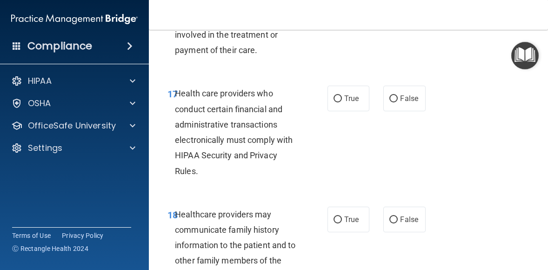
scroll to position [1813, 0]
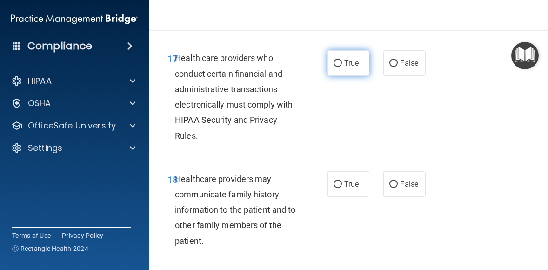
click at [344, 67] on span "True" at bounding box center [351, 63] width 14 height 9
click at [342, 67] on input "True" at bounding box center [337, 63] width 8 height 7
radio input "true"
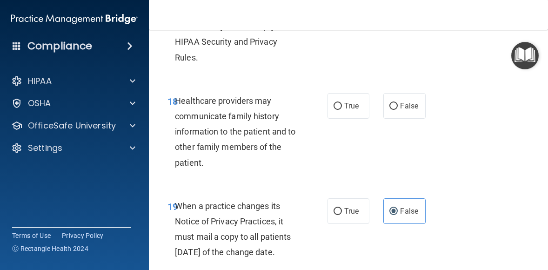
scroll to position [1906, 0]
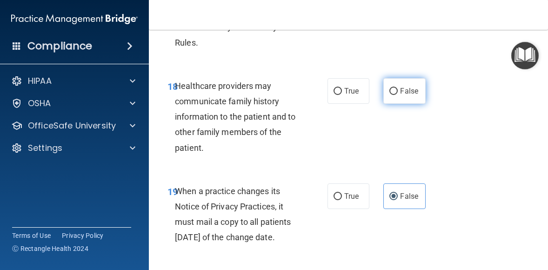
click at [391, 95] on input "False" at bounding box center [393, 91] width 8 height 7
radio input "true"
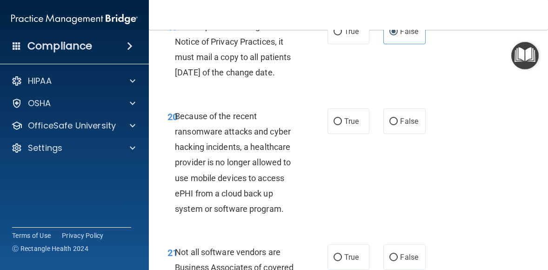
scroll to position [2139, 0]
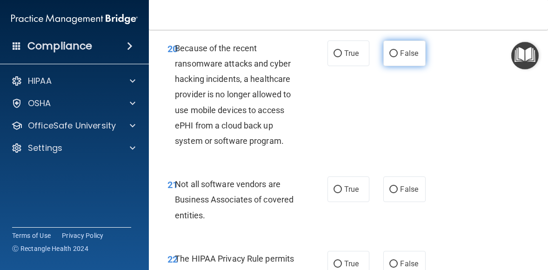
click at [405, 58] on span "False" at bounding box center [409, 53] width 18 height 9
click at [398, 57] on input "False" at bounding box center [393, 53] width 8 height 7
radio input "true"
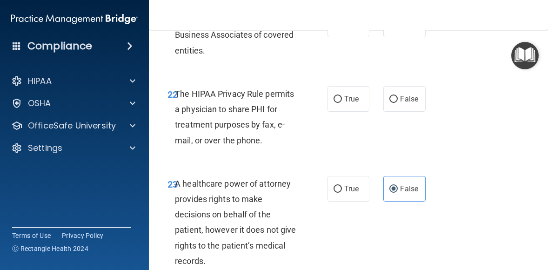
scroll to position [2325, 0]
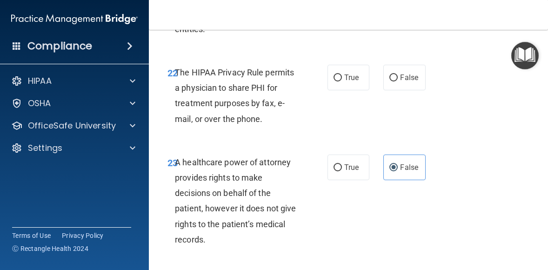
click at [346, 16] on label "True" at bounding box center [348, 3] width 42 height 26
click at [342, 7] on input "True" at bounding box center [337, 3] width 8 height 7
radio input "true"
click at [349, 82] on span "True" at bounding box center [351, 77] width 14 height 9
click at [342, 81] on input "True" at bounding box center [337, 77] width 8 height 7
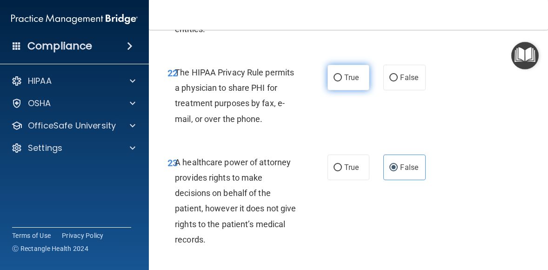
radio input "true"
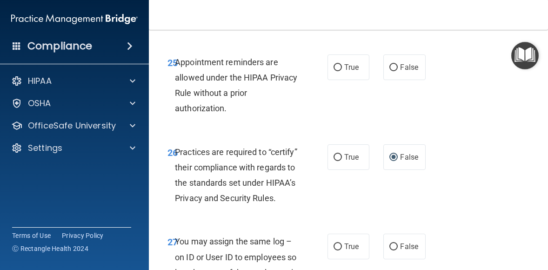
scroll to position [2650, 0]
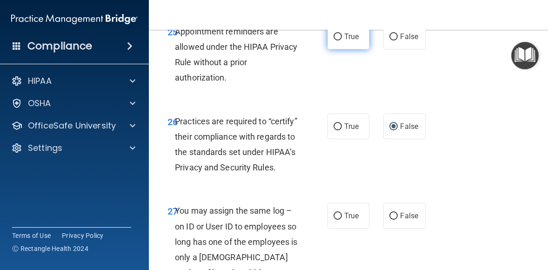
click at [350, 49] on label "True" at bounding box center [348, 37] width 42 height 26
click at [342, 40] on input "True" at bounding box center [337, 36] width 8 height 7
radio input "true"
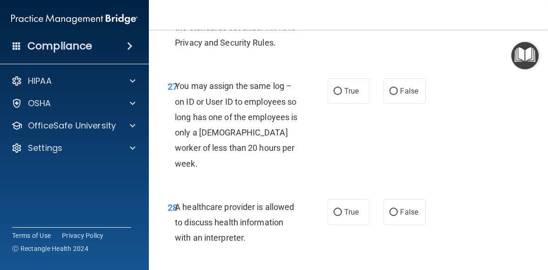
scroll to position [2790, 0]
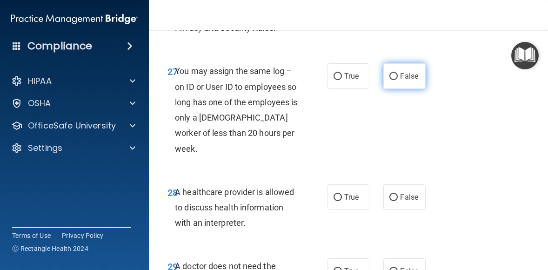
click at [392, 89] on label "False" at bounding box center [404, 76] width 42 height 26
click at [392, 80] on input "False" at bounding box center [393, 76] width 8 height 7
radio input "true"
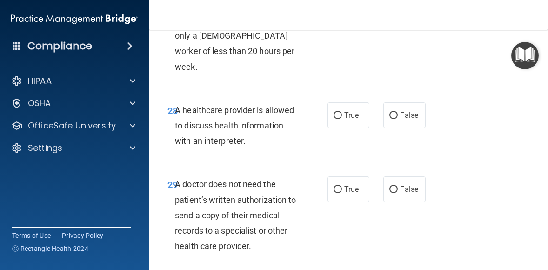
scroll to position [2883, 0]
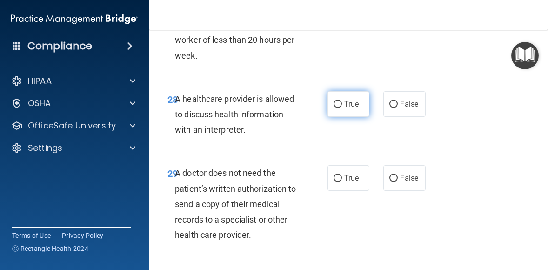
click at [353, 108] on span "True" at bounding box center [351, 104] width 14 height 9
click at [342, 108] on input "True" at bounding box center [337, 104] width 8 height 7
radio input "true"
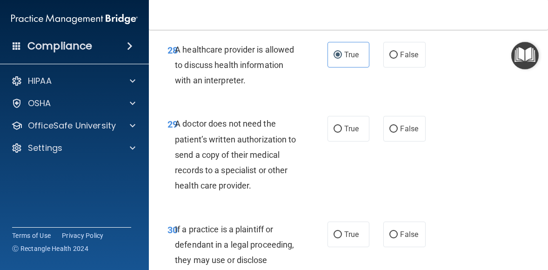
scroll to position [3022, 0]
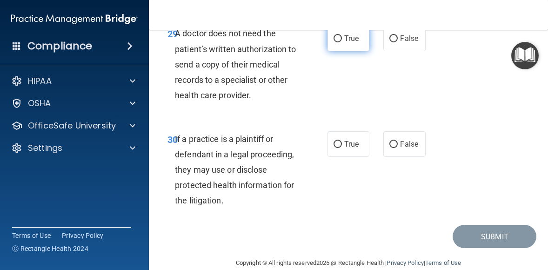
click at [349, 43] on span "True" at bounding box center [351, 38] width 14 height 9
click at [342, 42] on input "True" at bounding box center [337, 38] width 8 height 7
radio input "true"
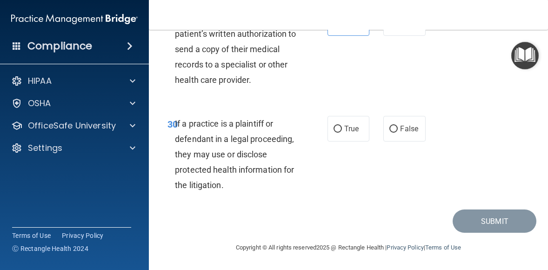
scroll to position [3114, 0]
click at [344, 124] on span "True" at bounding box center [351, 128] width 14 height 9
click at [342, 126] on input "True" at bounding box center [337, 129] width 8 height 7
radio input "true"
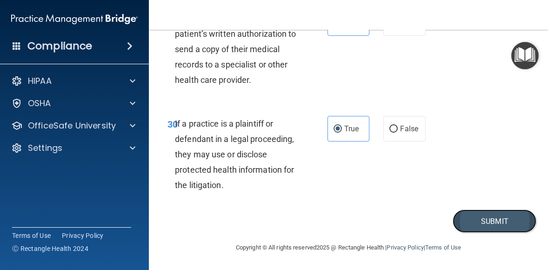
click at [490, 213] on button "Submit" at bounding box center [494, 221] width 84 height 24
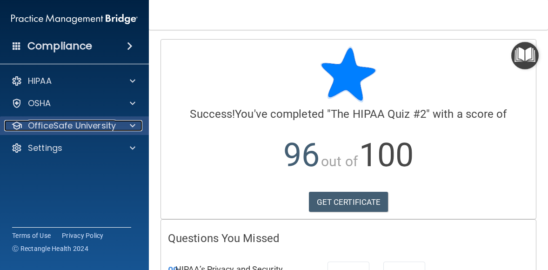
click at [48, 130] on p "OfficeSafe University" at bounding box center [72, 125] width 88 height 11
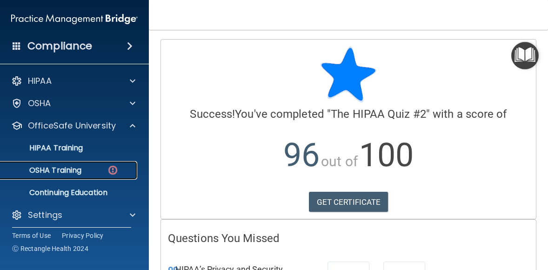
click at [72, 163] on link "OSHA Training" at bounding box center [64, 170] width 146 height 19
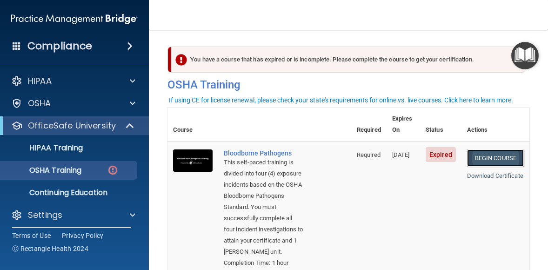
click at [499, 149] on link "Begin Course" at bounding box center [495, 157] width 57 height 17
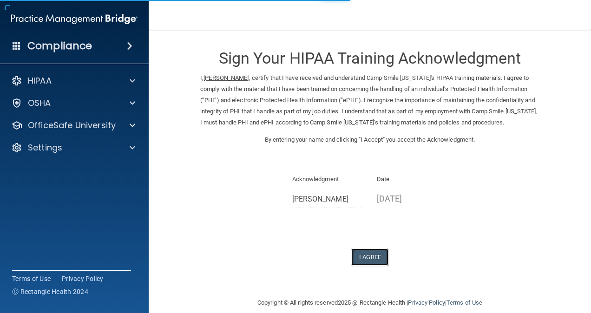
click at [358, 266] on button "I Agree" at bounding box center [370, 257] width 37 height 17
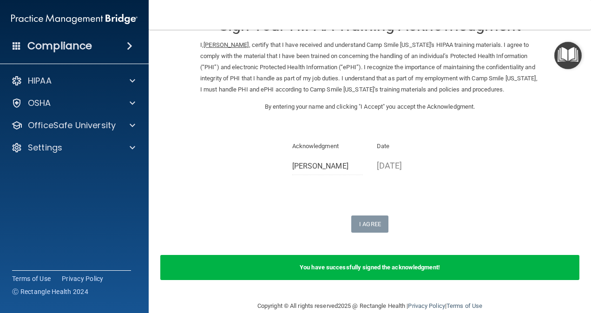
scroll to position [59, 0]
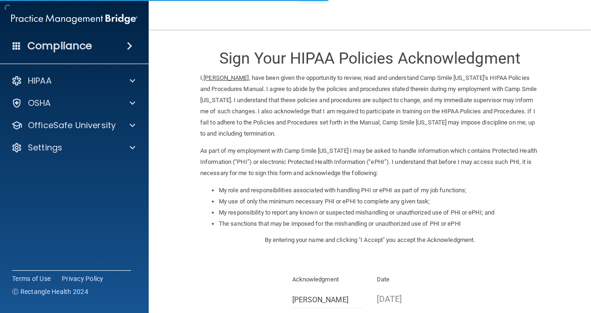
scroll to position [113, 0]
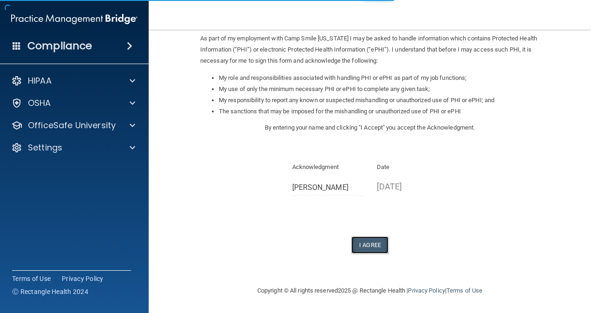
click at [367, 246] on button "I Agree" at bounding box center [370, 245] width 37 height 17
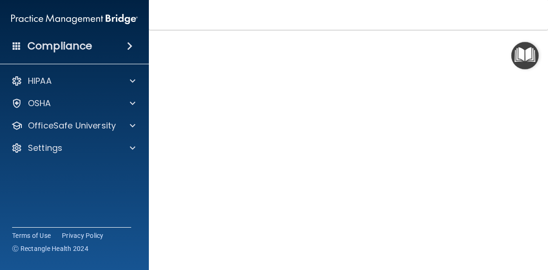
scroll to position [36, 0]
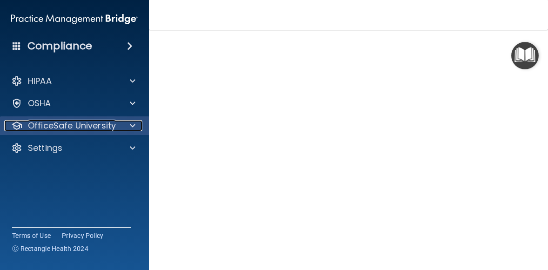
click at [121, 123] on div at bounding box center [130, 125] width 23 height 11
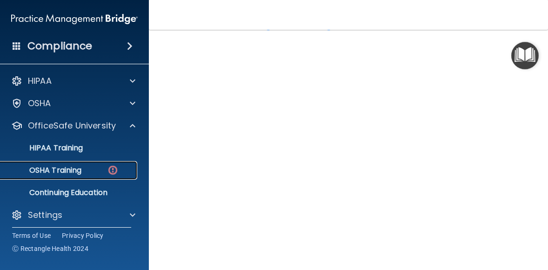
click at [89, 169] on div "OSHA Training" at bounding box center [69, 170] width 127 height 9
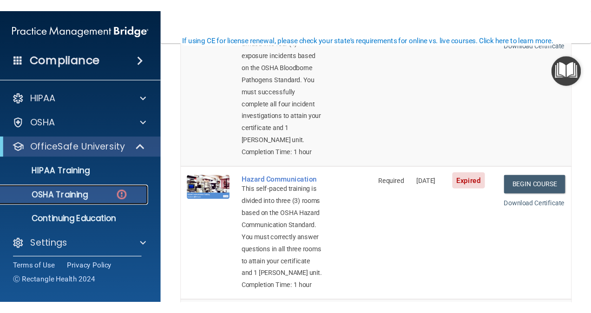
scroll to position [186, 0]
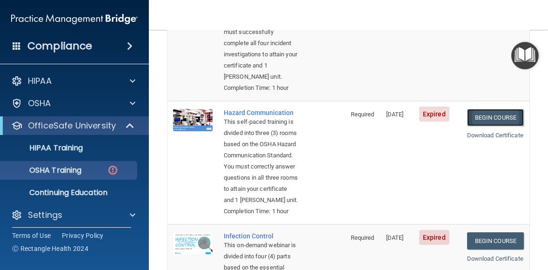
click at [474, 126] on link "Begin Course" at bounding box center [495, 117] width 57 height 17
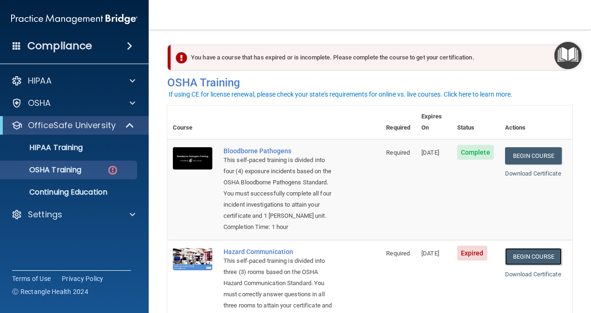
scroll to position [0, 0]
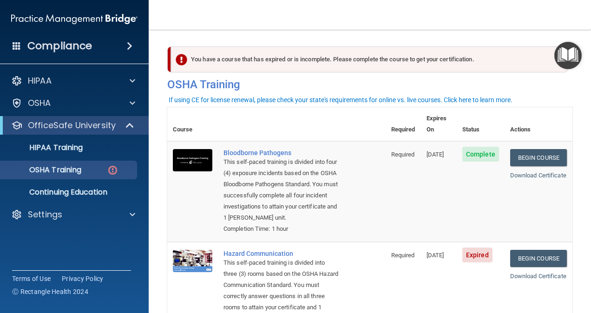
click at [287, 222] on div "This self-paced training is divided into four (4) exposure incidents based on t…" at bounding box center [282, 190] width 116 height 67
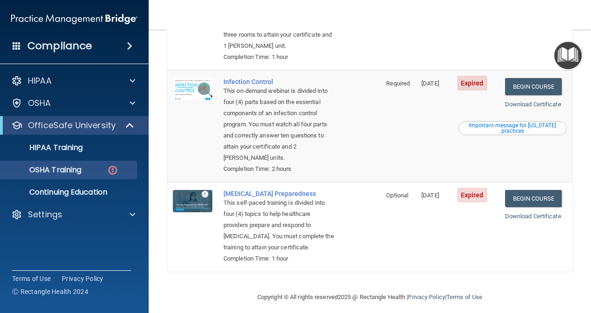
scroll to position [279, 0]
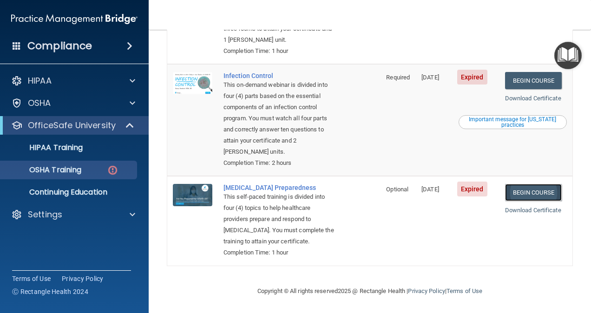
click at [523, 201] on link "Begin Course" at bounding box center [533, 192] width 57 height 17
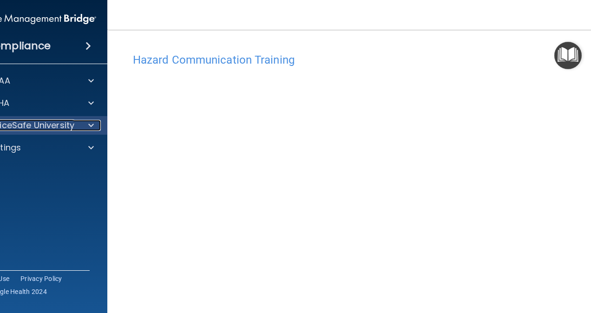
click at [58, 129] on p "OfficeSafe University" at bounding box center [31, 125] width 88 height 11
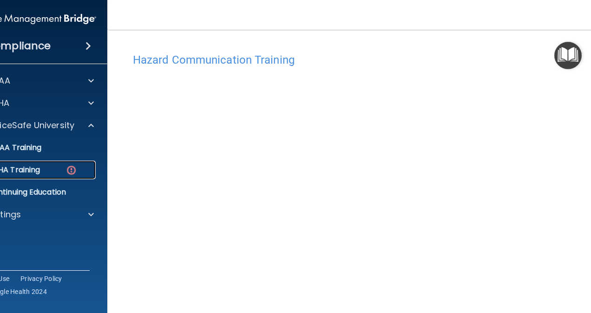
click at [68, 170] on img at bounding box center [72, 171] width 12 height 12
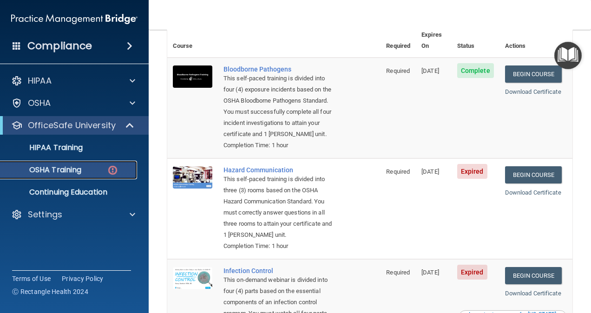
scroll to position [93, 0]
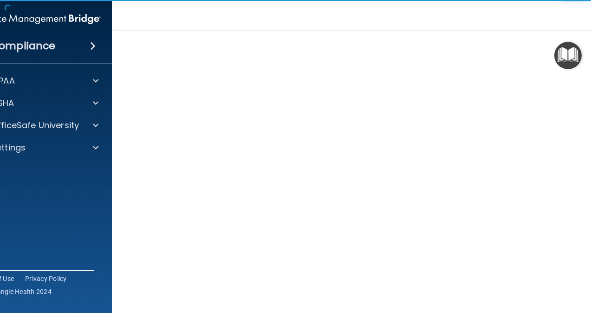
scroll to position [38, 0]
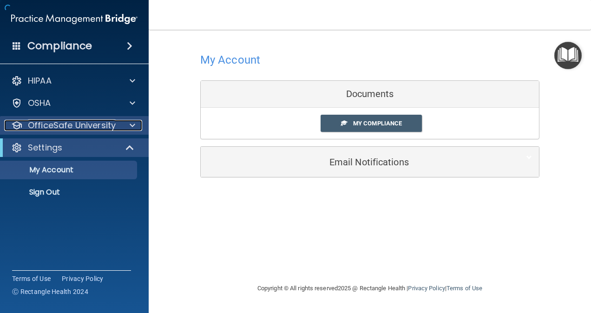
click at [135, 125] on span at bounding box center [133, 125] width 6 height 11
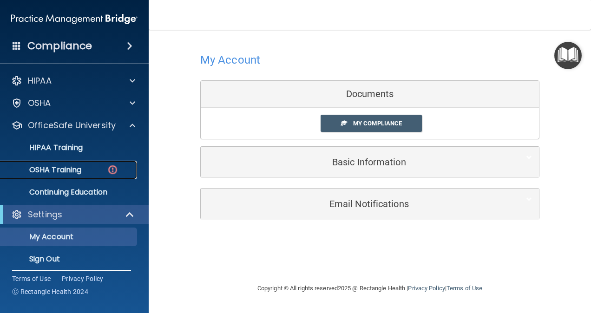
click at [67, 169] on p "OSHA Training" at bounding box center [43, 170] width 75 height 9
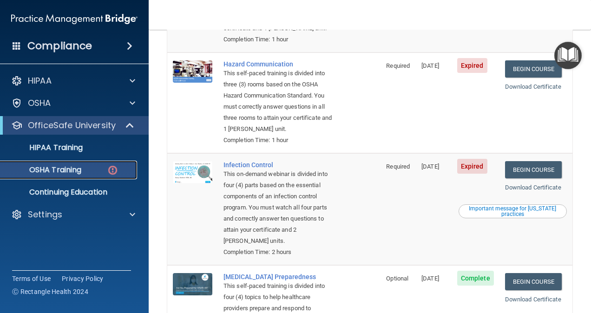
scroll to position [210, 0]
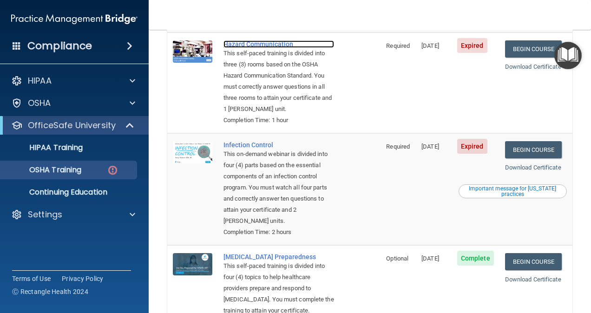
click at [274, 43] on div "Hazard Communication" at bounding box center [279, 43] width 111 height 7
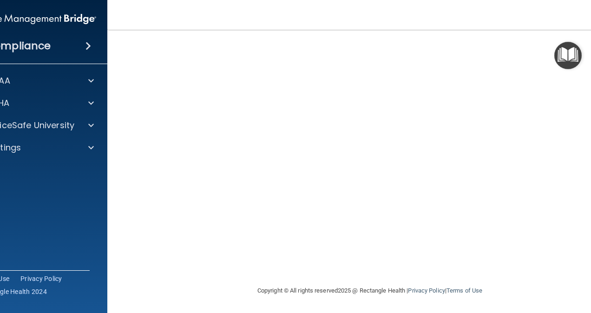
scroll to position [36, 0]
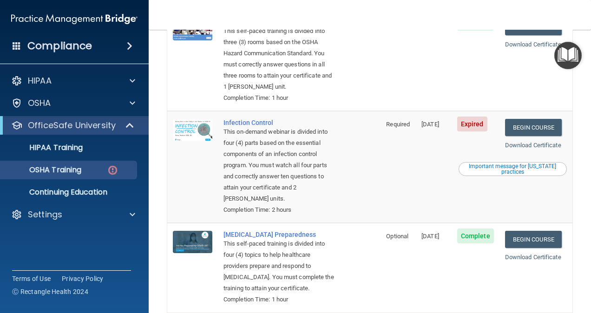
scroll to position [232, 0]
click at [529, 136] on link "Begin Course" at bounding box center [533, 127] width 57 height 17
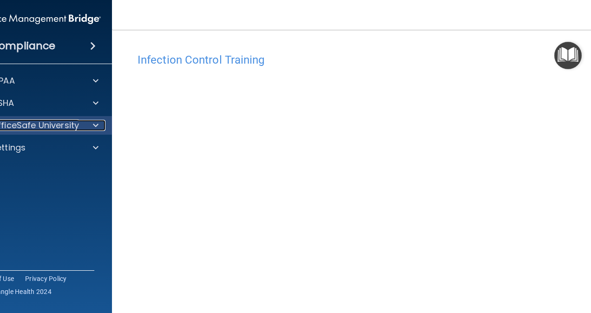
click at [83, 124] on div at bounding box center [94, 125] width 23 height 11
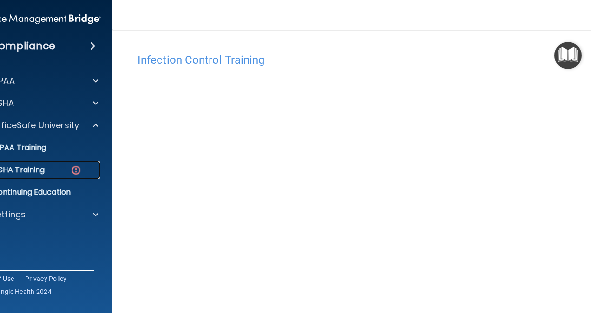
click at [53, 170] on div "OSHA Training" at bounding box center [32, 170] width 127 height 9
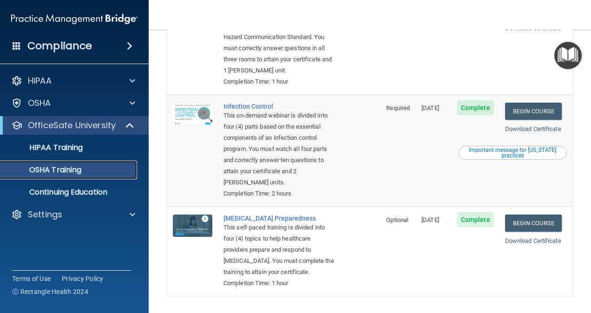
scroll to position [230, 0]
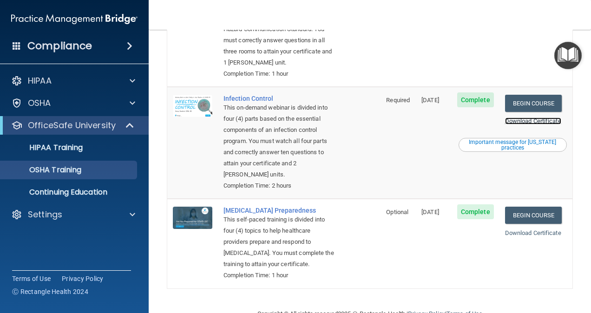
click at [534, 125] on link "Download Certificate" at bounding box center [533, 121] width 56 height 7
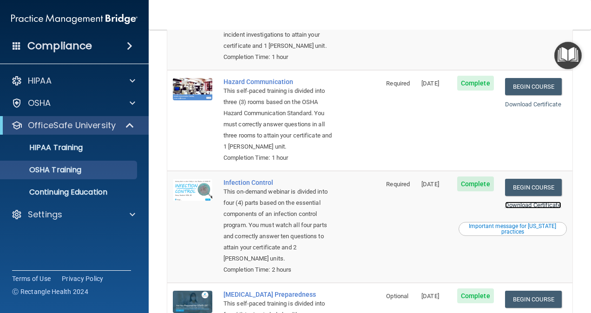
scroll to position [0, 0]
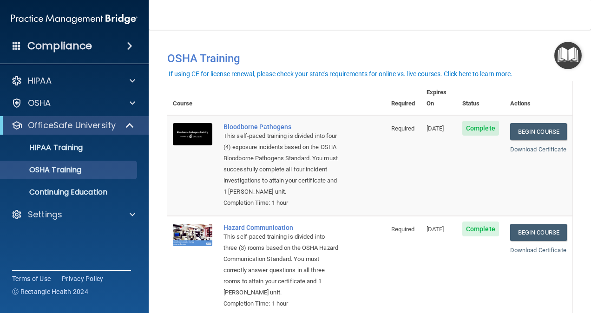
click at [115, 45] on div "Compliance" at bounding box center [74, 46] width 149 height 20
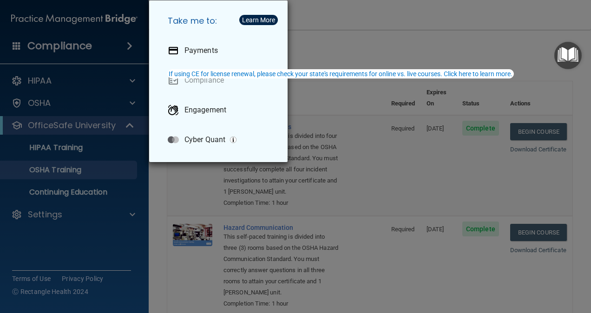
click at [125, 41] on div "Take me to: Payments Compliance Engagement Cyber Quant" at bounding box center [295, 156] width 591 height 313
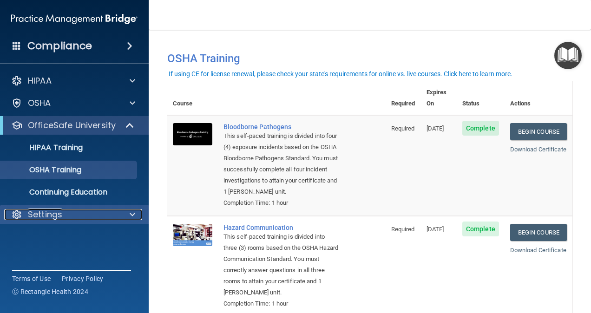
click at [131, 213] on span at bounding box center [133, 214] width 6 height 11
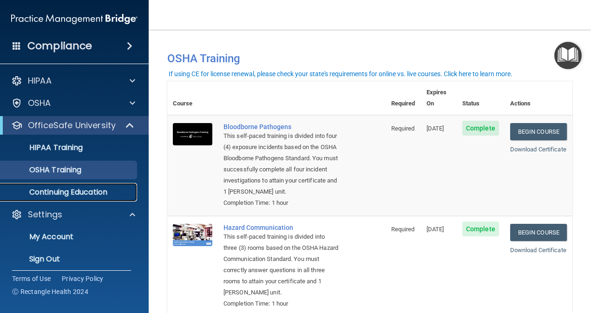
click at [68, 195] on p "Continuing Education" at bounding box center [69, 192] width 127 height 9
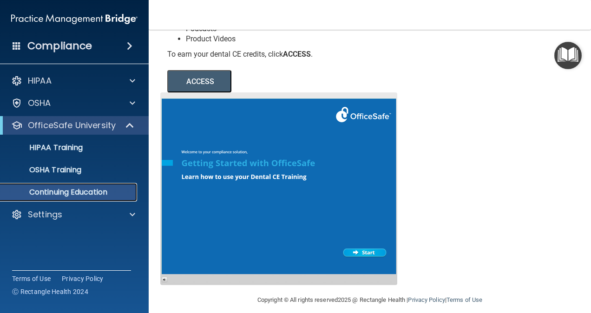
scroll to position [159, 0]
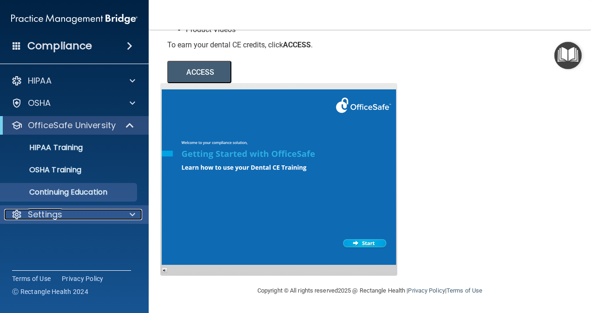
click at [116, 219] on div "Settings" at bounding box center [61, 214] width 115 height 11
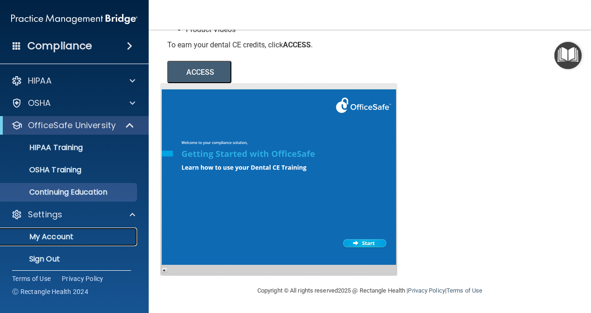
click at [58, 241] on p "My Account" at bounding box center [69, 236] width 127 height 9
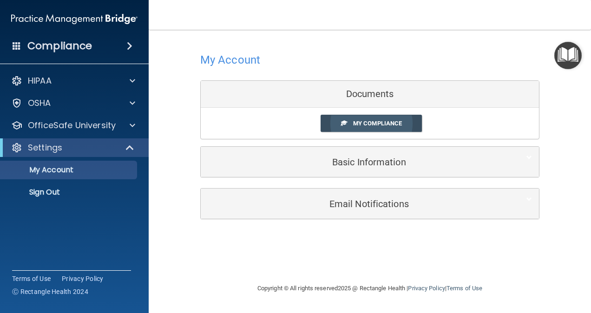
click at [380, 123] on span "My Compliance" at bounding box center [377, 123] width 49 height 7
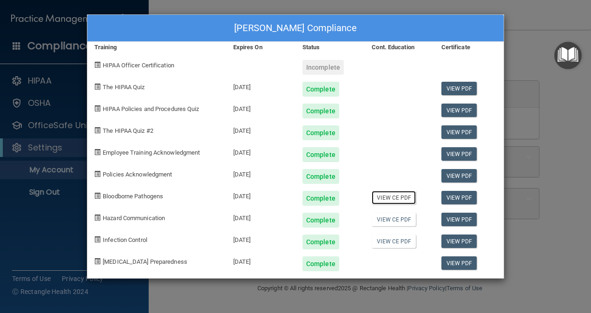
click at [400, 198] on link "View CE PDF" at bounding box center [394, 197] width 44 height 13
click at [397, 218] on link "View CE PDF" at bounding box center [394, 219] width 44 height 13
click at [392, 242] on link "View CE PDF" at bounding box center [394, 241] width 44 height 13
click at [562, 195] on div "[PERSON_NAME] Compliance Training Expires On Status Cont. Education Certificate…" at bounding box center [295, 156] width 591 height 313
